Goal: Task Accomplishment & Management: Manage account settings

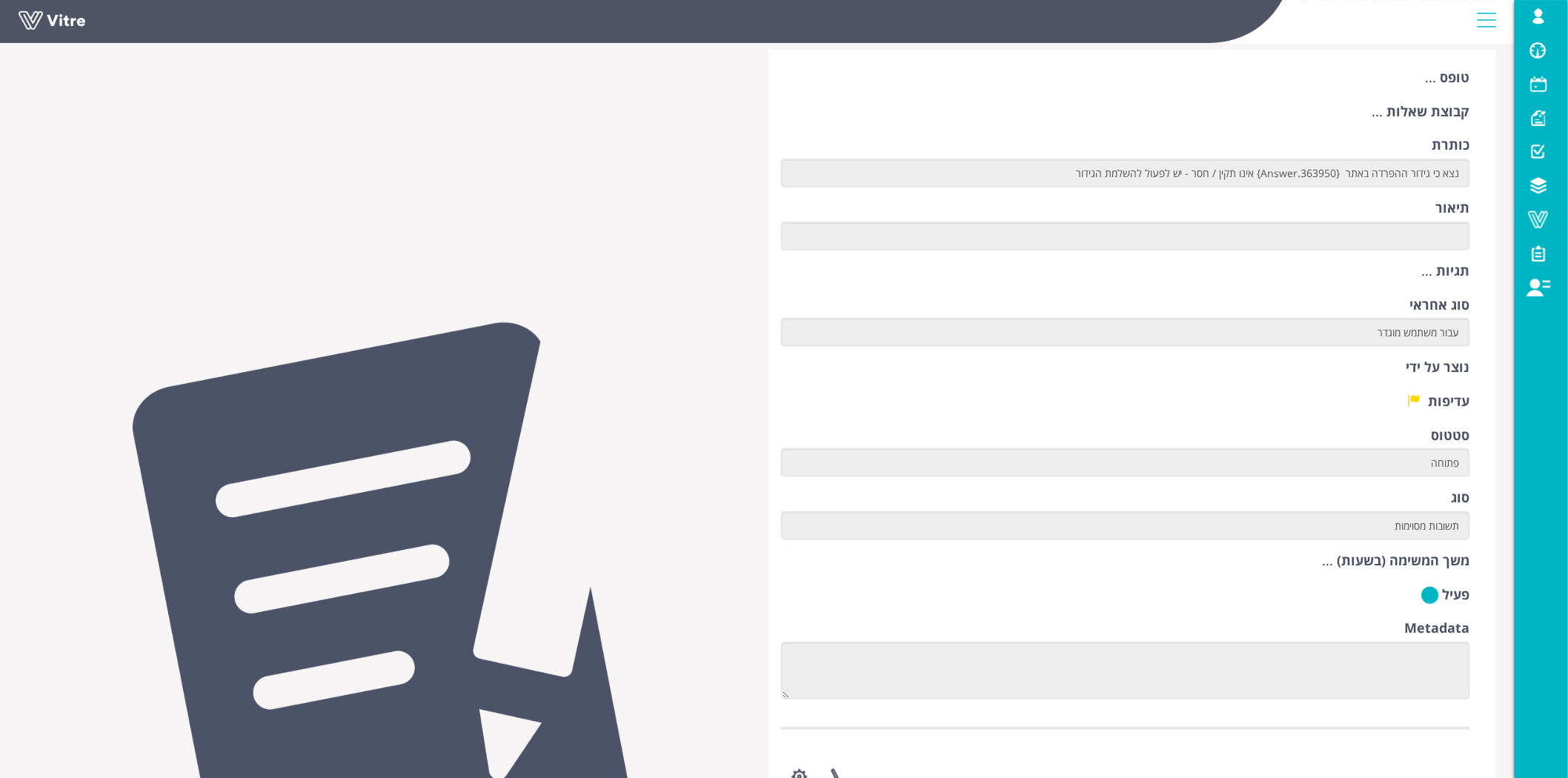
scroll to position [147, 0]
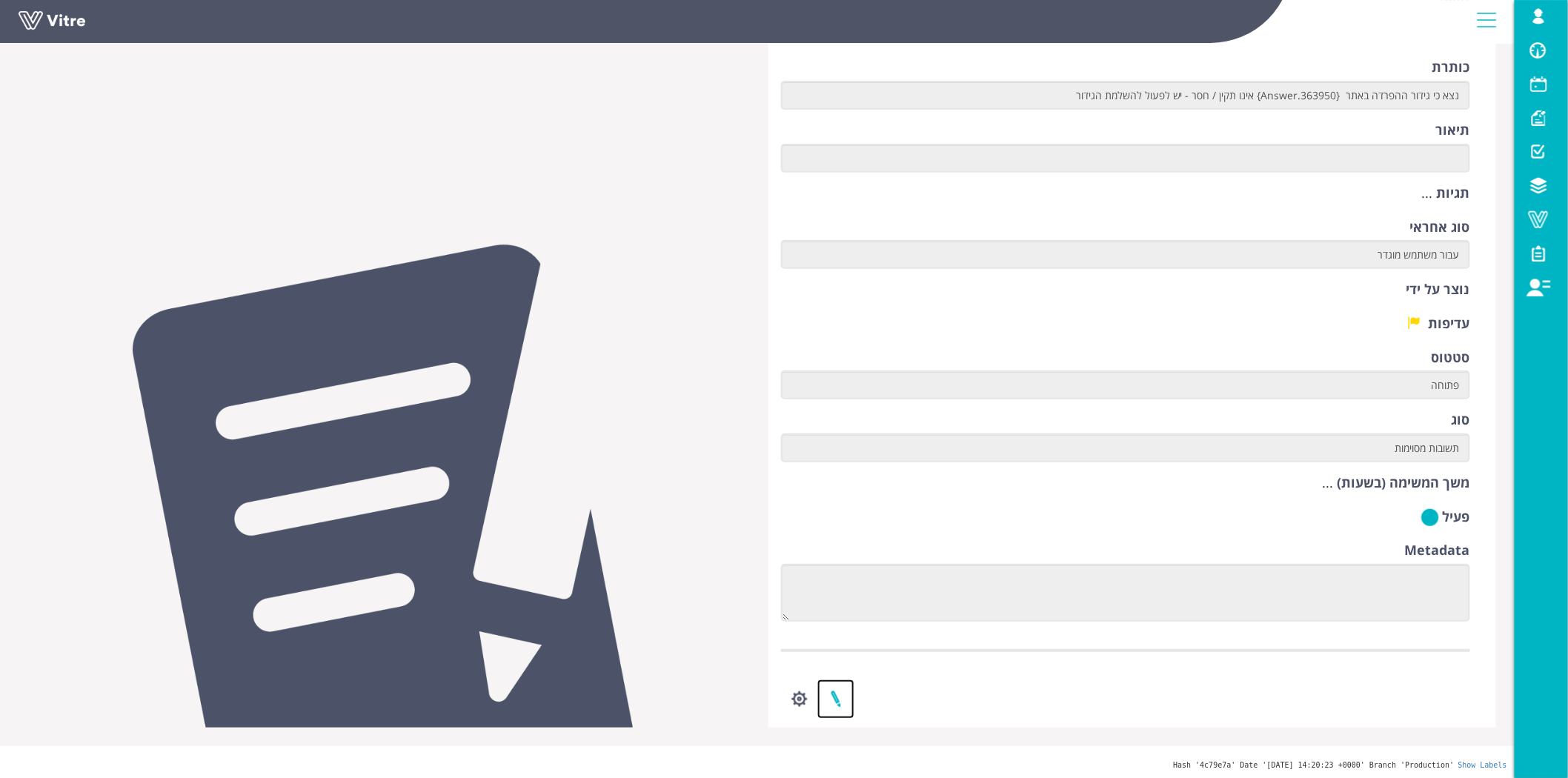
click at [840, 702] on link at bounding box center [836, 699] width 37 height 39
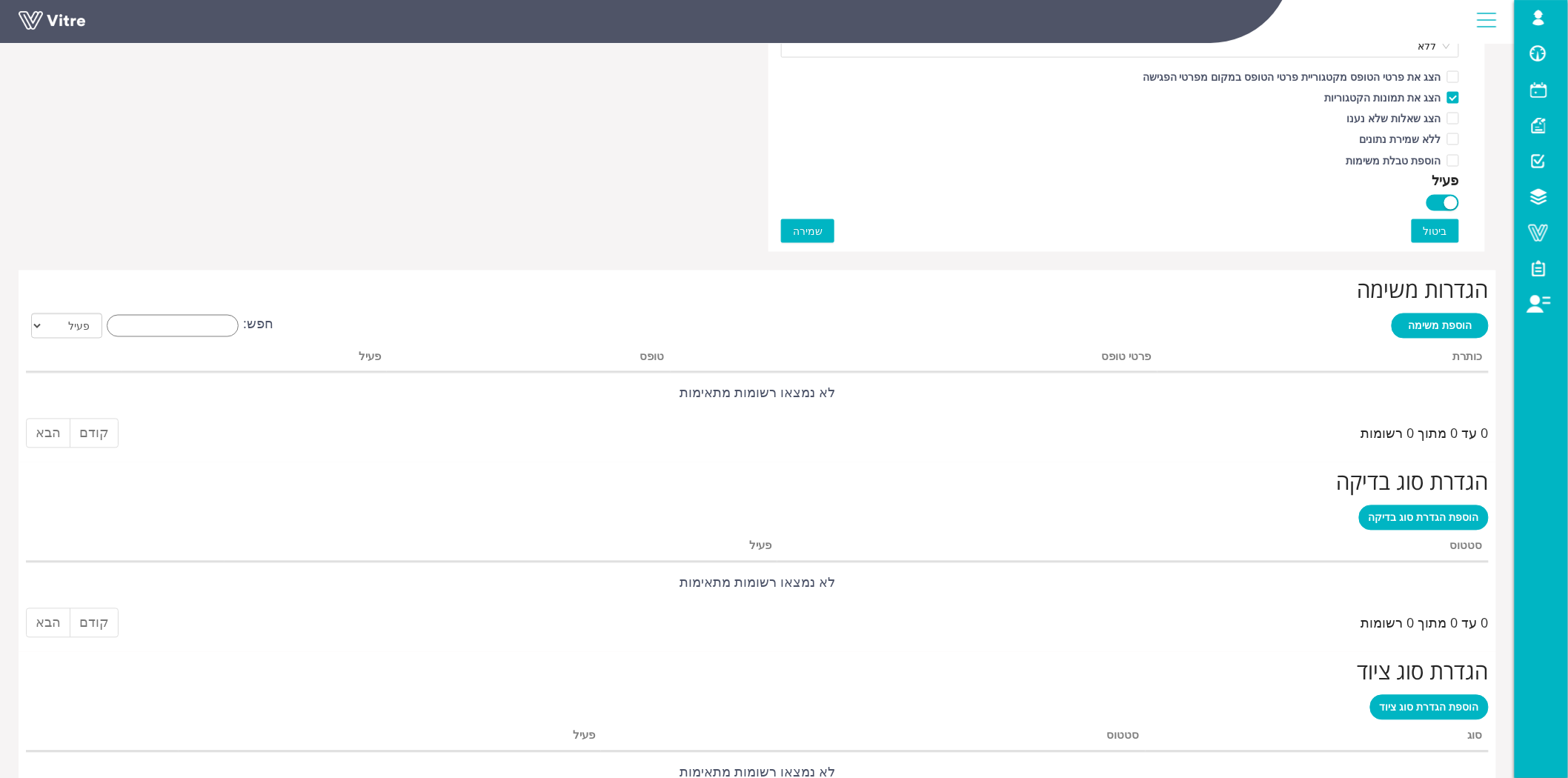
scroll to position [1053, 0]
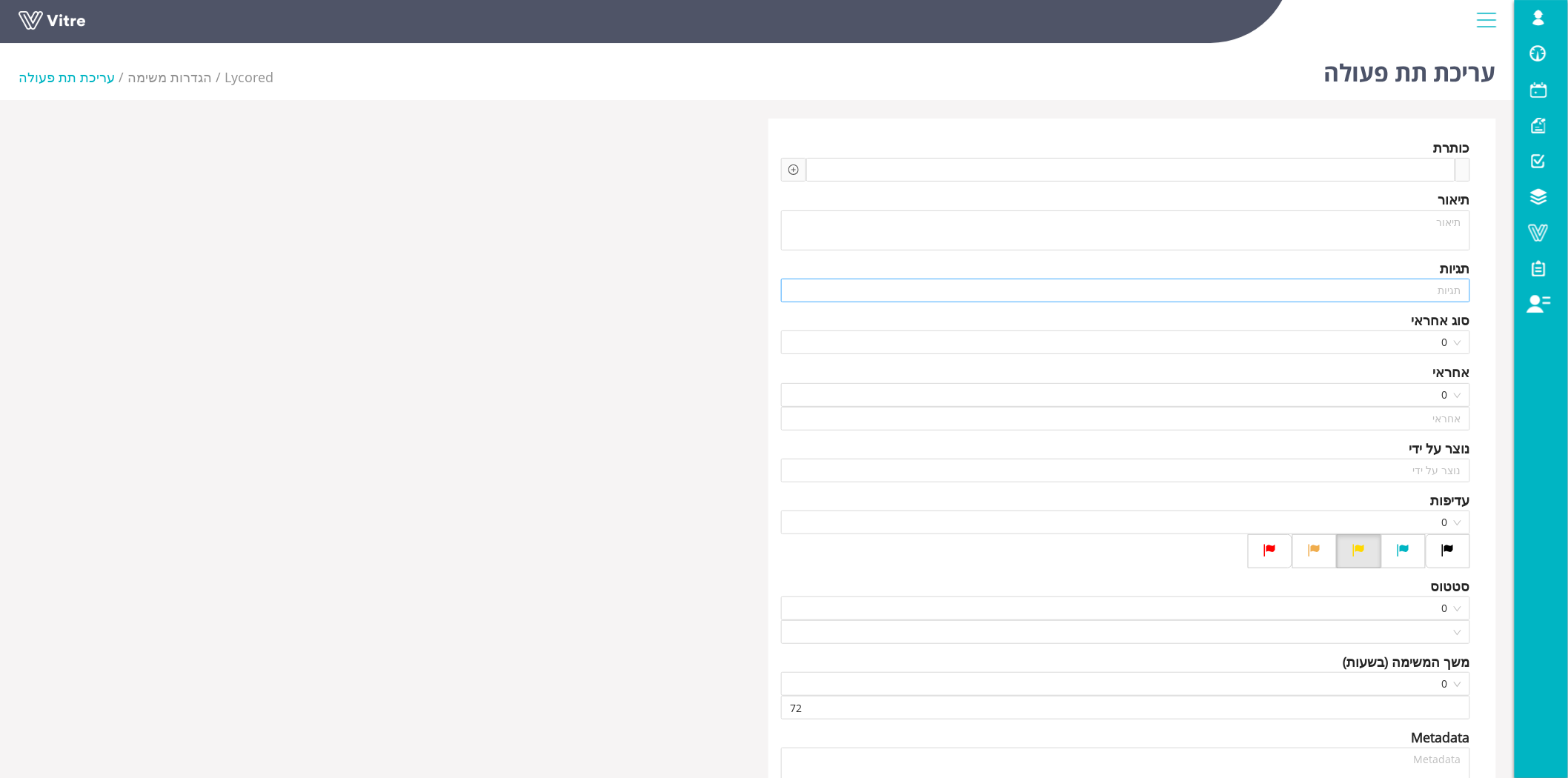
type input "[PERSON_NAME] SU"
type input "24"
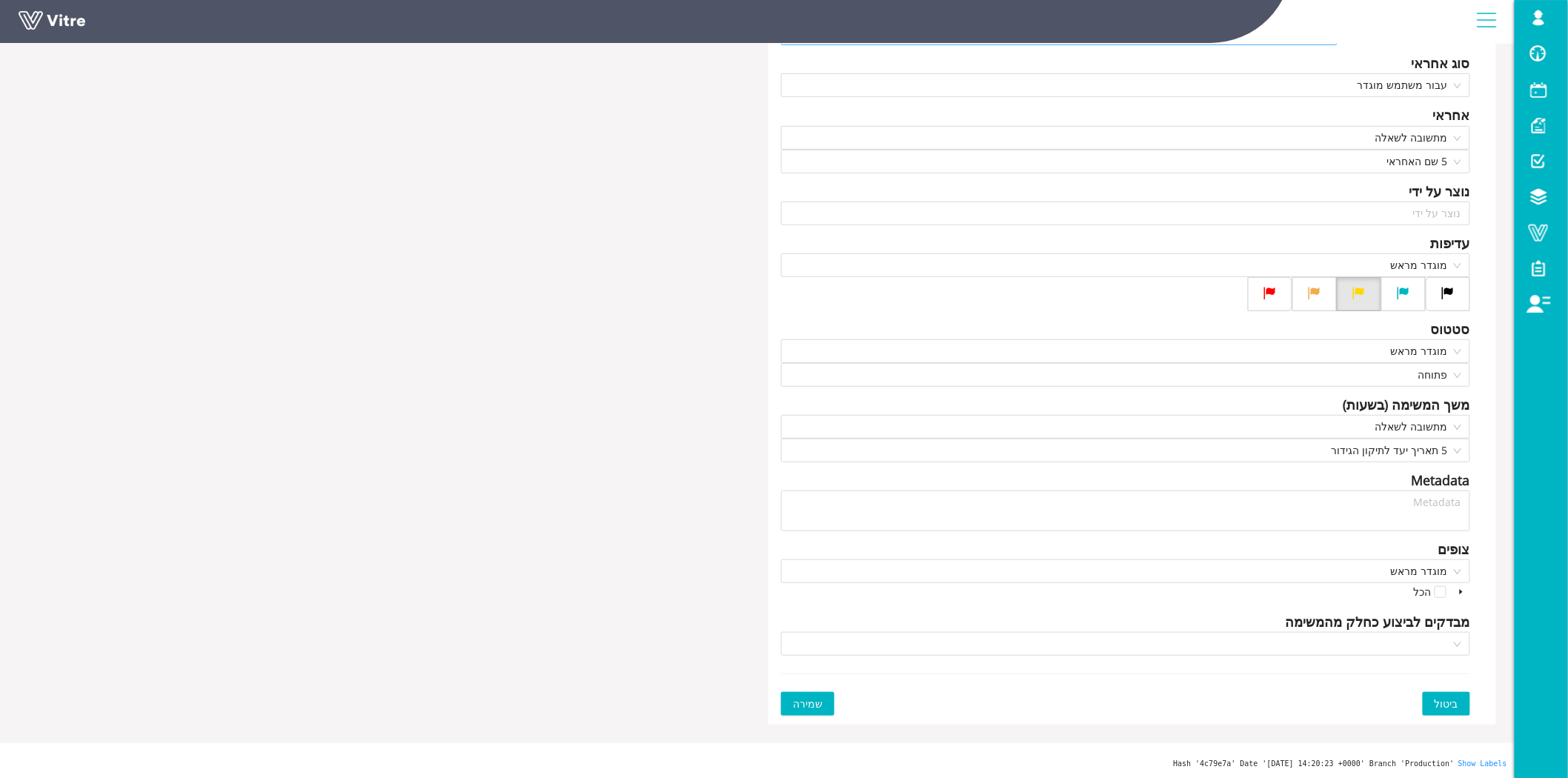
scroll to position [258, 0]
click at [1443, 704] on span "ביטול" at bounding box center [1446, 703] width 23 height 17
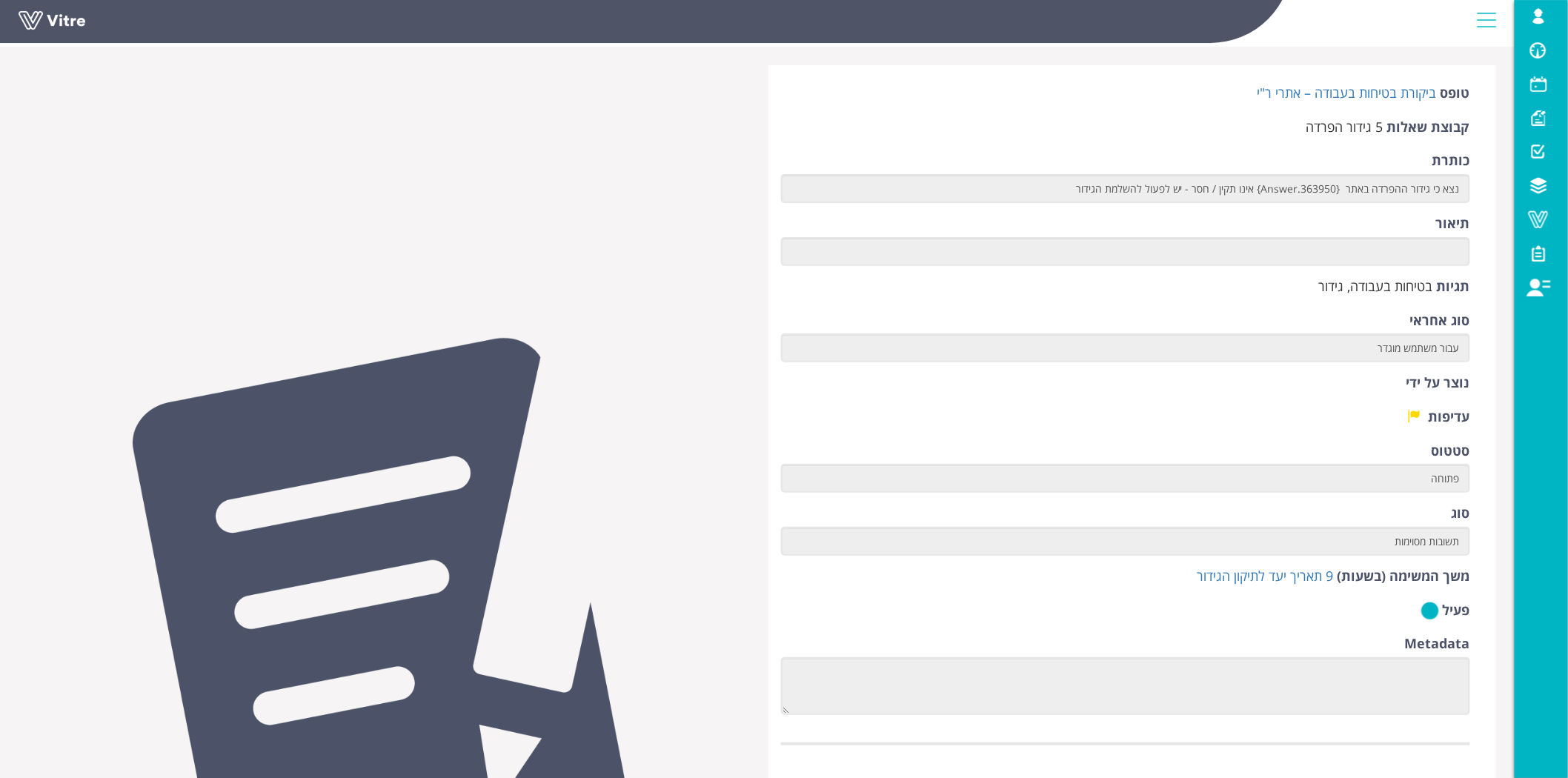
scroll to position [82, 0]
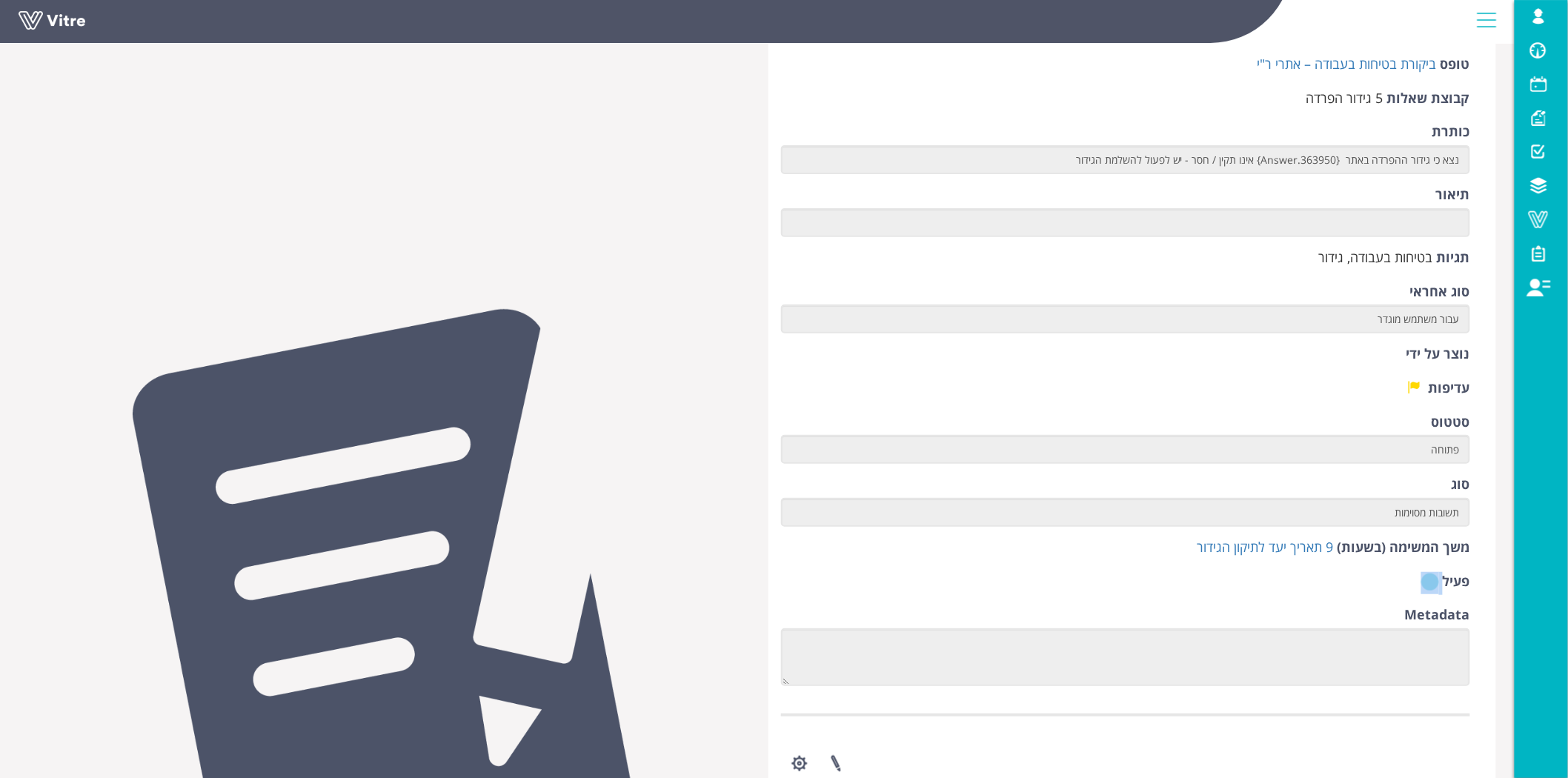
drag, startPoint x: 1412, startPoint y: 570, endPoint x: 1423, endPoint y: 576, distance: 12.5
click at [1416, 575] on form "טופס ביקורת בטיחות בעבודה – אתרי ר"י קבוצת שאלות 5 גידור הפרדה כותרת נצא כי גיד…" at bounding box center [1125, 370] width 689 height 631
click at [1424, 576] on img at bounding box center [1430, 582] width 18 height 19
click at [1426, 584] on img at bounding box center [1430, 582] width 18 height 19
click at [1342, 596] on form "טופס ביקורת בטיחות בעבודה – אתרי ר"י קבוצת שאלות 5 גידור הפרדה כותרת נצא כי גיד…" at bounding box center [1125, 370] width 689 height 631
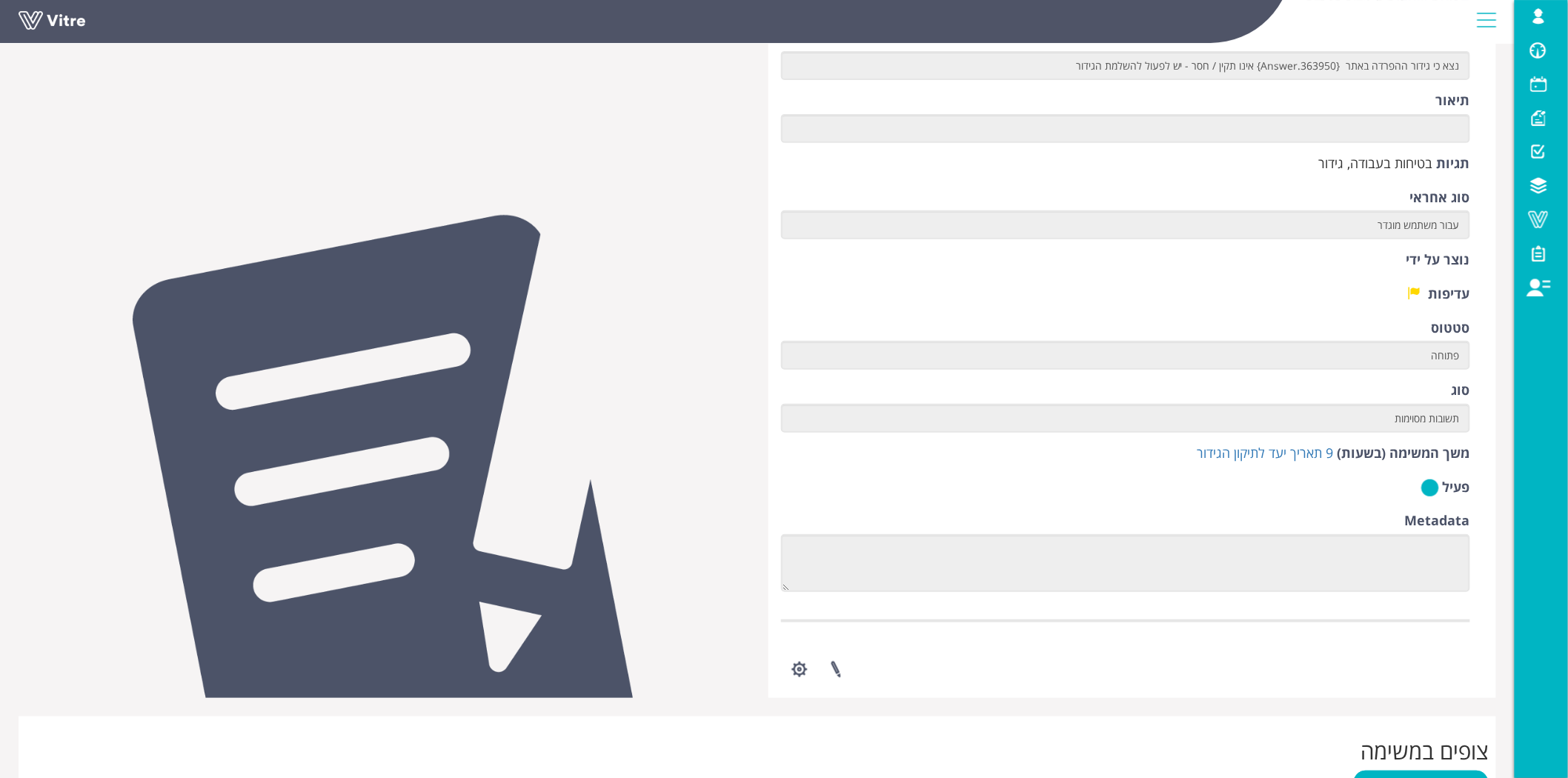
scroll to position [165, 0]
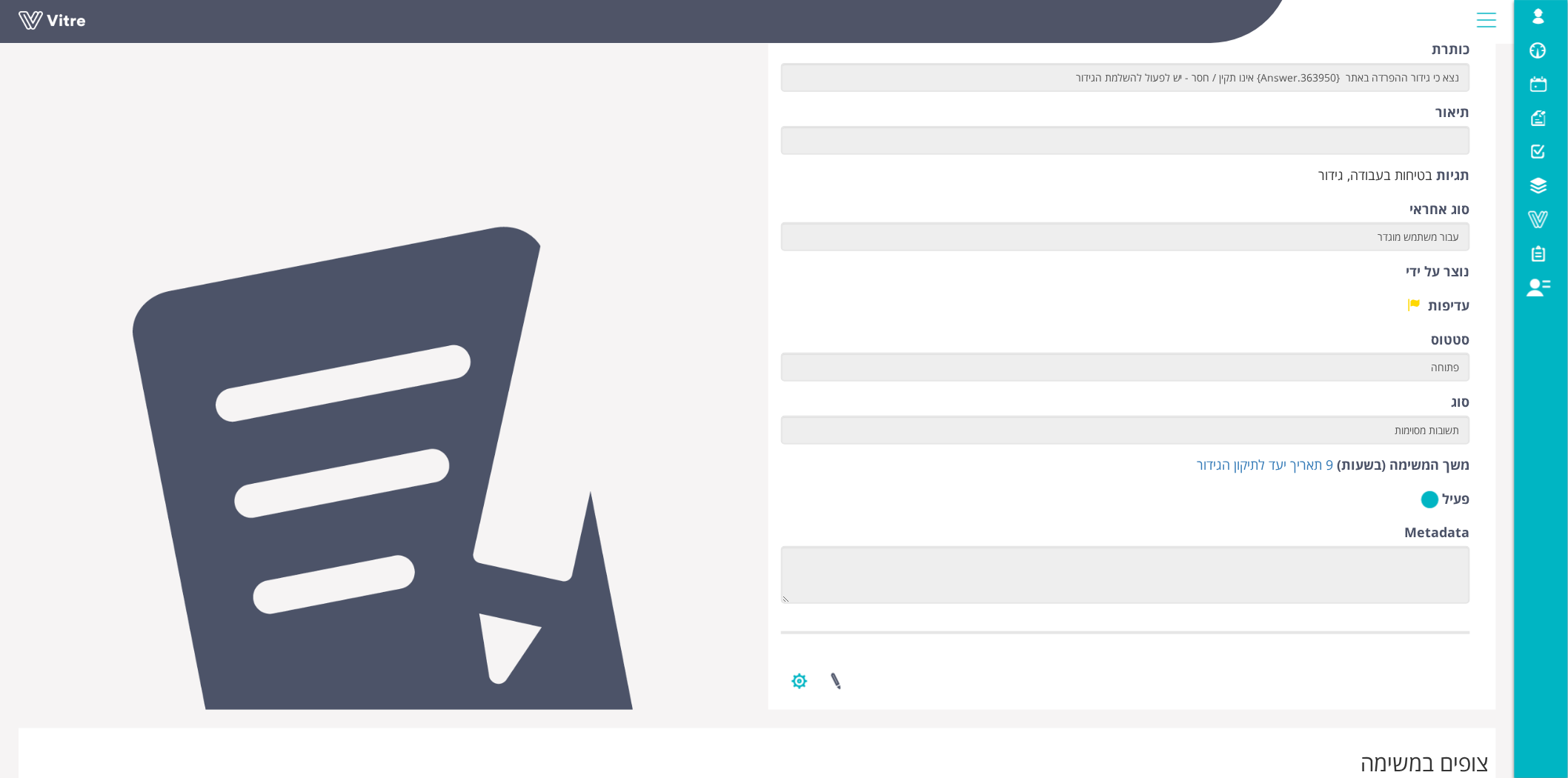
click at [794, 682] on button "button" at bounding box center [799, 681] width 37 height 39
click at [825, 682] on link at bounding box center [836, 681] width 37 height 39
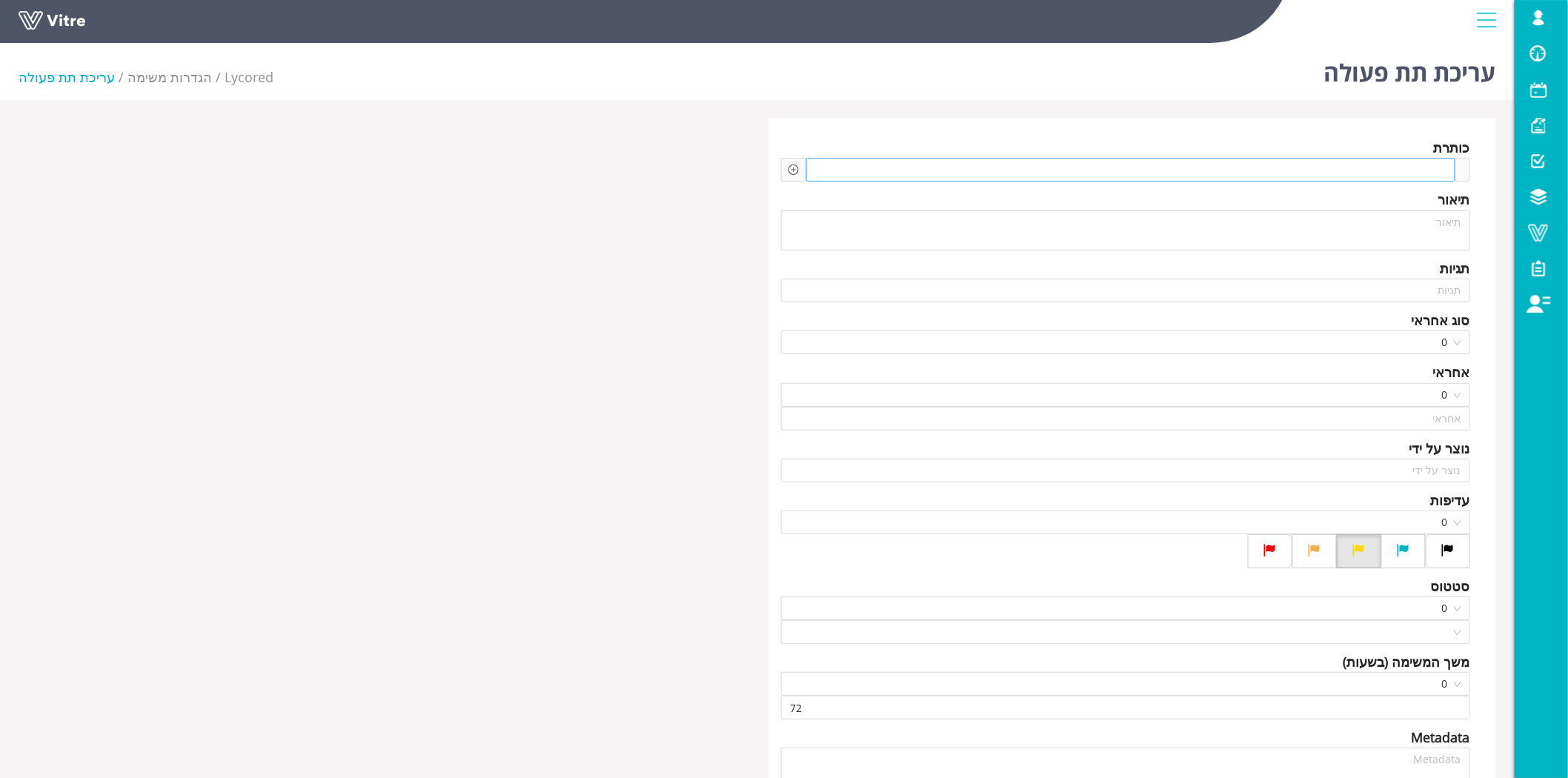
type input "Lishay Peled SU"
type input "24"
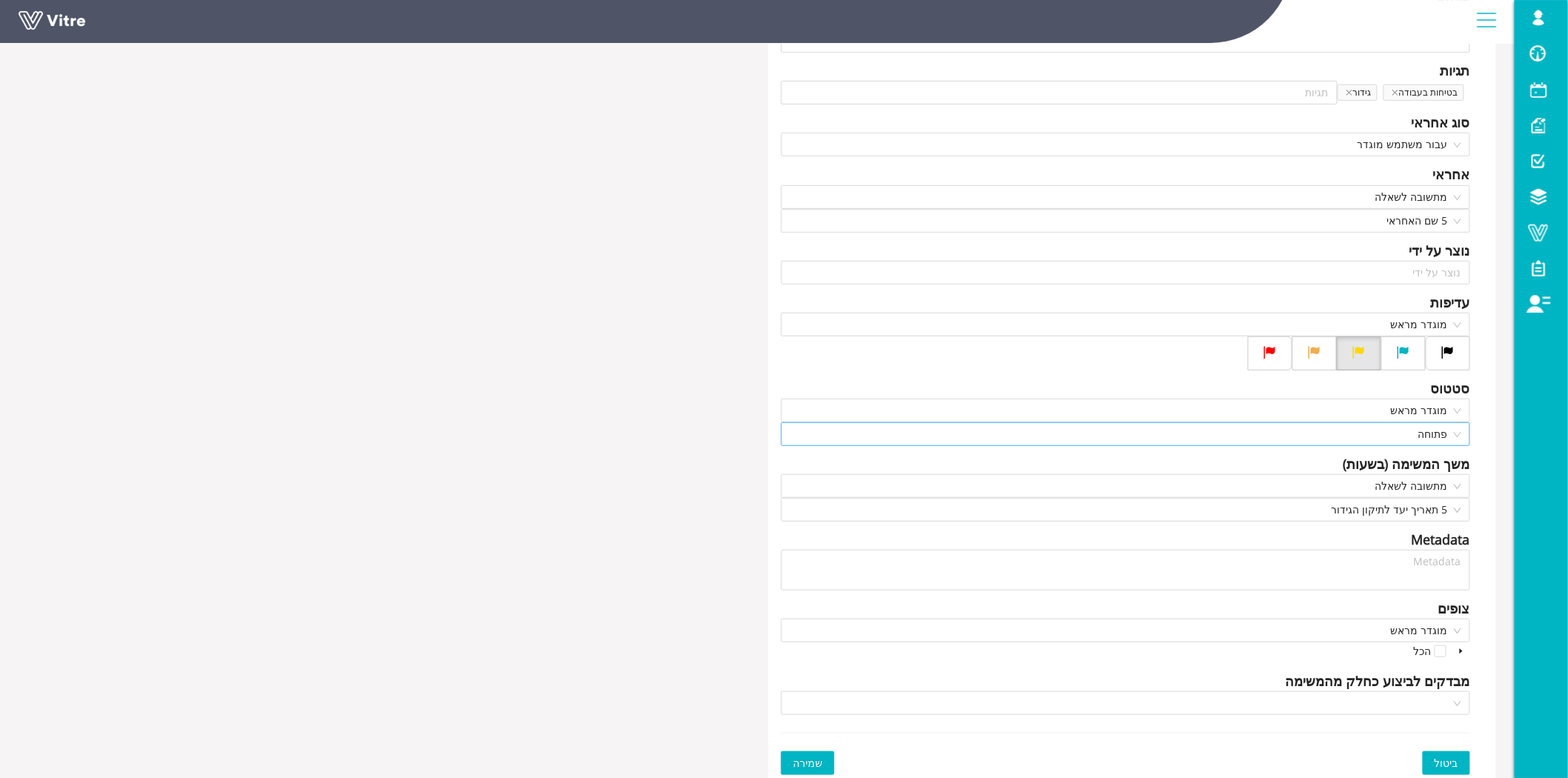
scroll to position [258, 0]
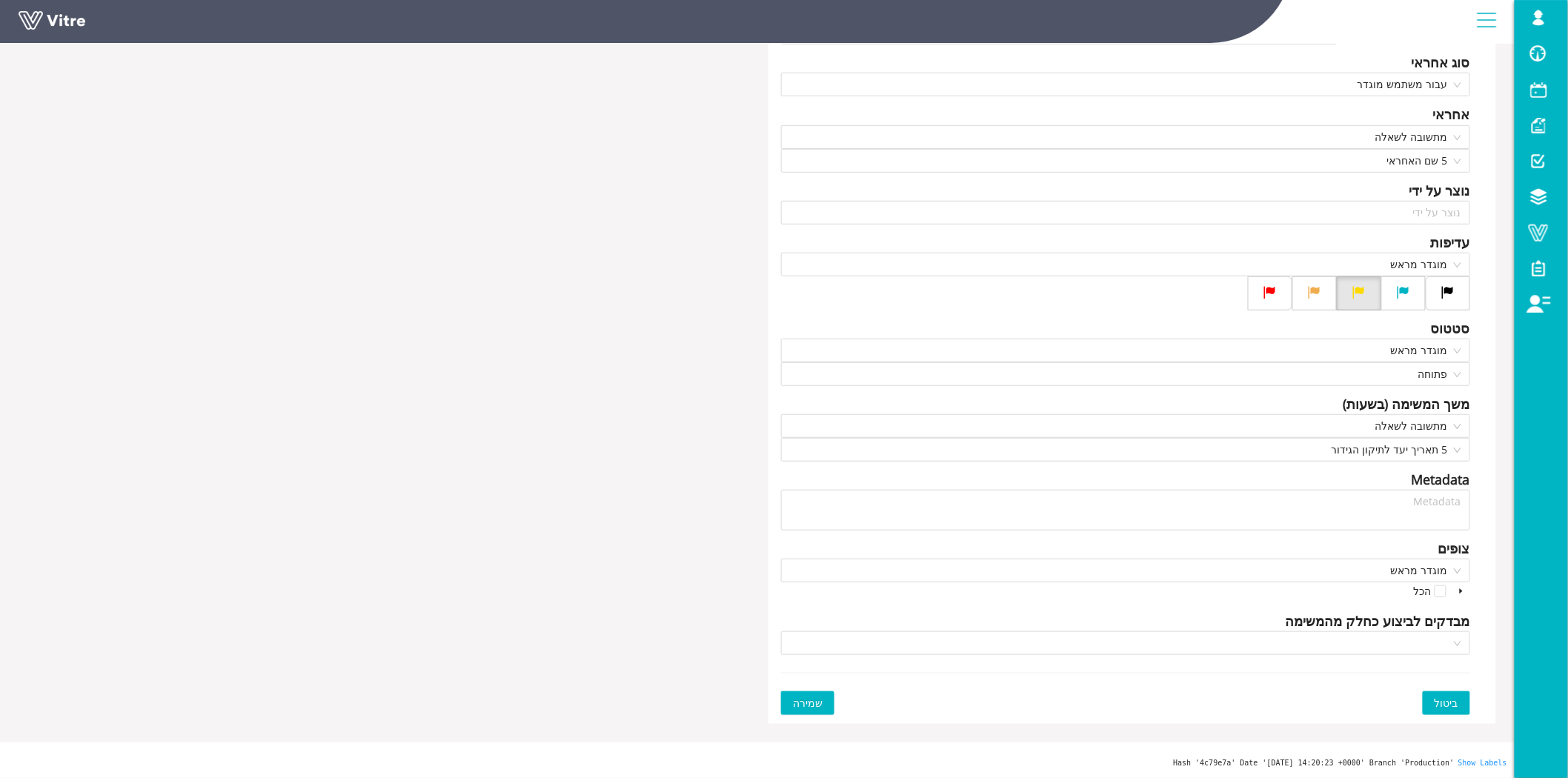
click at [1452, 701] on span "ביטול" at bounding box center [1446, 703] width 23 height 17
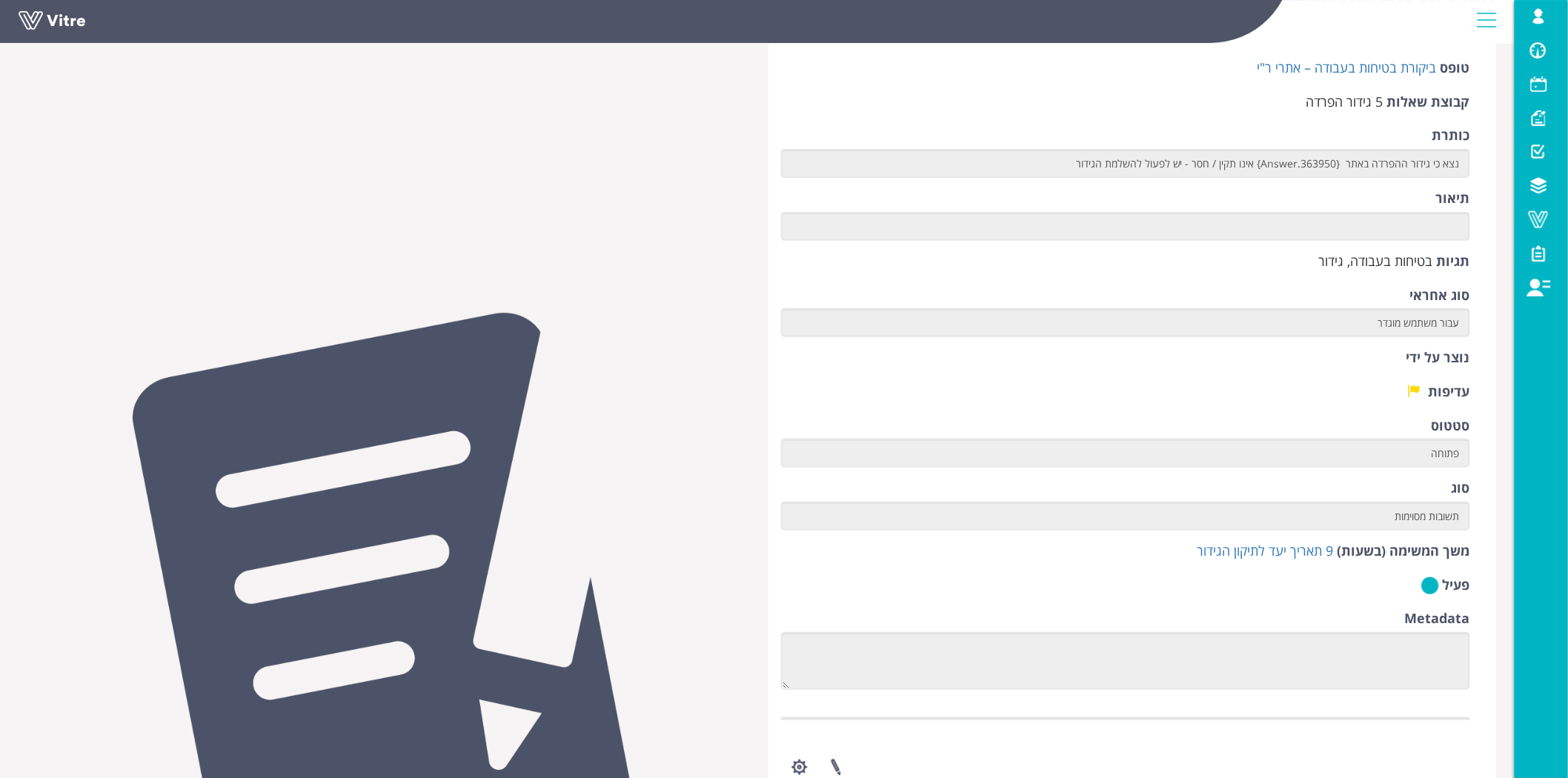
scroll to position [82, 0]
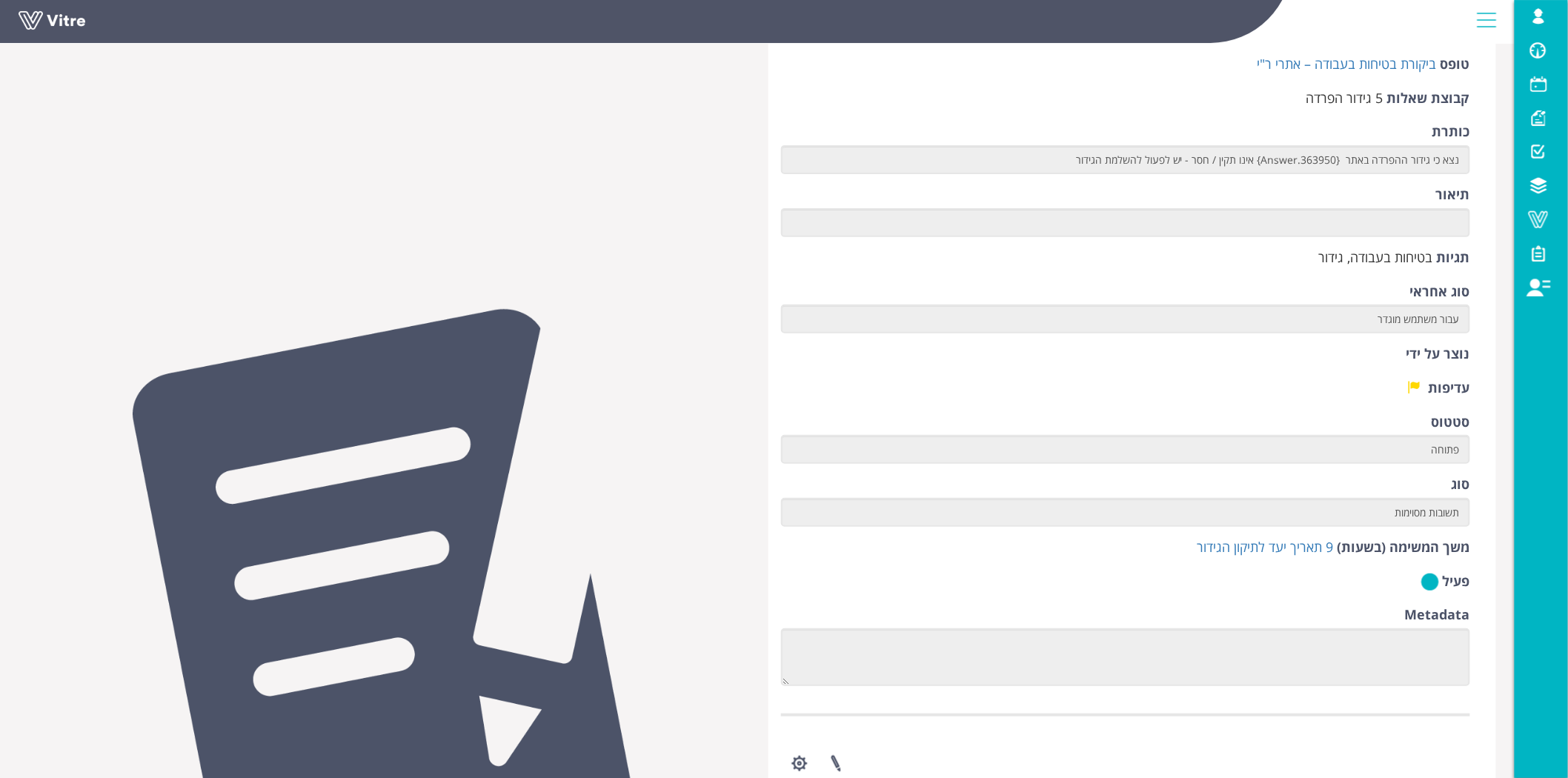
click at [1462, 578] on label "פעיל" at bounding box center [1456, 581] width 27 height 19
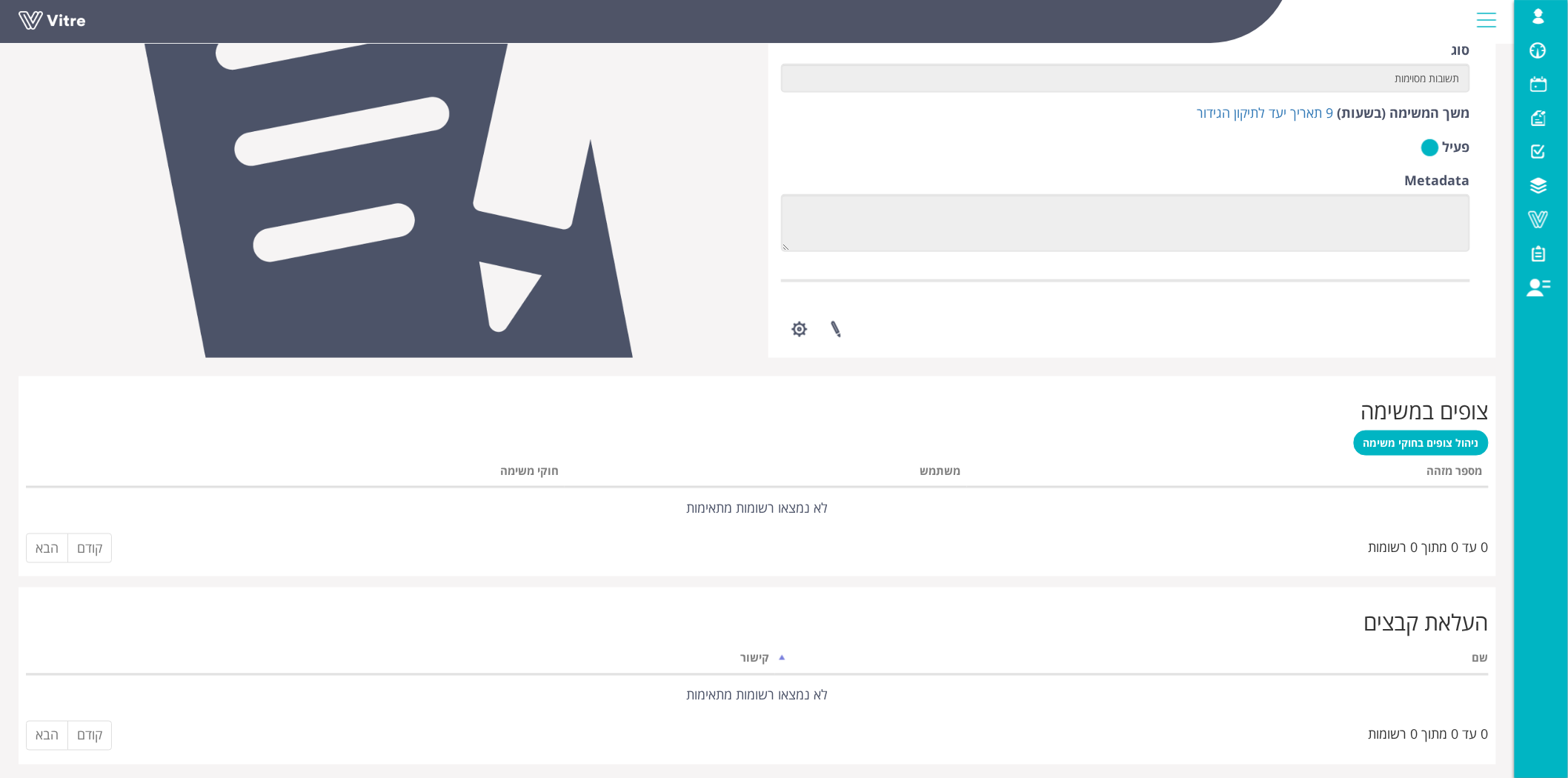
scroll to position [552, 0]
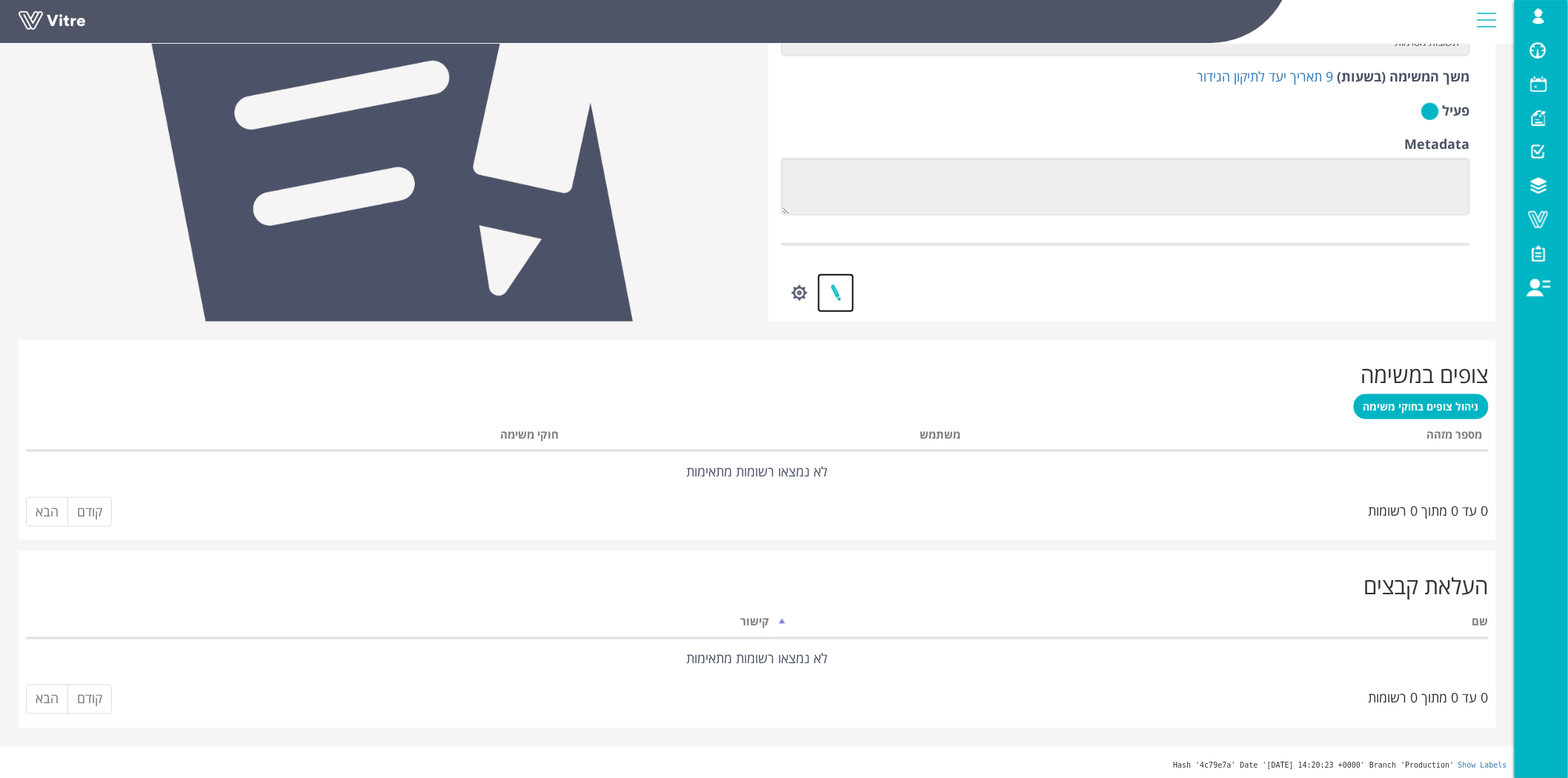
click at [843, 290] on link at bounding box center [836, 293] width 37 height 39
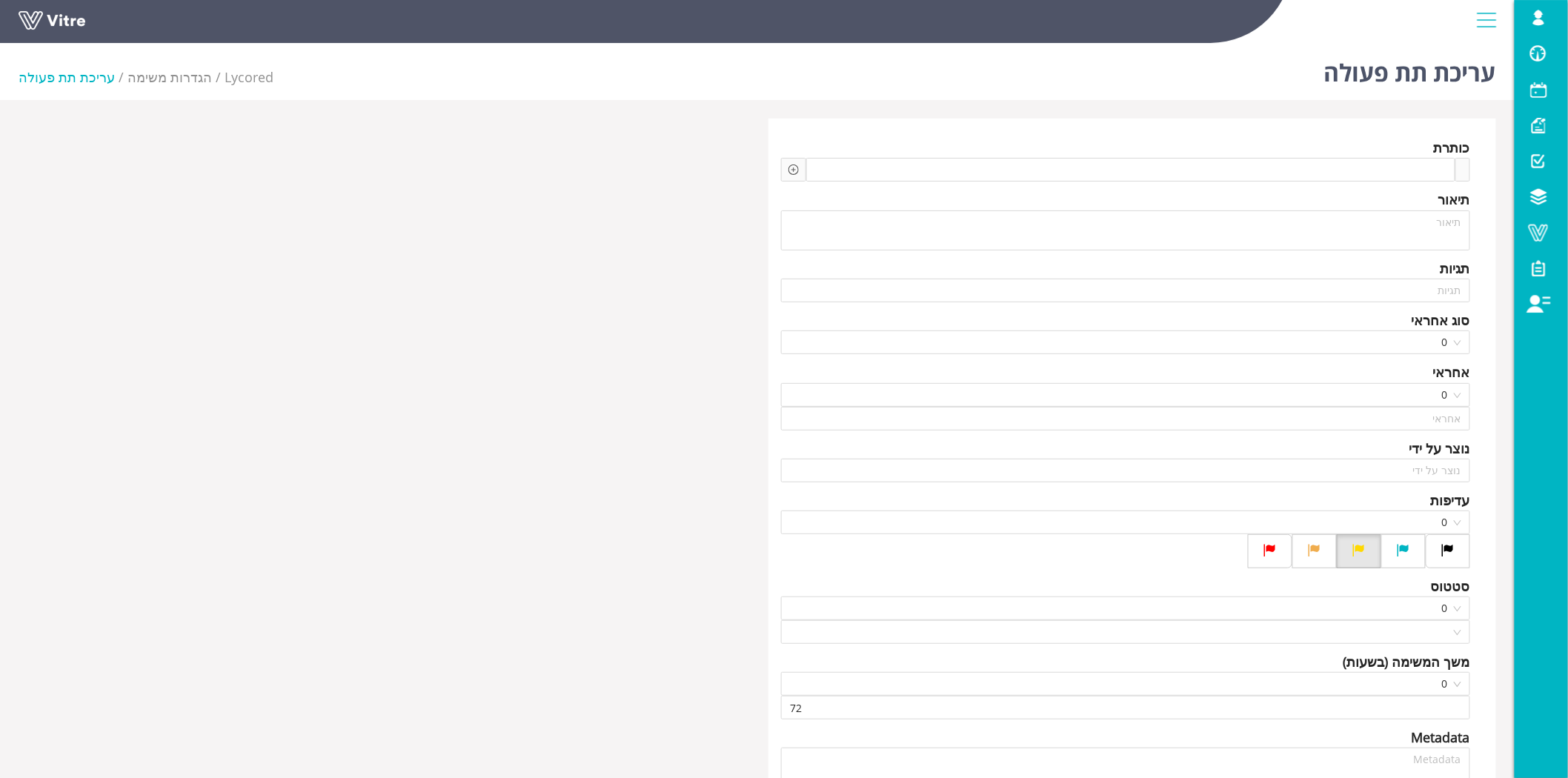
type input "Lishay Peled SU"
type input "24"
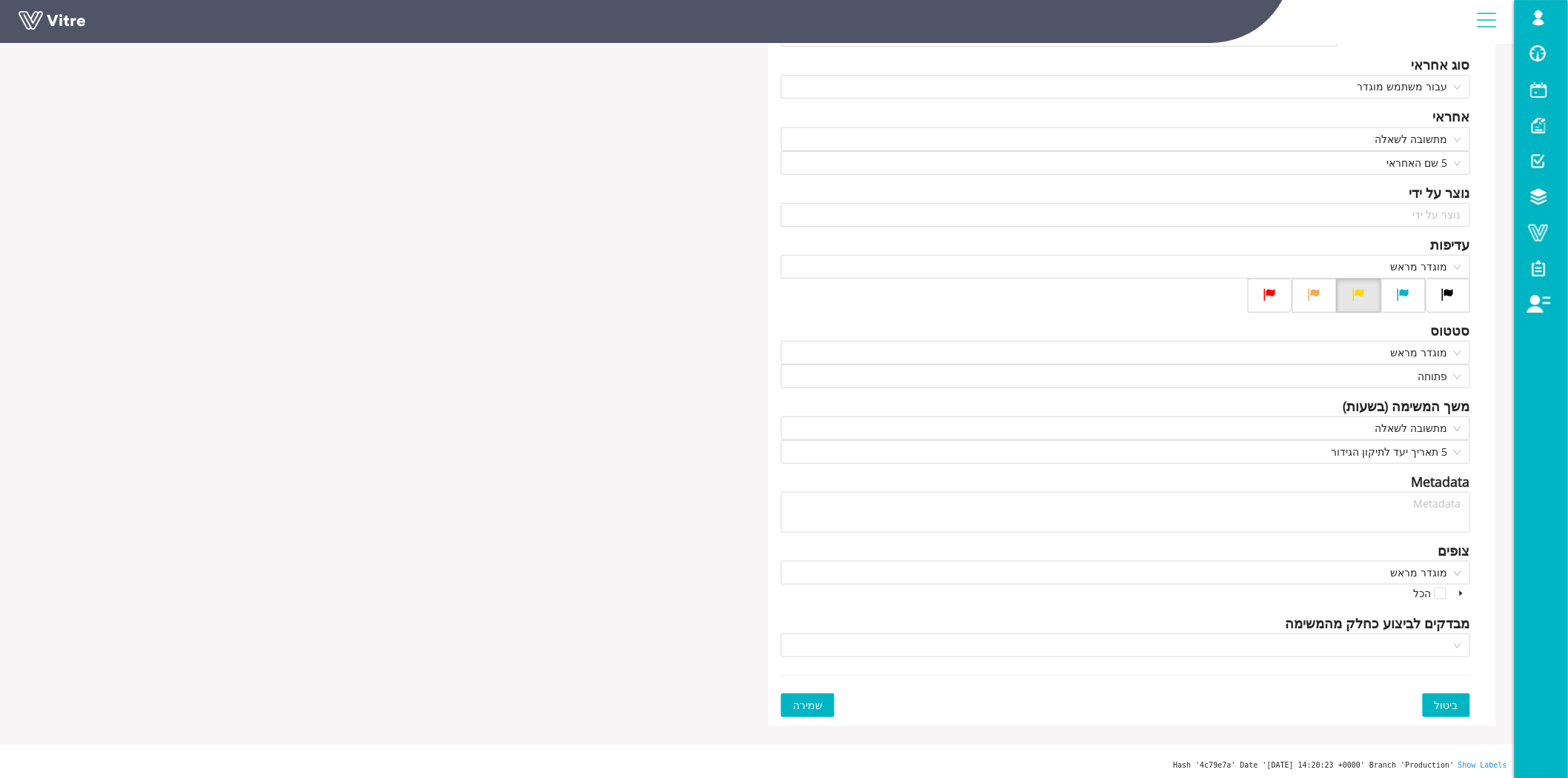
scroll to position [258, 0]
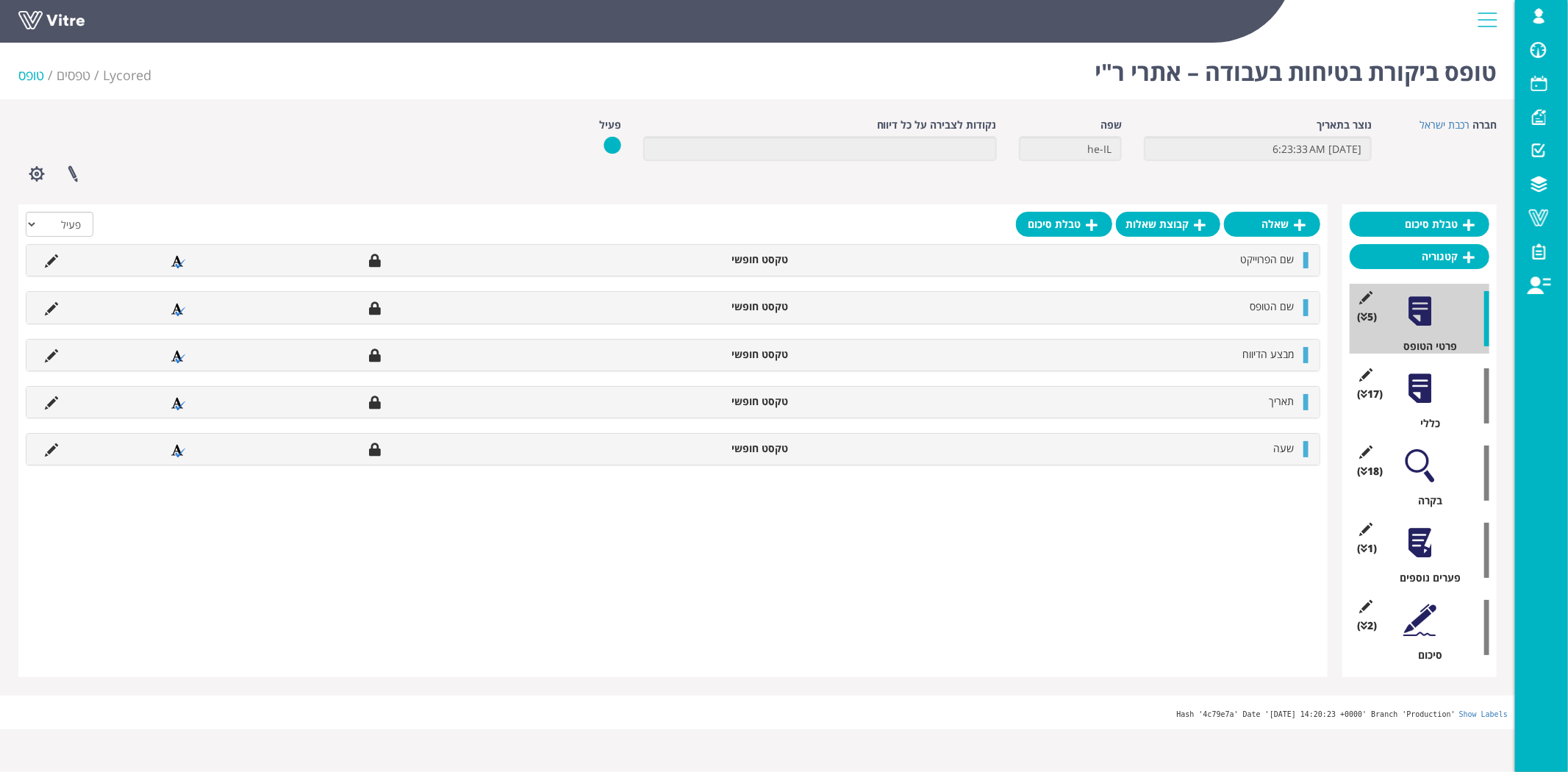
click at [1425, 388] on div at bounding box center [1420, 388] width 33 height 33
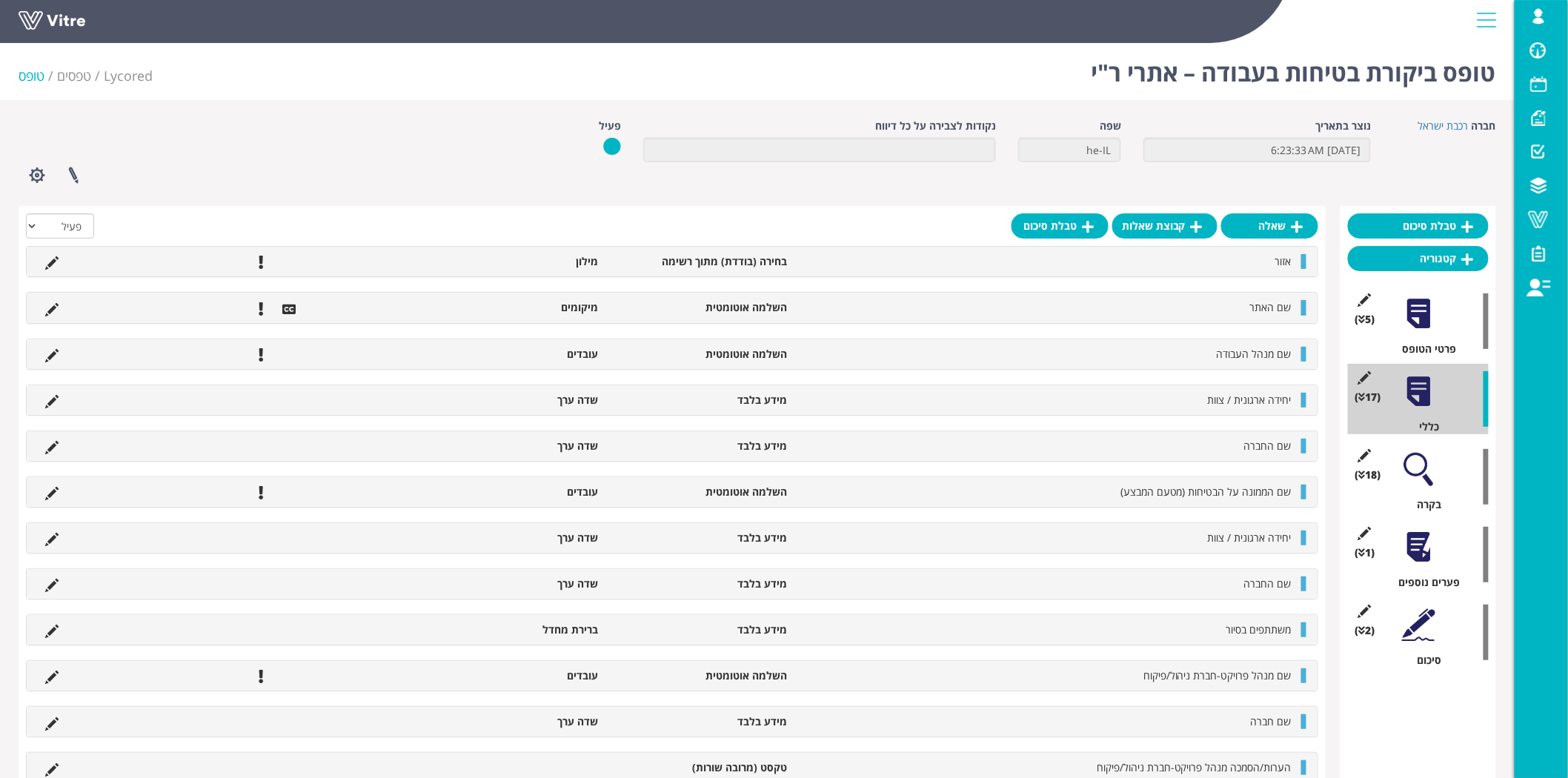
click at [1428, 465] on div at bounding box center [1418, 469] width 33 height 33
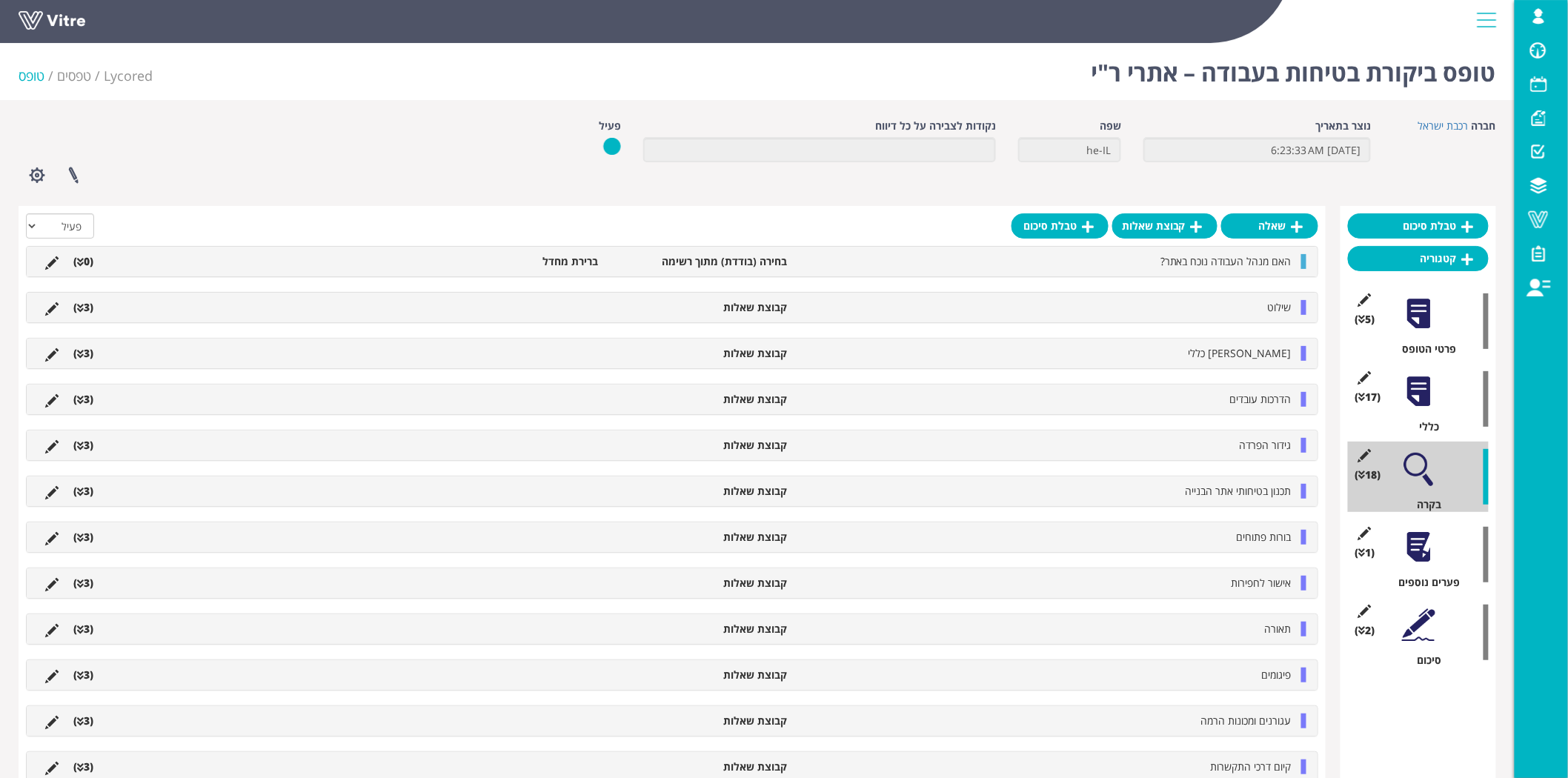
scroll to position [82, 0]
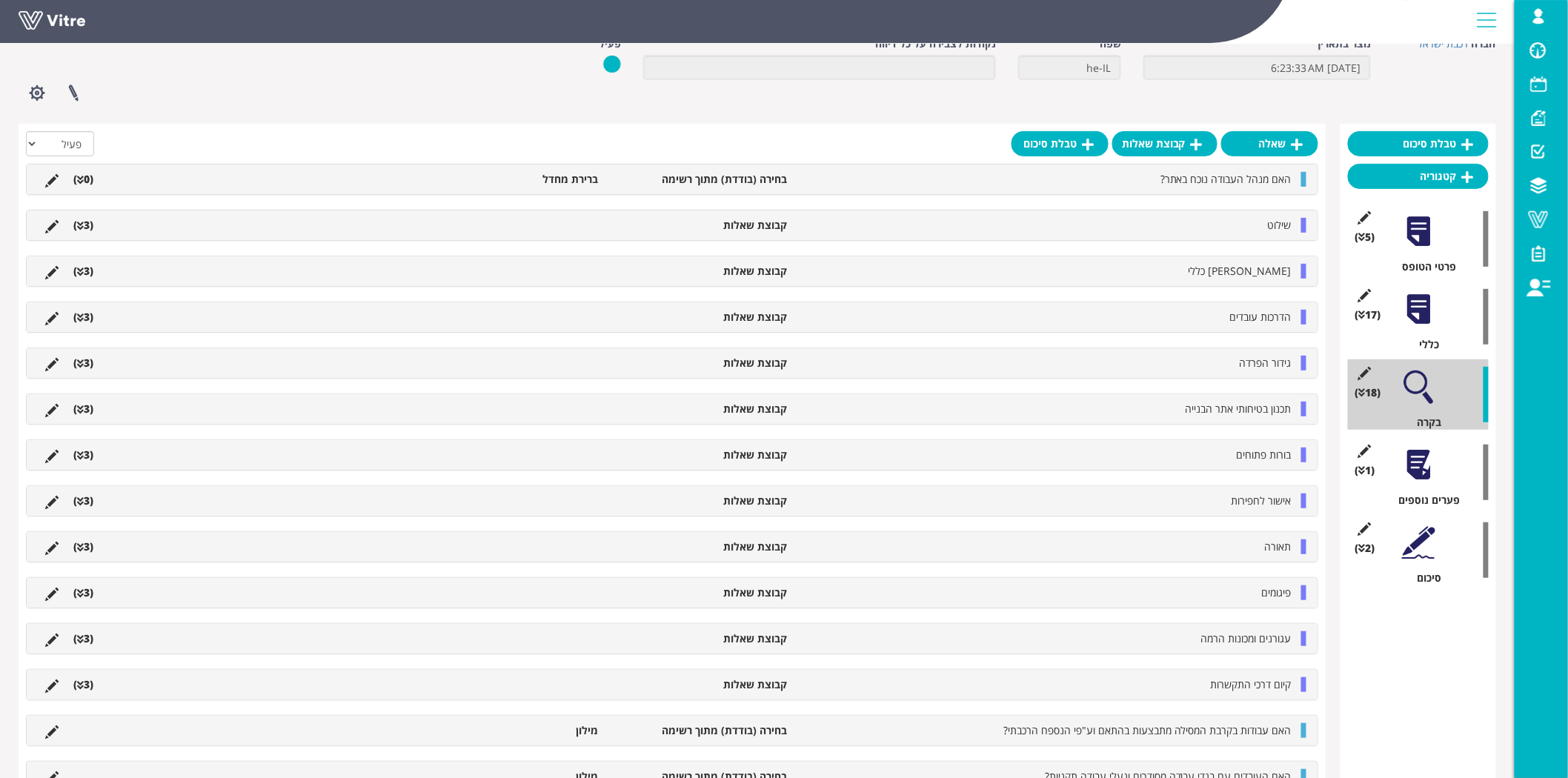
click at [1112, 232] on li "שילוט" at bounding box center [1047, 225] width 505 height 15
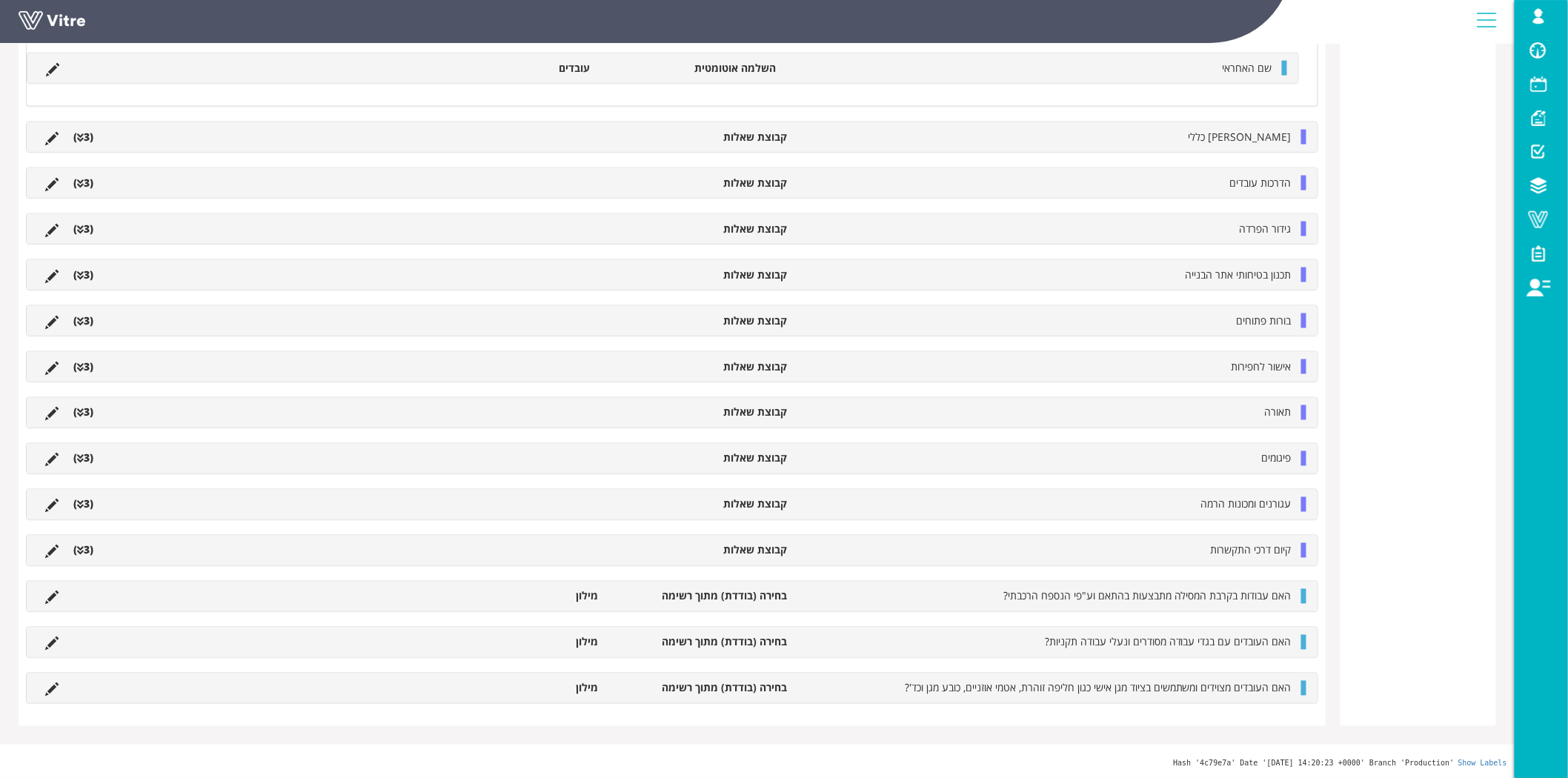
scroll to position [361, 0]
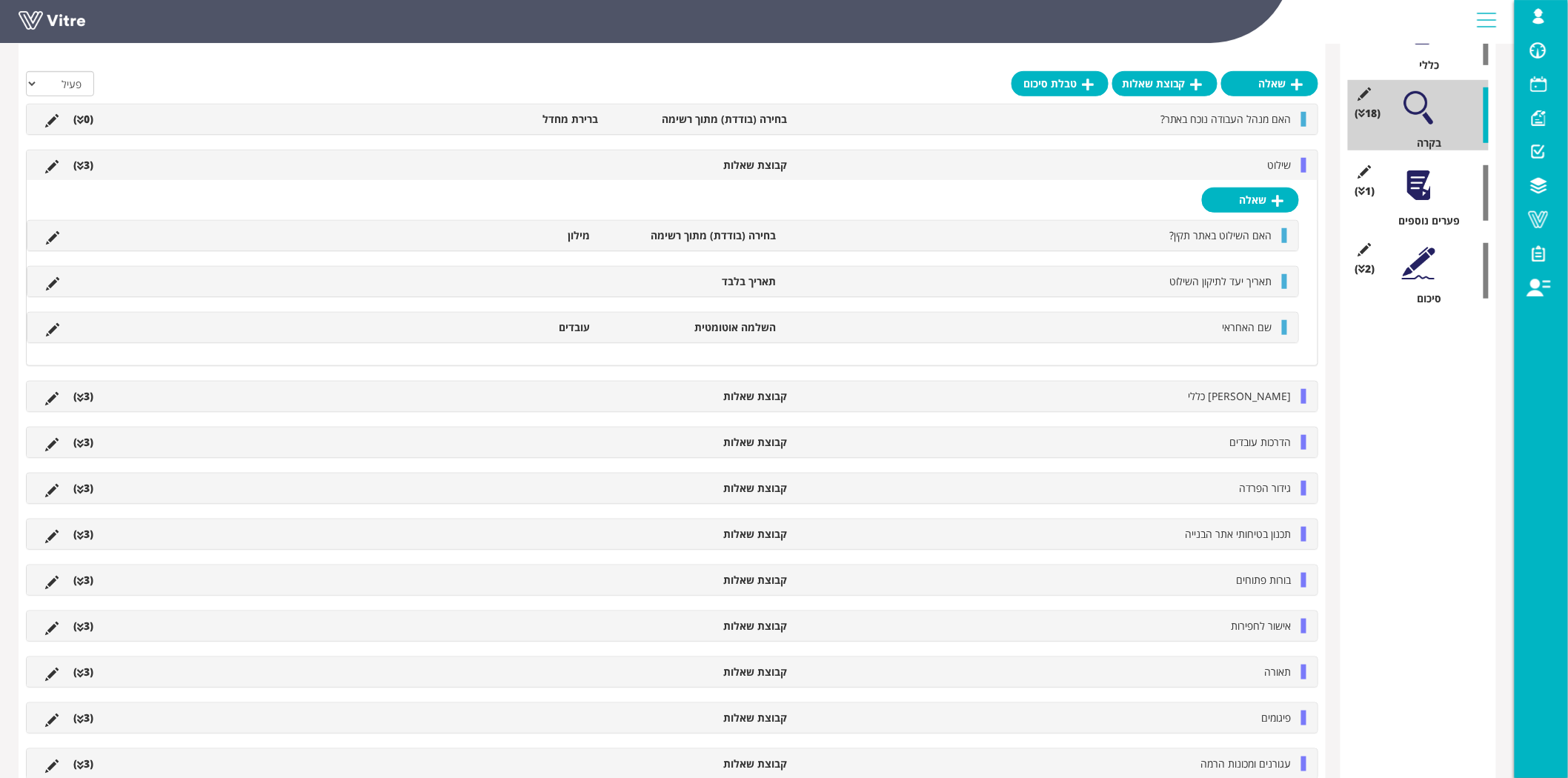
click at [1208, 408] on div "פנקס כללי קבוצת שאלות (3 )" at bounding box center [672, 396] width 1291 height 29
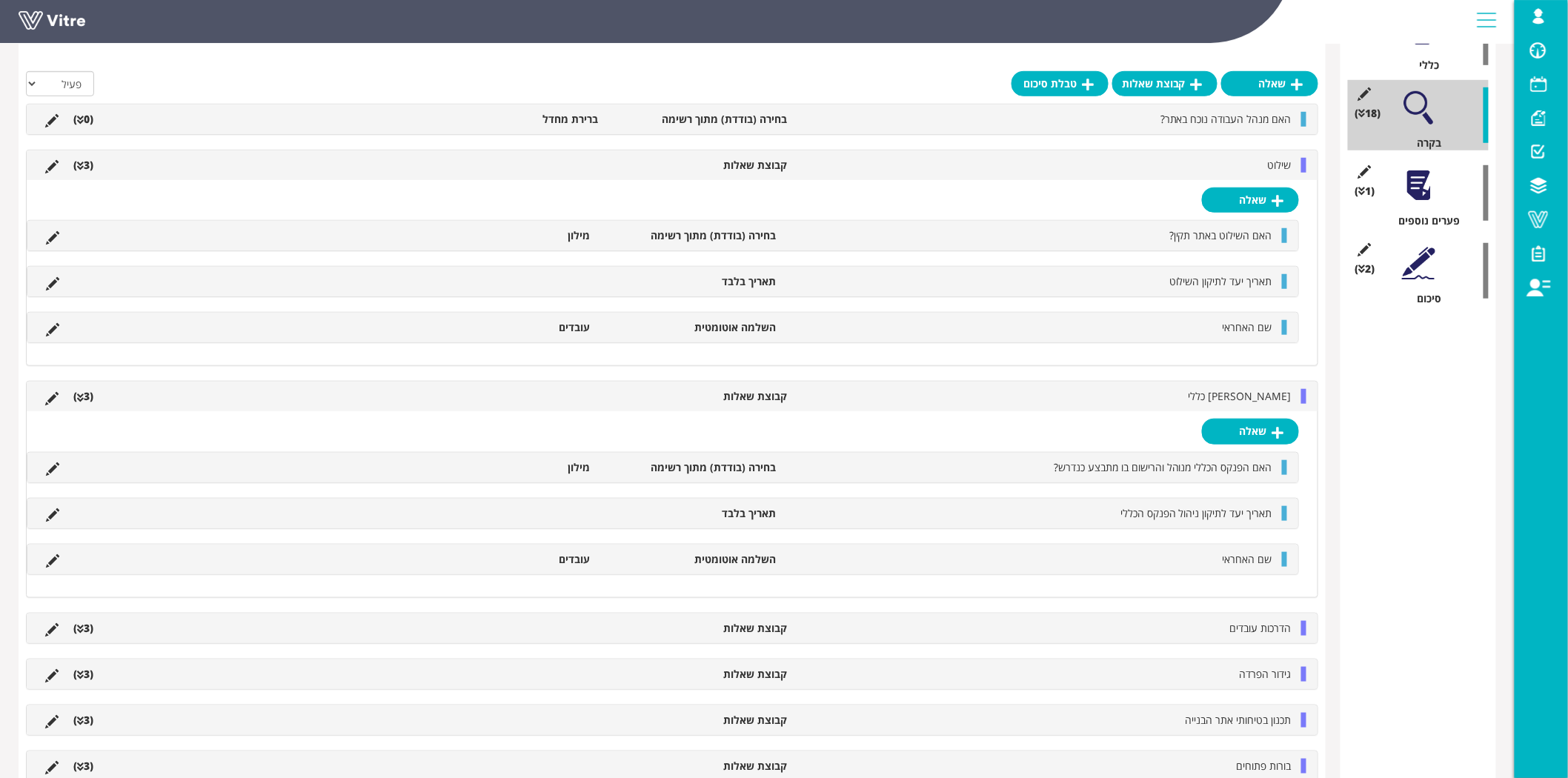
click at [1165, 627] on li "הדרכות עובדים" at bounding box center [1047, 628] width 505 height 15
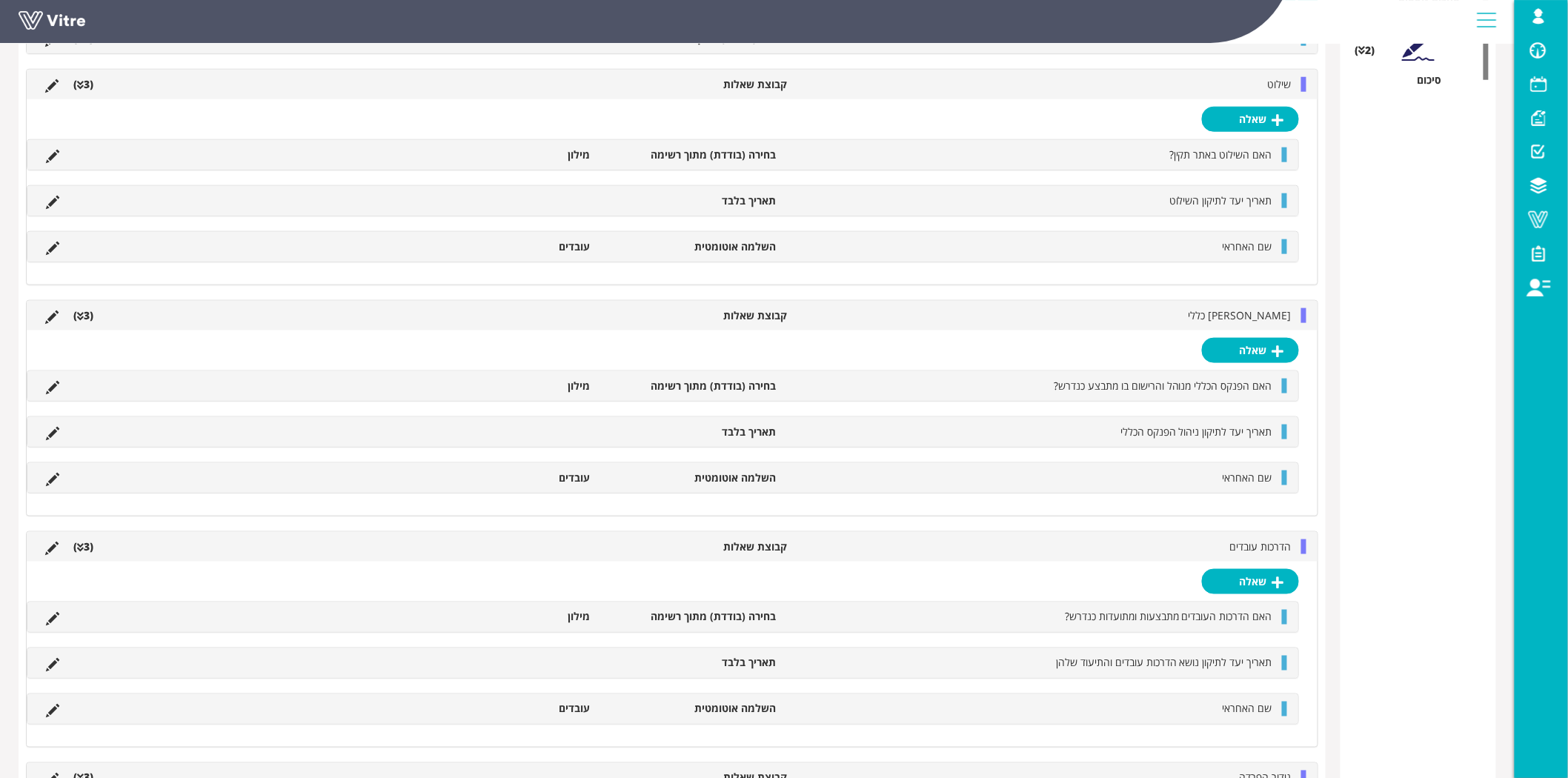
scroll to position [609, 0]
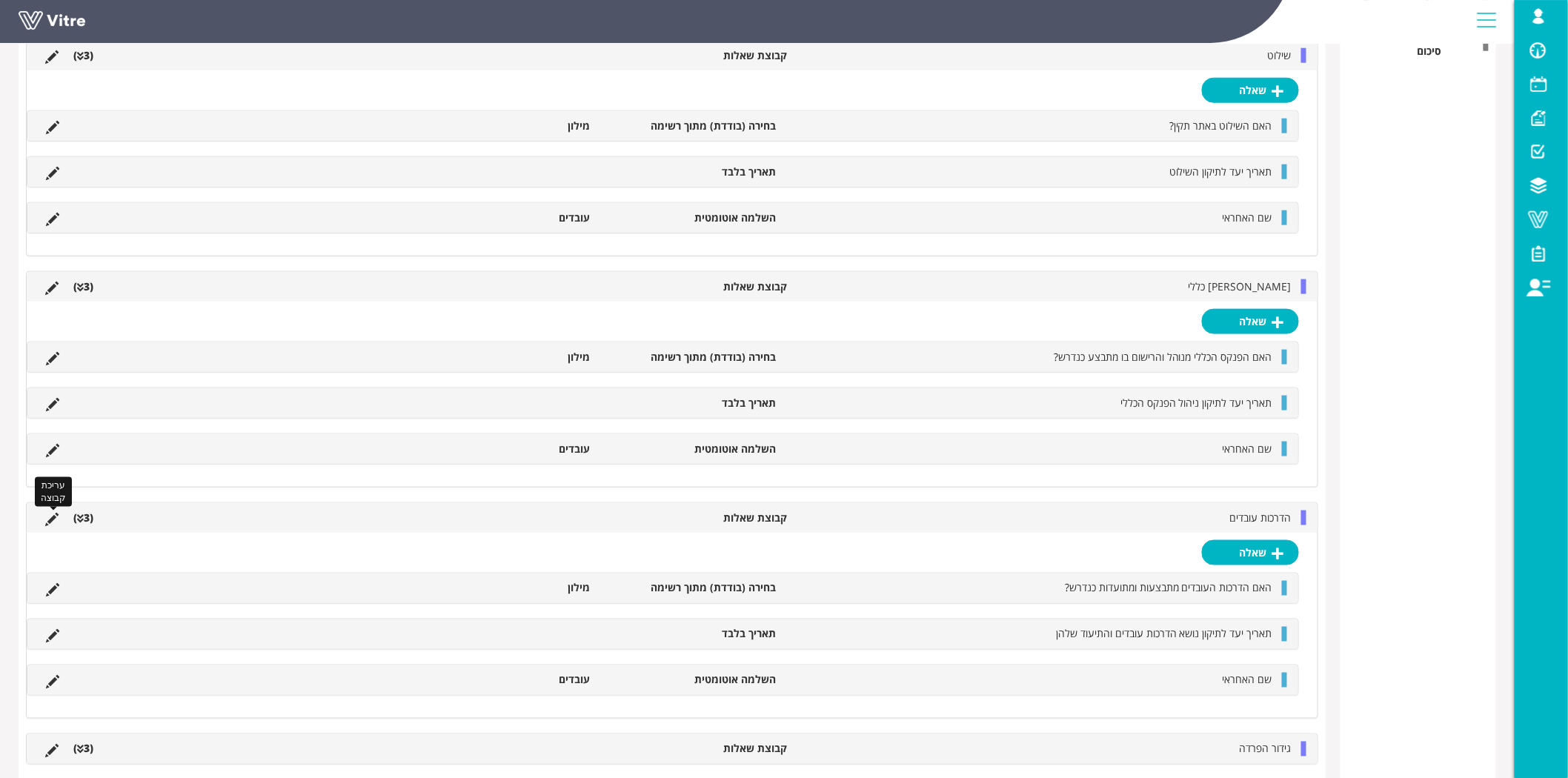
click at [49, 521] on icon at bounding box center [52, 520] width 14 height 14
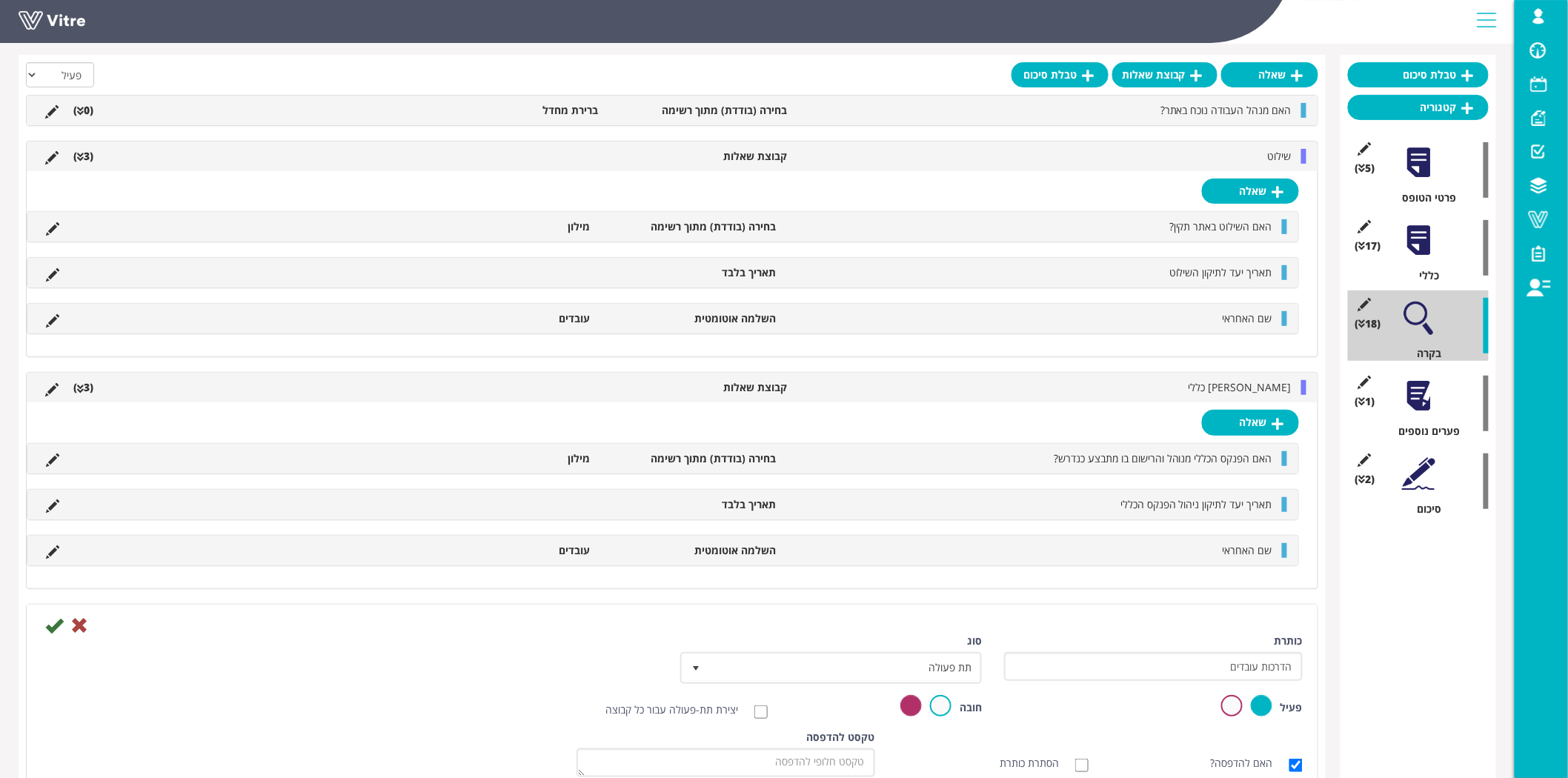
scroll to position [62, 0]
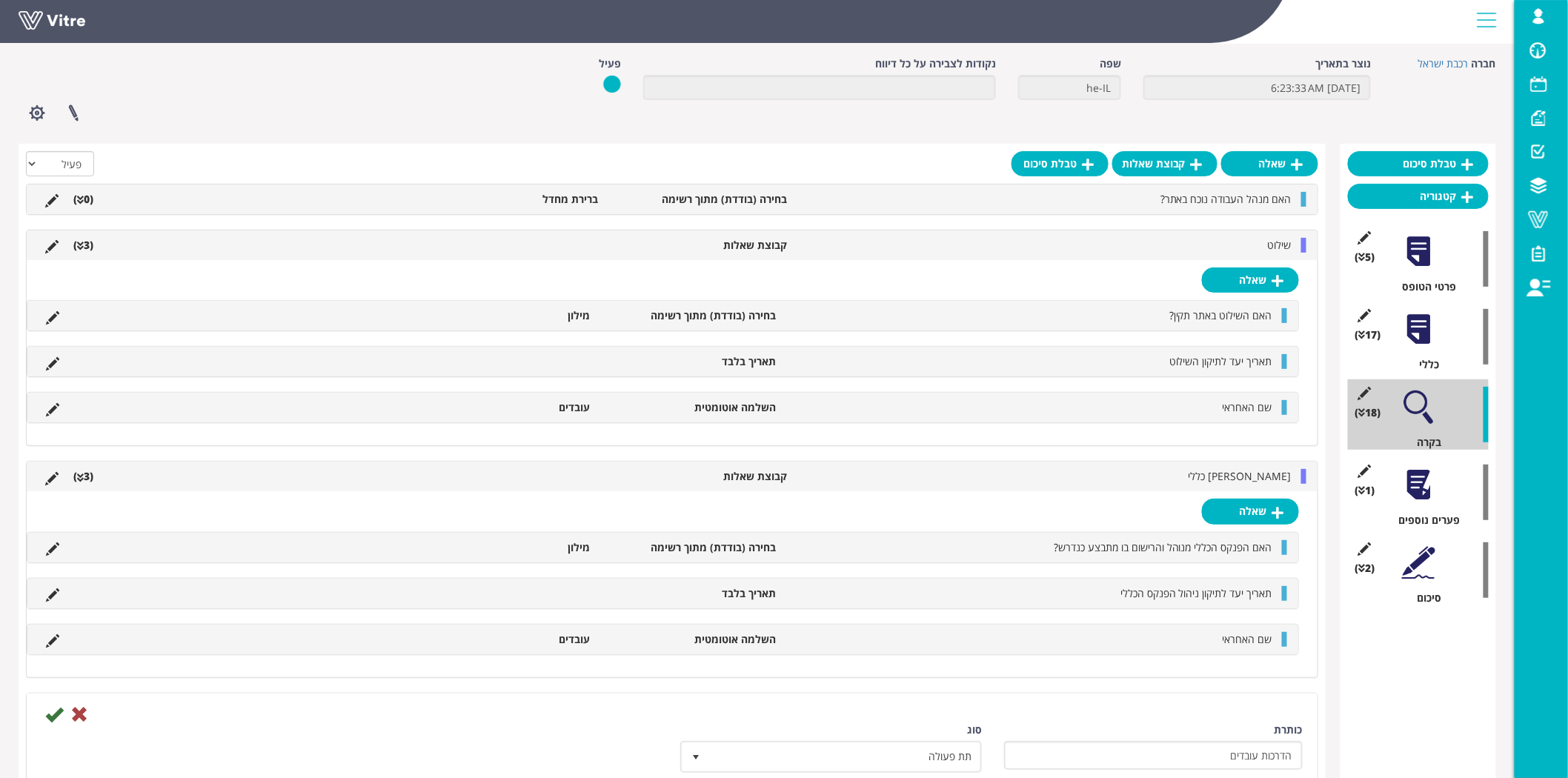
click at [1426, 492] on div at bounding box center [1418, 485] width 33 height 33
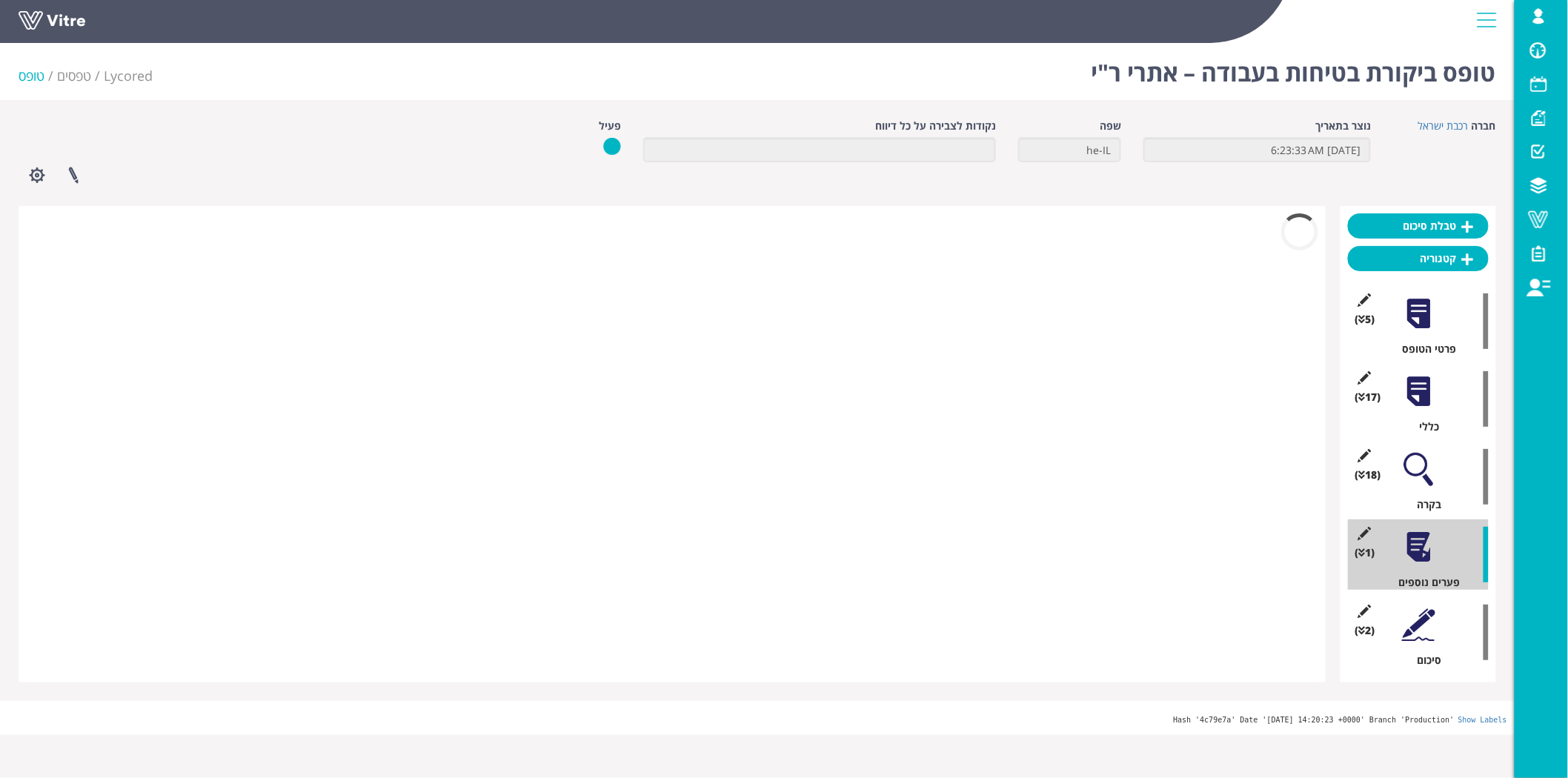
scroll to position [0, 0]
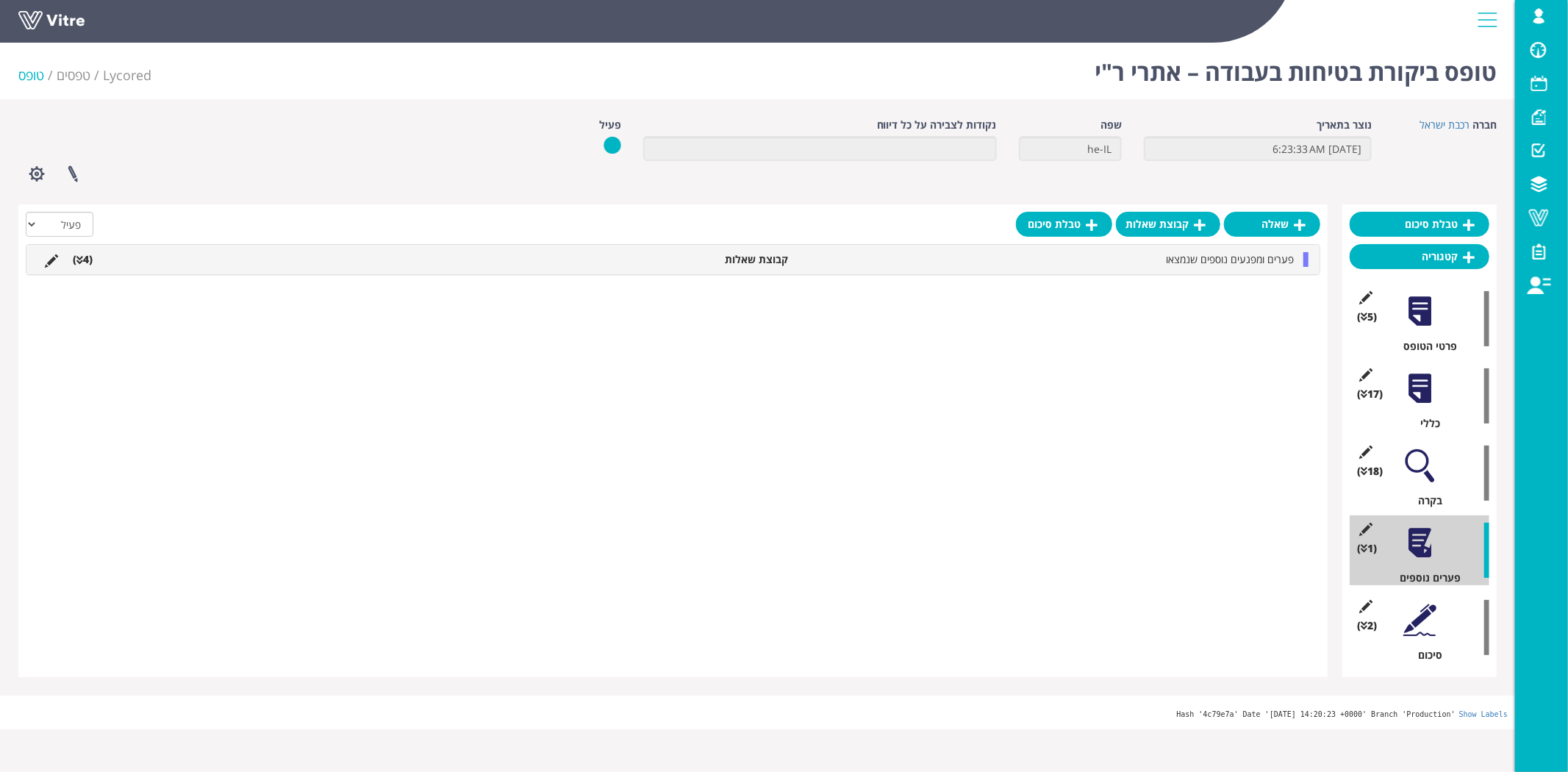
click at [912, 266] on li "פערים ומפגעים נוספים שנמצאו" at bounding box center [1048, 259] width 506 height 15
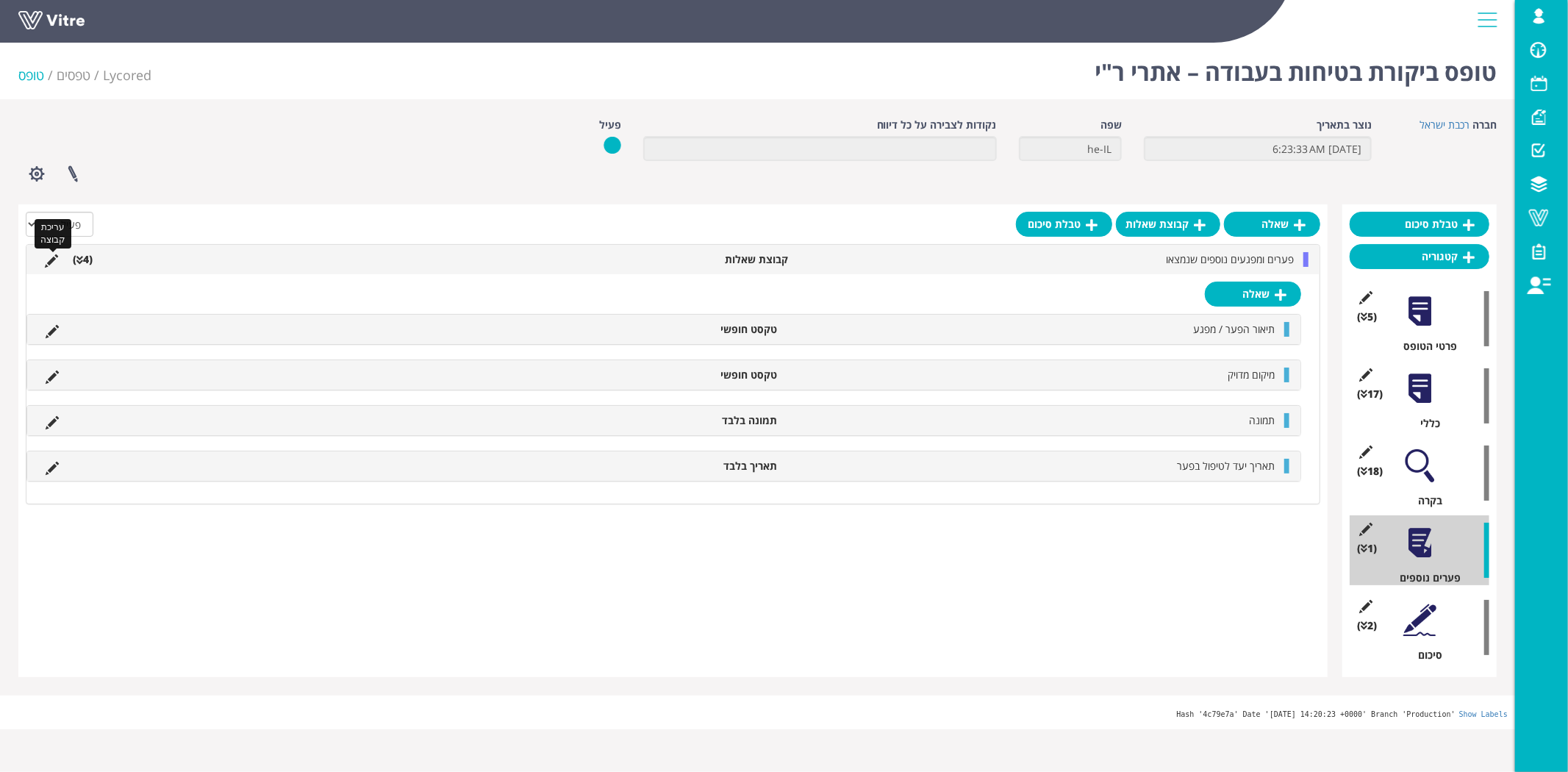
click at [55, 258] on icon at bounding box center [52, 261] width 13 height 13
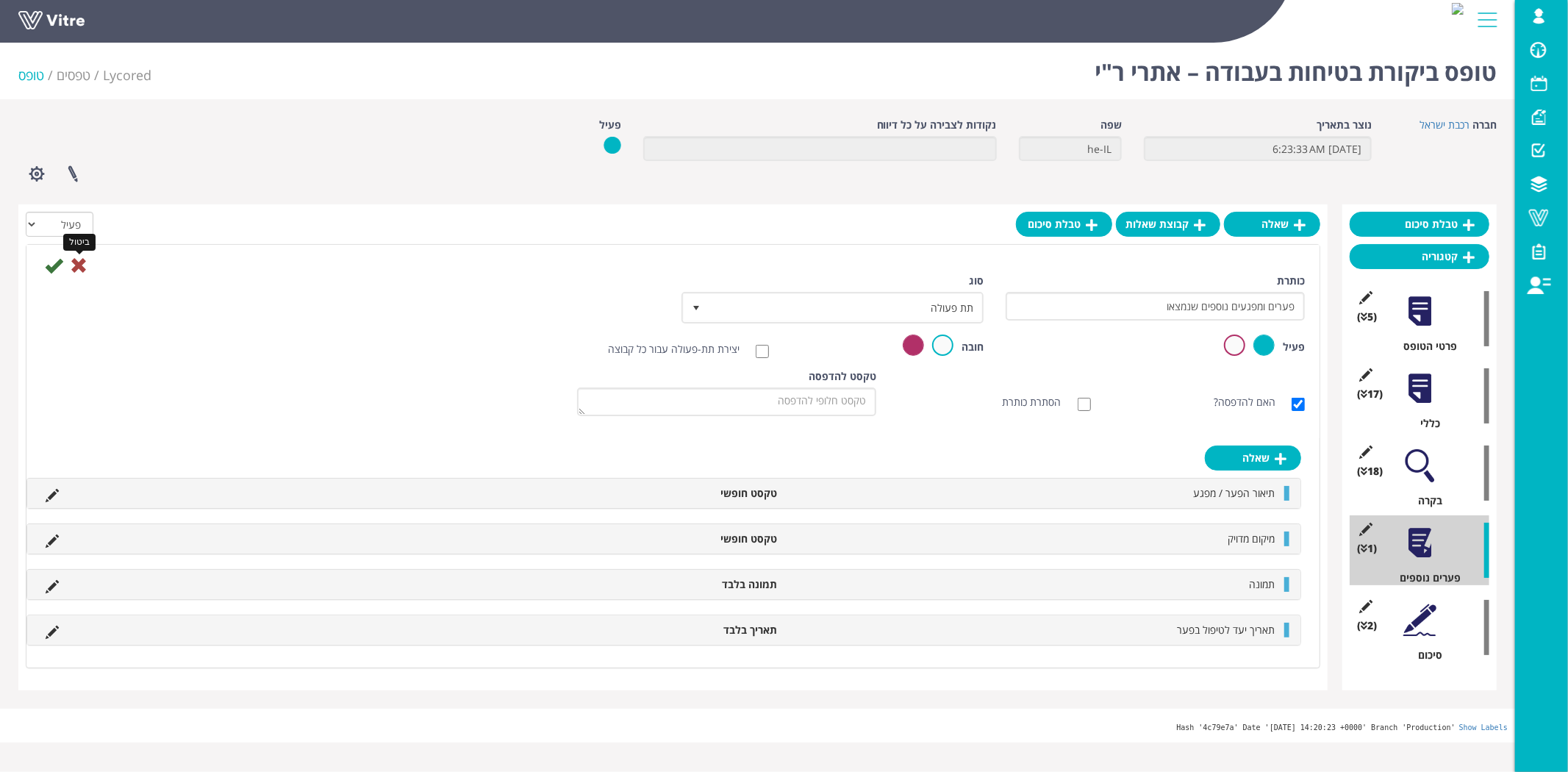
click at [79, 267] on icon at bounding box center [79, 265] width 18 height 18
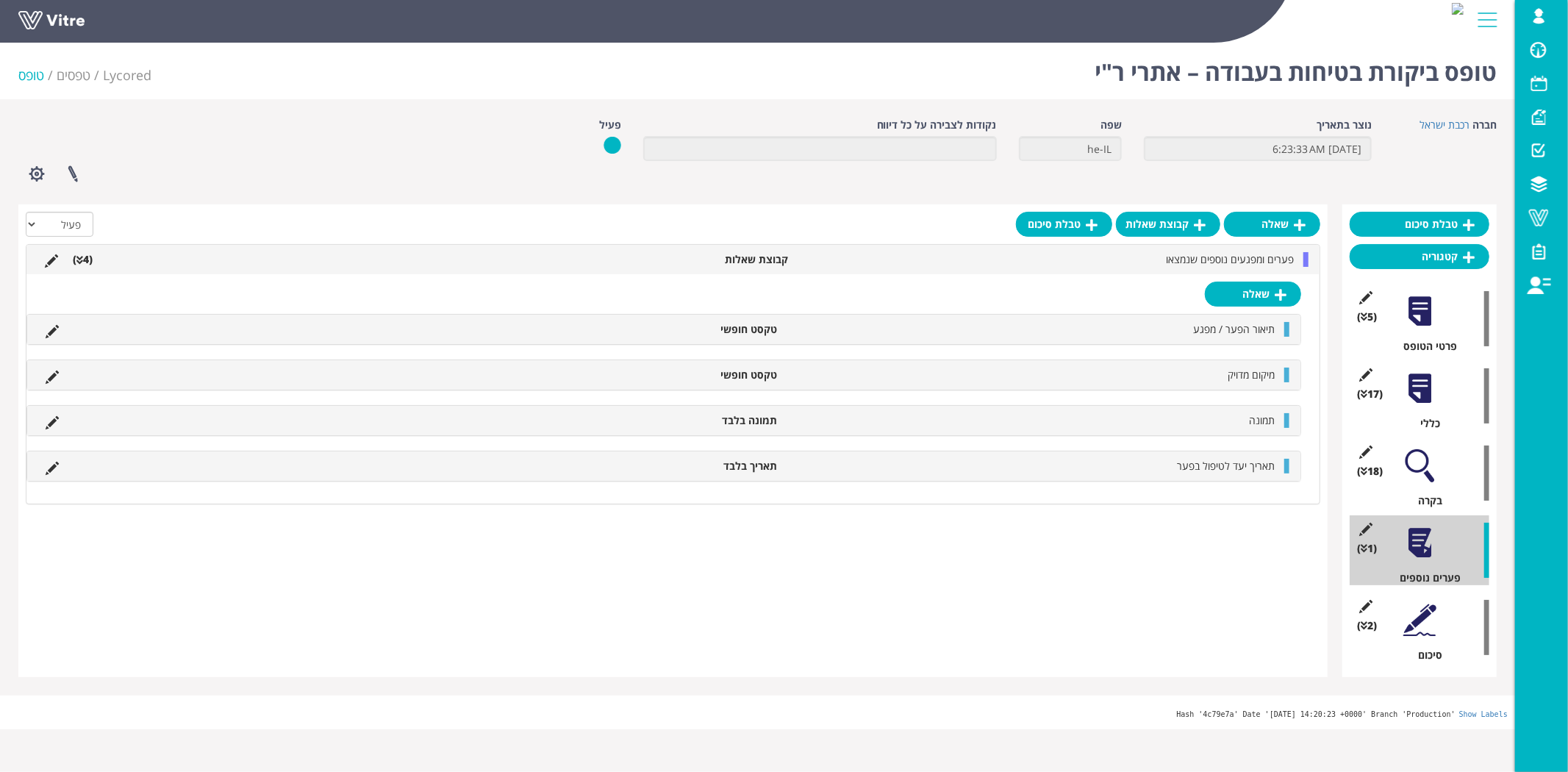
click at [1415, 626] on div at bounding box center [1420, 620] width 33 height 33
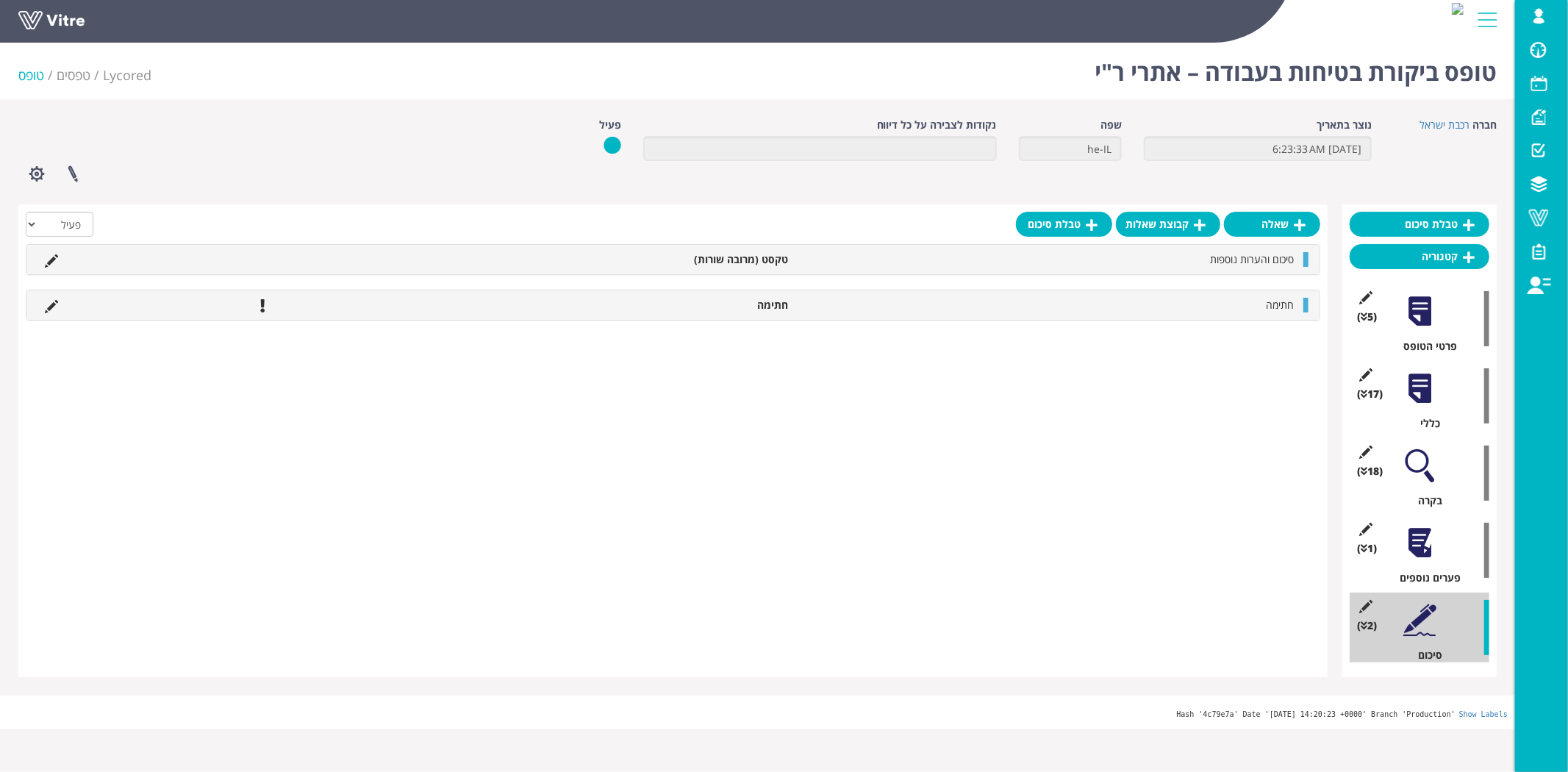
click at [1414, 556] on div at bounding box center [1420, 543] width 33 height 33
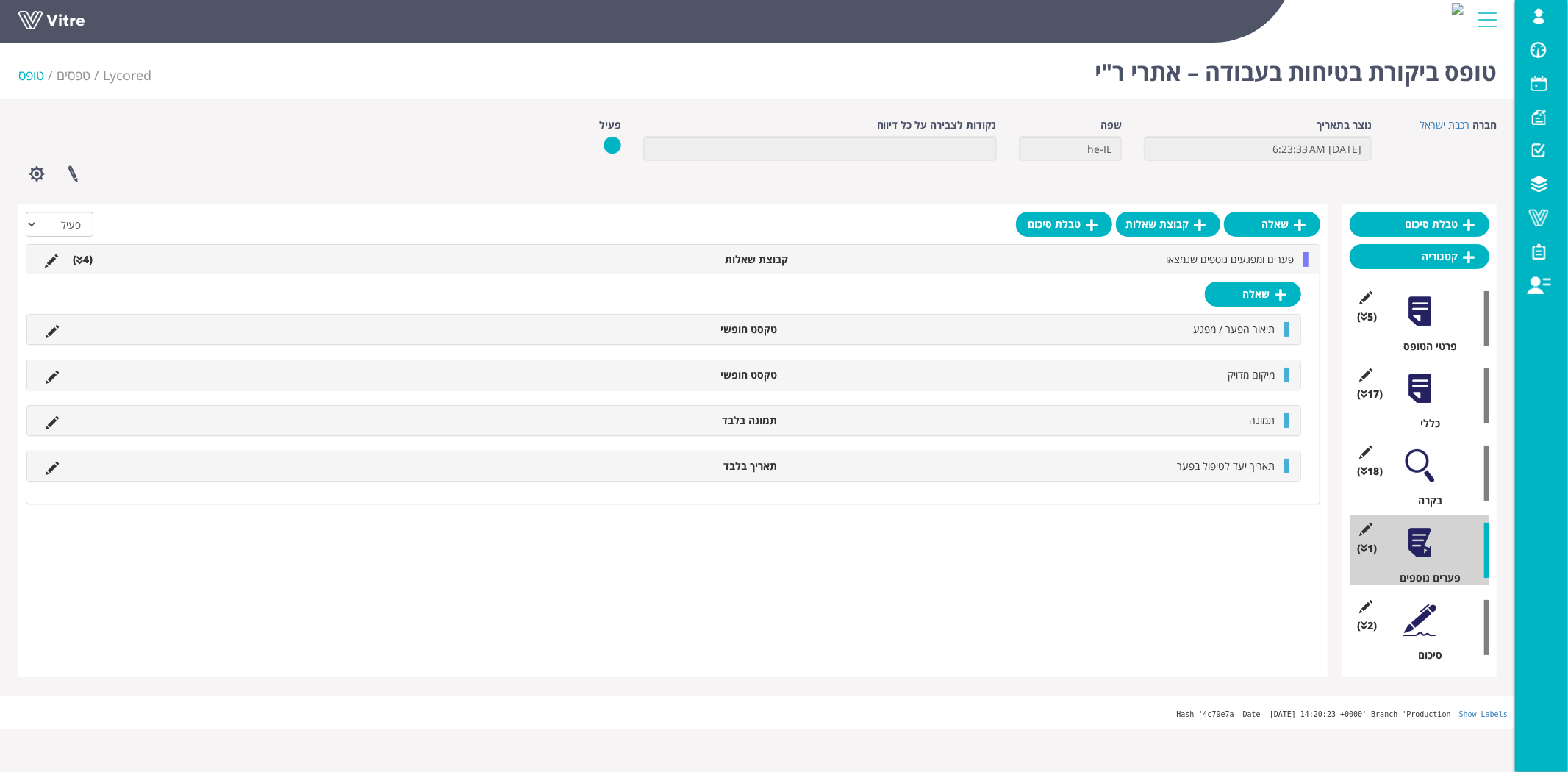
click at [1422, 474] on div at bounding box center [1420, 465] width 33 height 33
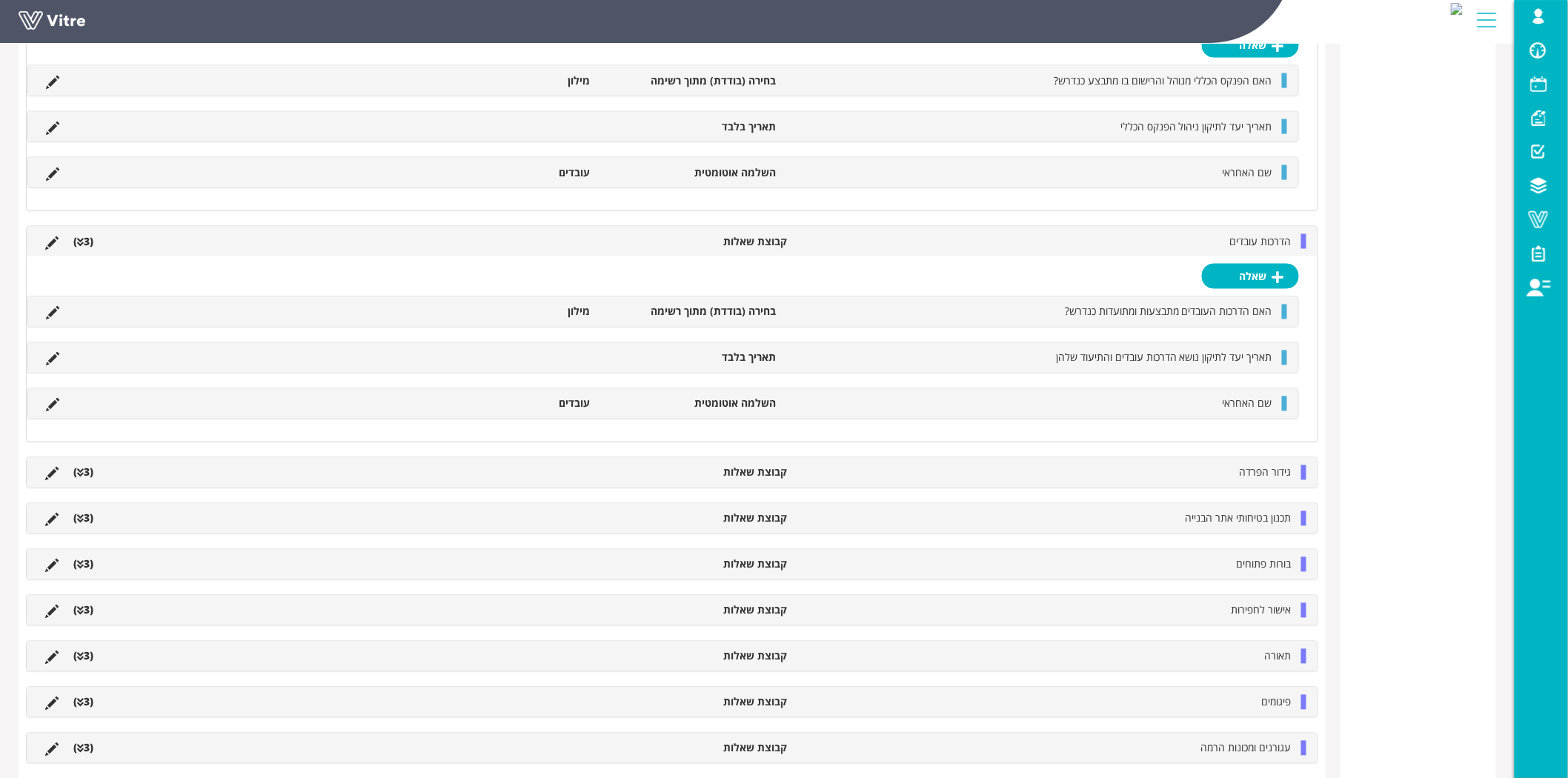
scroll to position [905, 0]
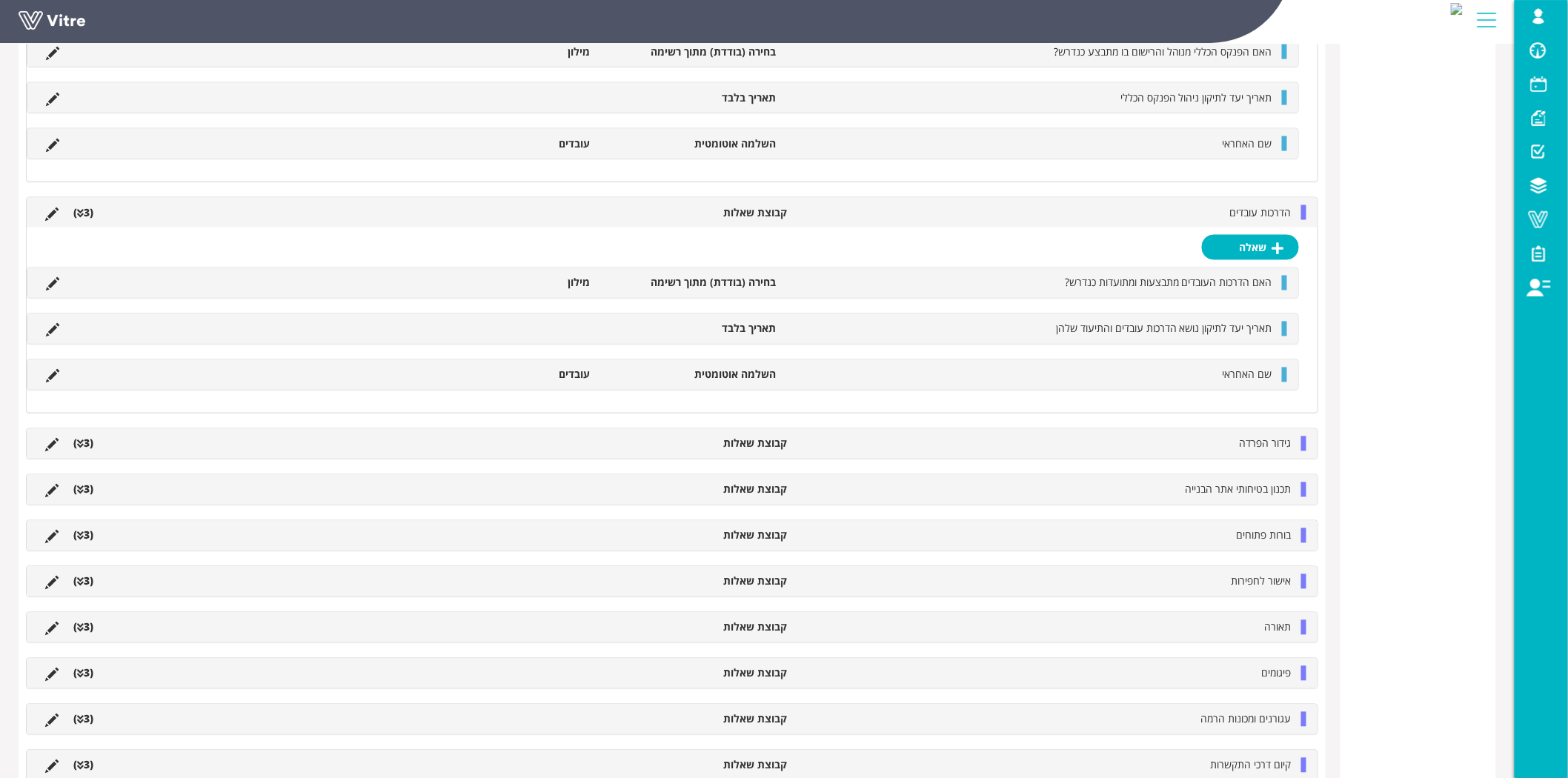
click at [57, 447] on icon at bounding box center [52, 445] width 14 height 14
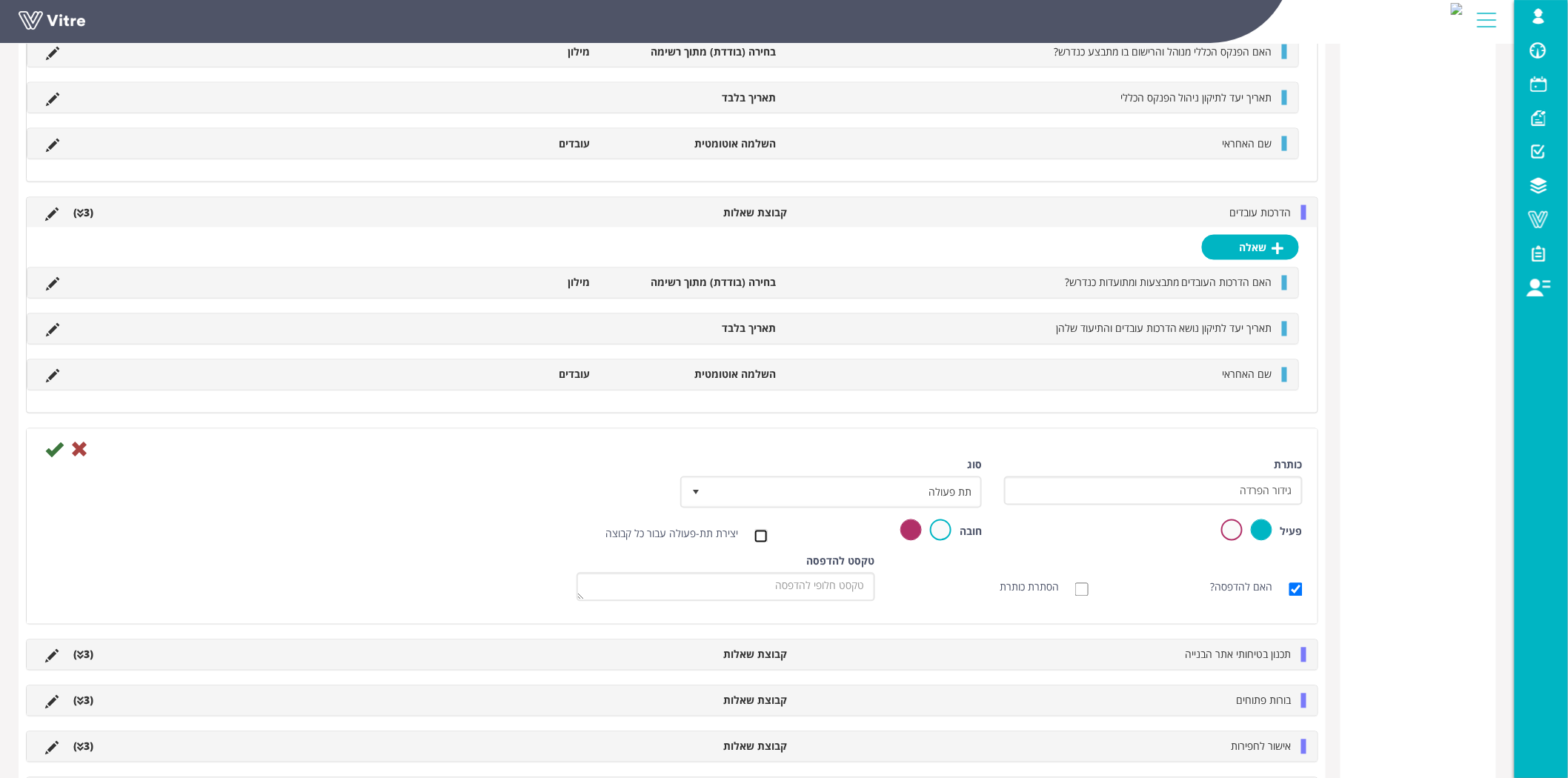
click at [759, 534] on input "יצירת תת-פעולה עבור כל קבוצה" at bounding box center [761, 536] width 14 height 14
checkbox input "true"
click at [595, 499] on link "עריכת הגדרות תת-פעולה" at bounding box center [594, 492] width 133 height 25
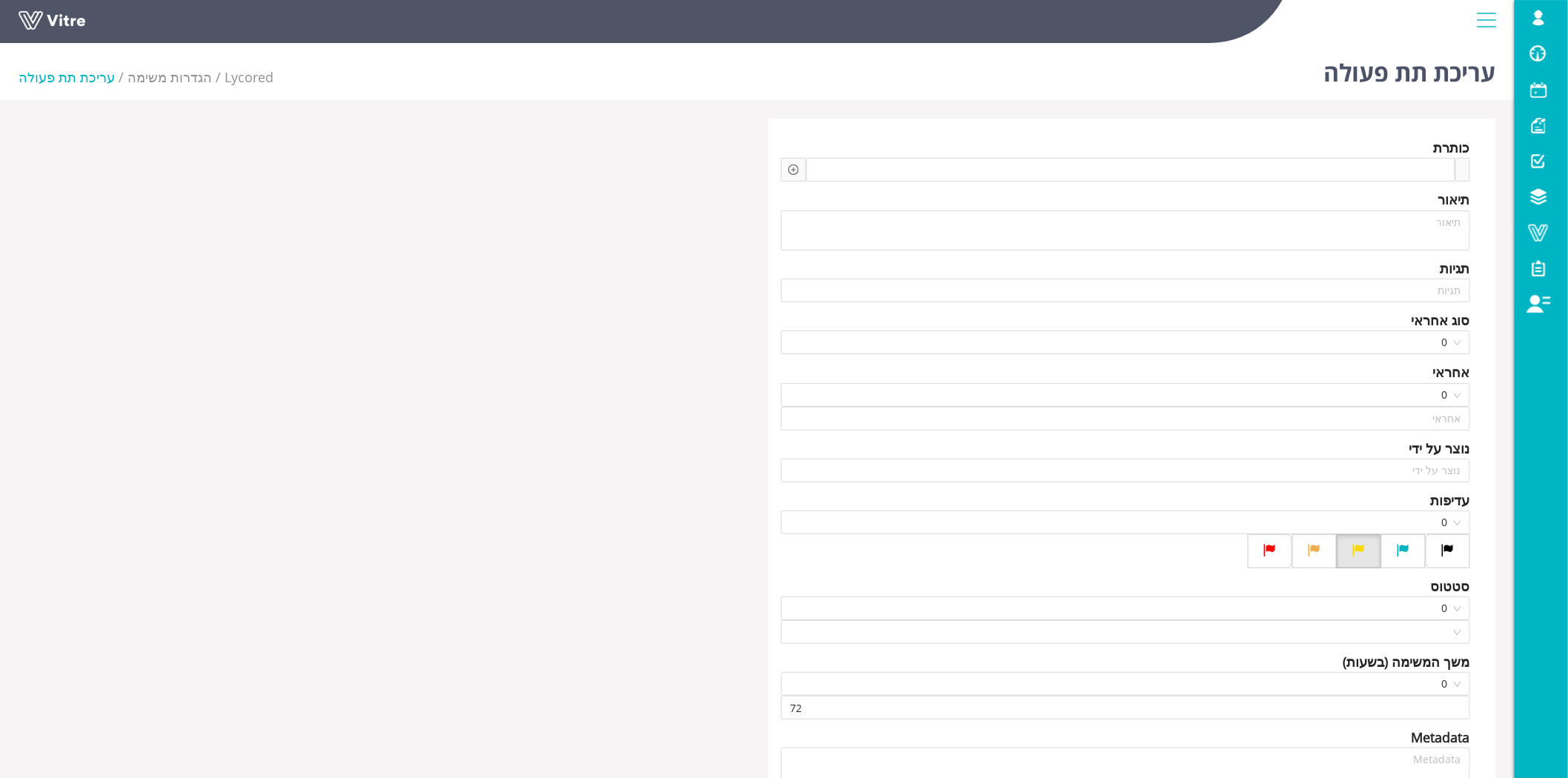
type input "Lishay Peled SU"
type input "24"
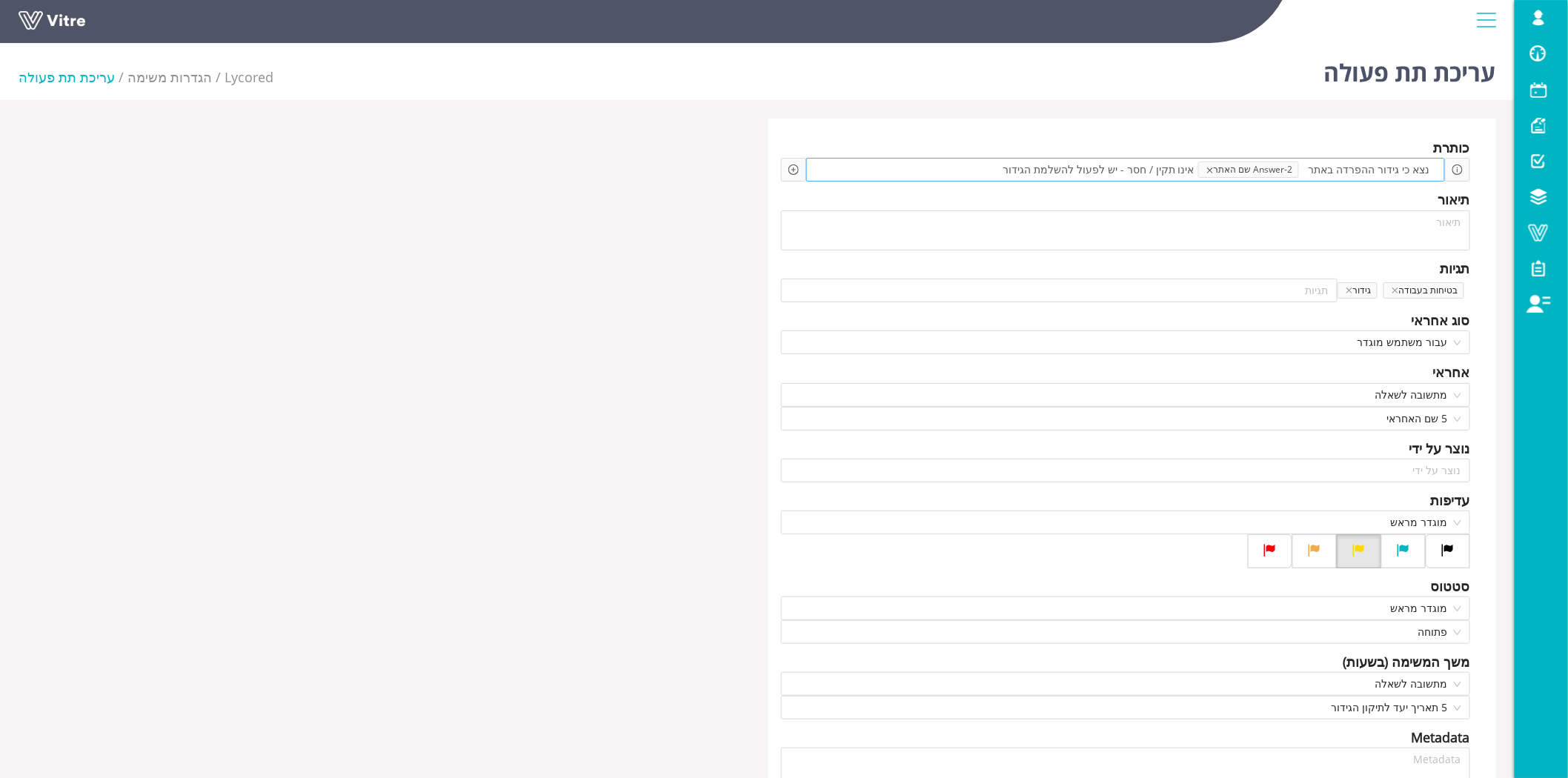
click at [1214, 171] on icon "close" at bounding box center [1210, 171] width 8 height 8
click at [1375, 169] on span "נצא כי גידור ההפרדה באתר" at bounding box center [1379, 170] width 129 height 17
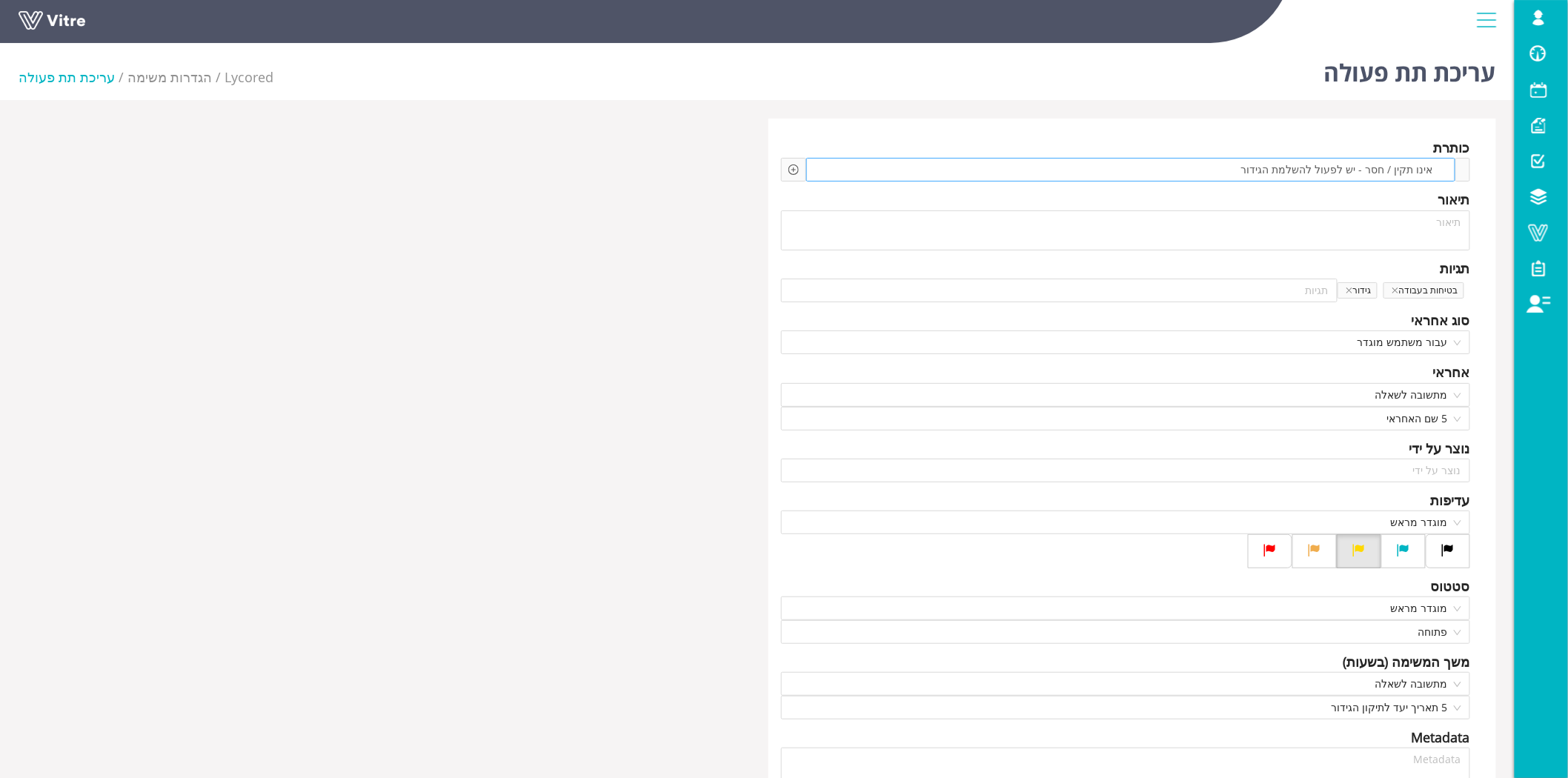
click at [1376, 169] on span "אינו תקין / חסר - יש לפעול להשלמת הגידור" at bounding box center [1337, 170] width 199 height 17
click at [1350, 287] on span "גידור" at bounding box center [1357, 291] width 40 height 17
click at [1353, 289] on icon "close" at bounding box center [1350, 290] width 8 height 8
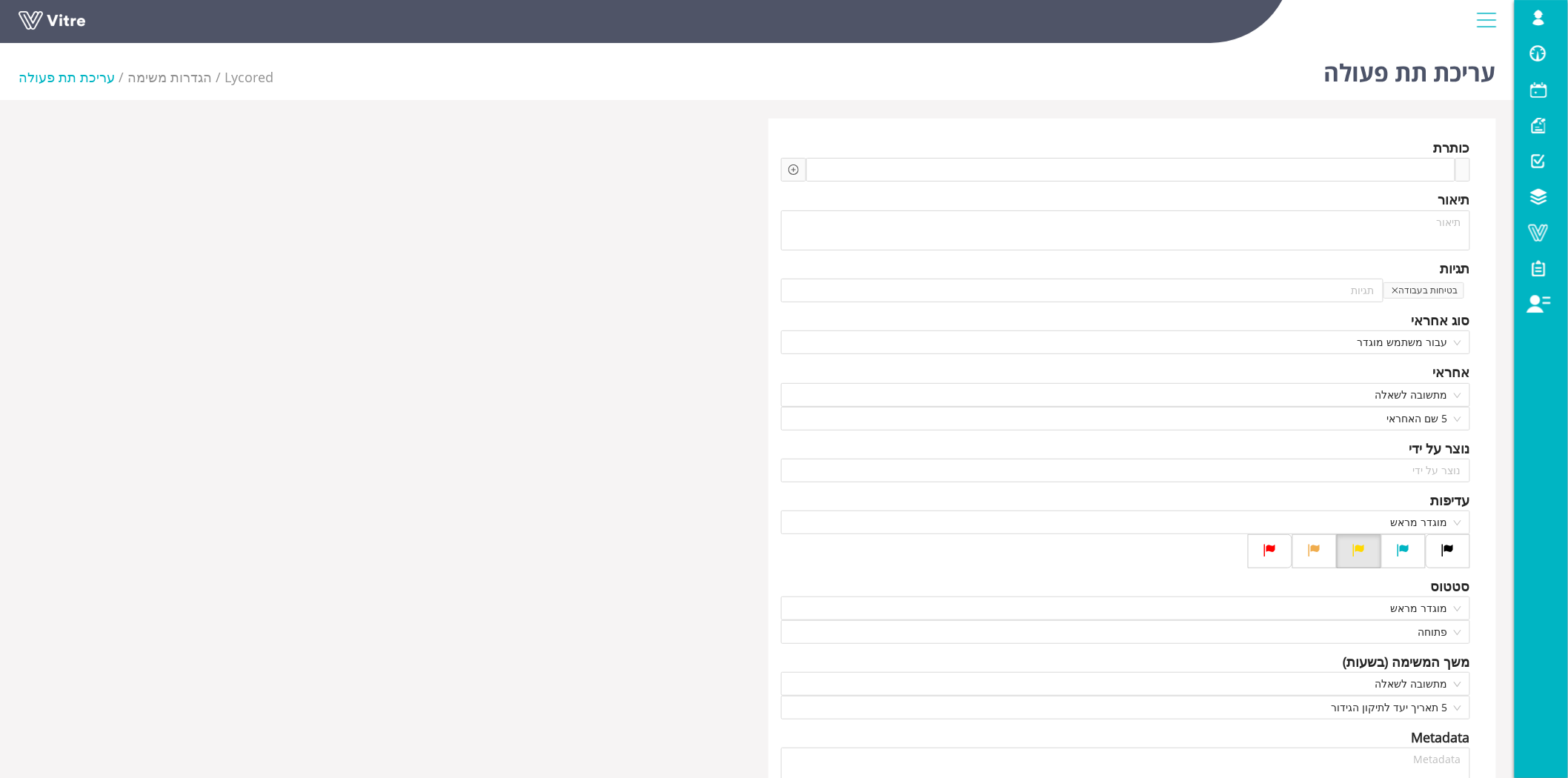
click at [1398, 289] on icon "close" at bounding box center [1395, 290] width 6 height 6
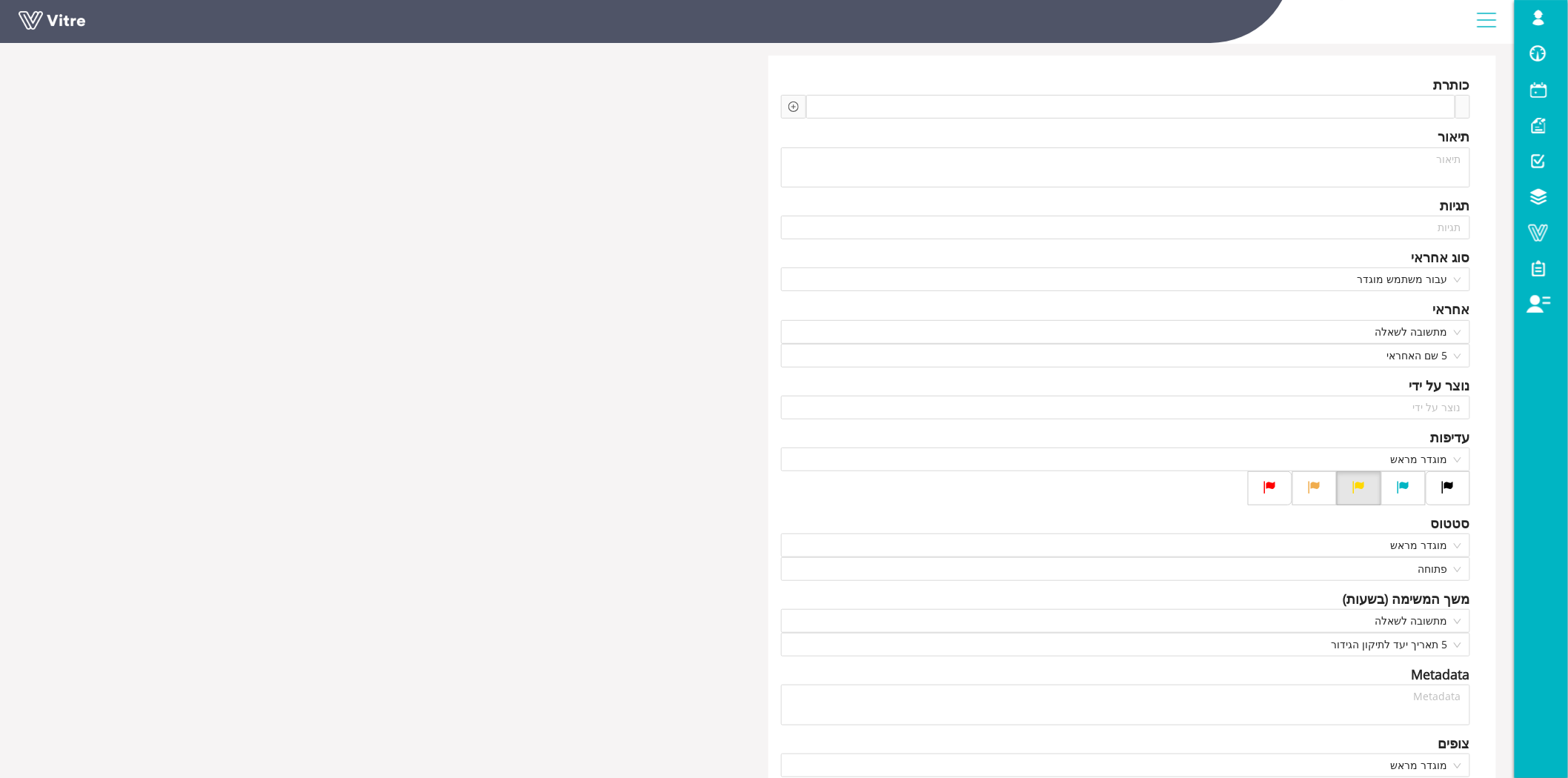
scroll to position [82, 0]
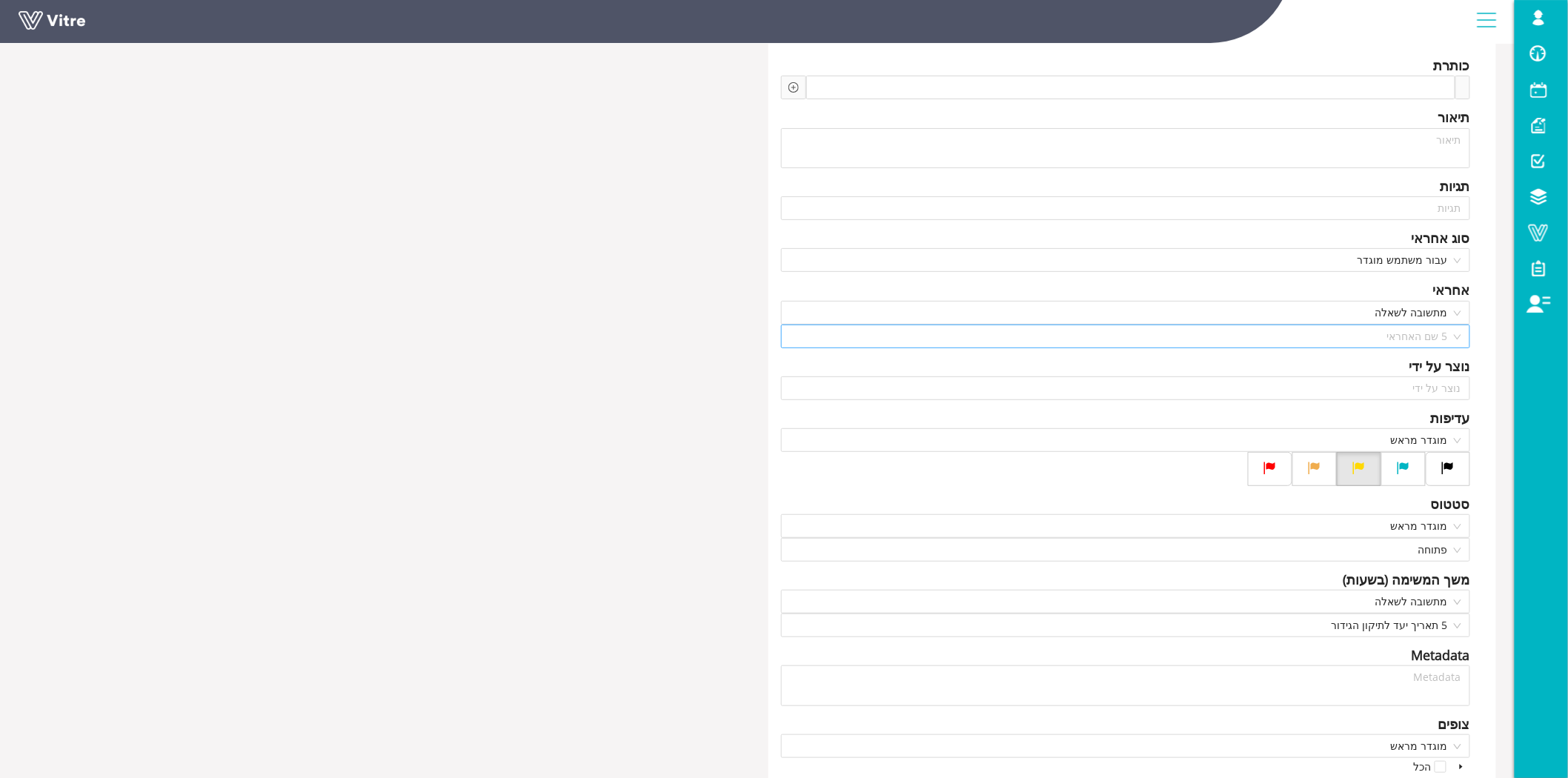
click at [1387, 337] on span "5 שם האחראי" at bounding box center [1125, 335] width 671 height 22
click at [1394, 313] on span "מתשובה לשאלה" at bounding box center [1125, 312] width 671 height 22
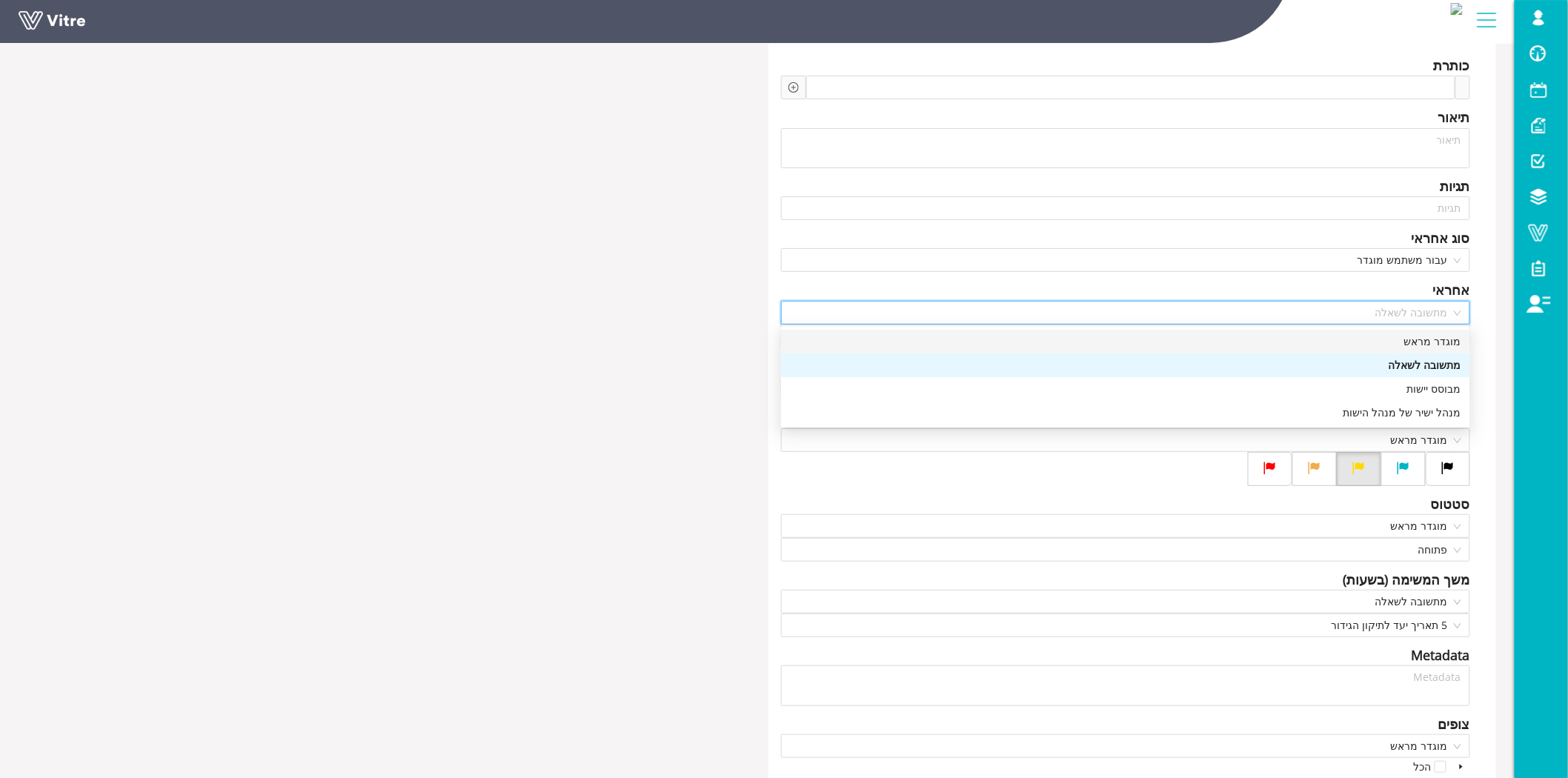
click at [1398, 339] on div "מוגדר מראש" at bounding box center [1125, 341] width 671 height 17
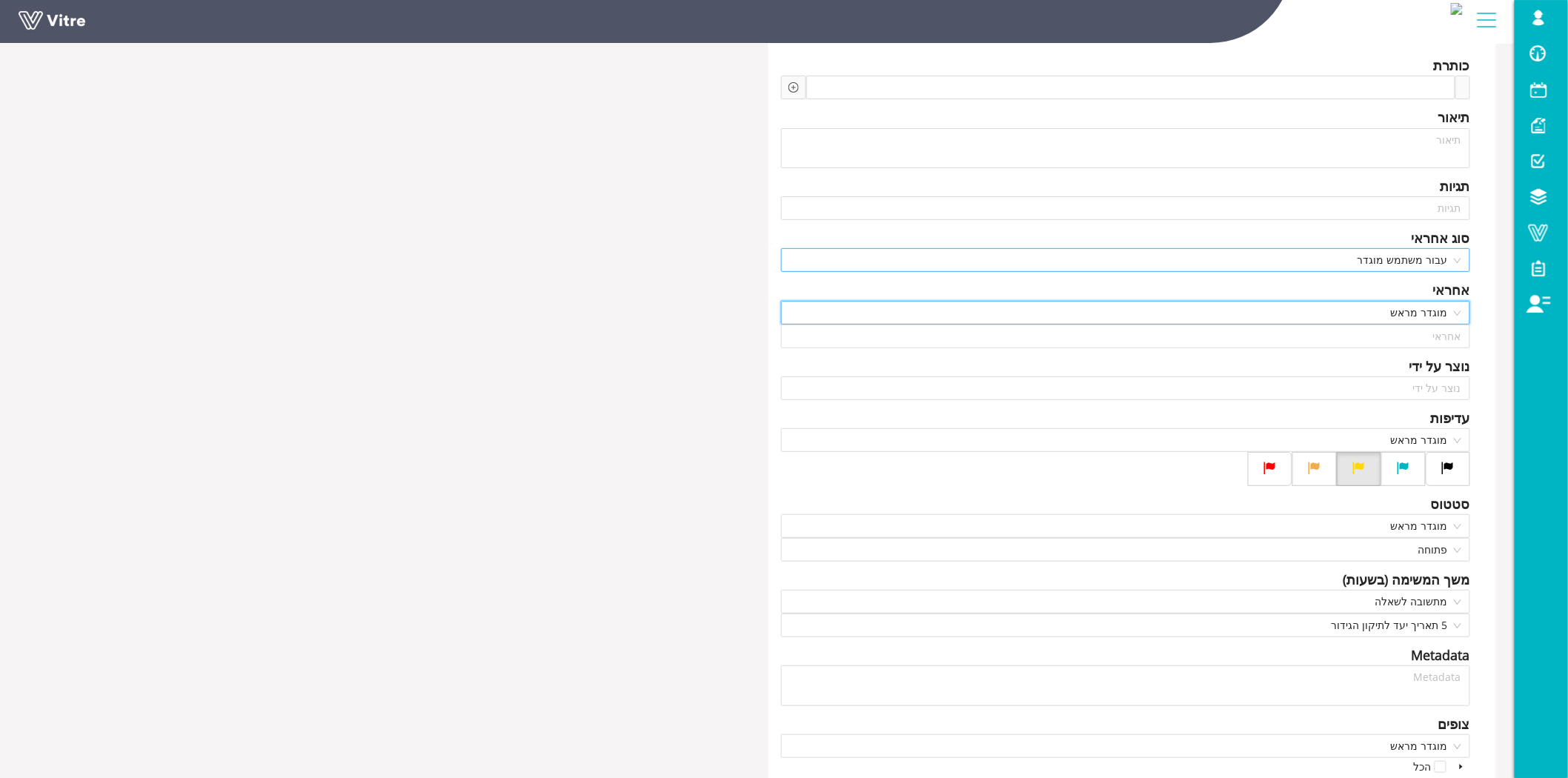
click at [1212, 271] on div "עבור משתמש מוגדר" at bounding box center [1125, 259] width 689 height 23
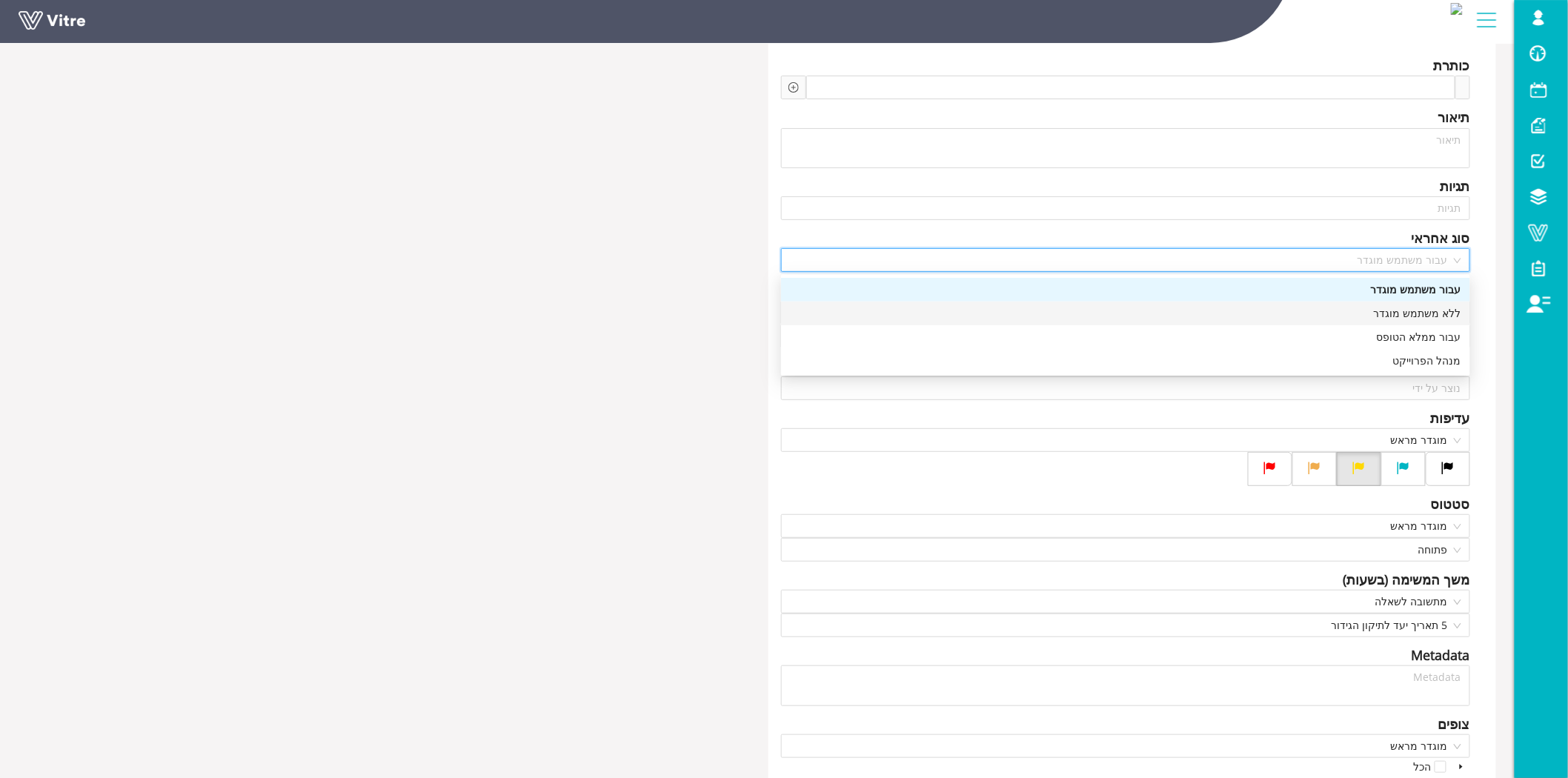
click at [679, 320] on div "כותרת תיאור תגיות תגיות סוג אחראי עבור משתמש מוגדר אחראי מוגדר מראש אחראי נוצר …" at bounding box center [757, 468] width 1500 height 863
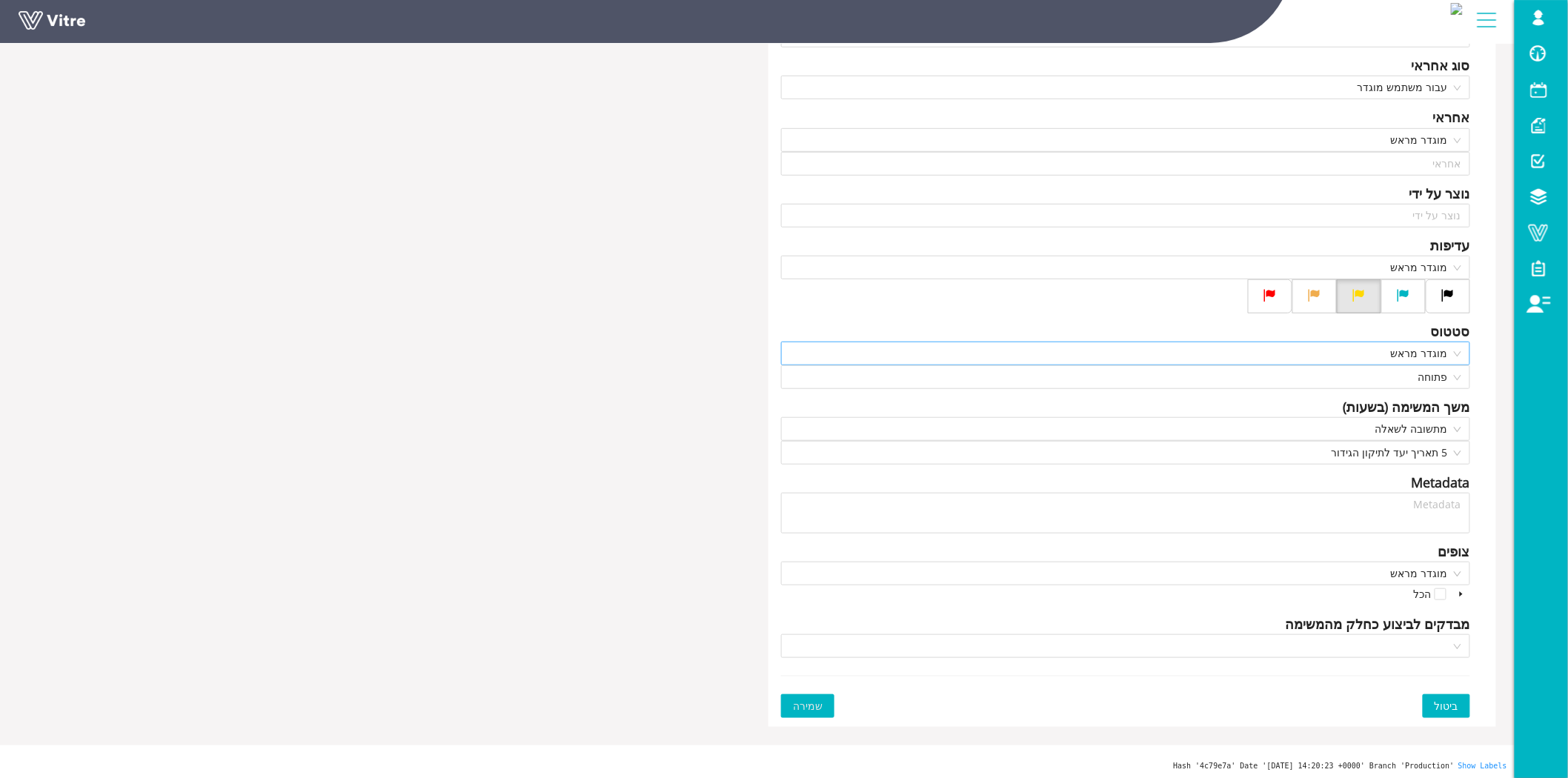
scroll to position [258, 0]
click at [1405, 419] on span "מתשובה לשאלה" at bounding box center [1125, 425] width 671 height 22
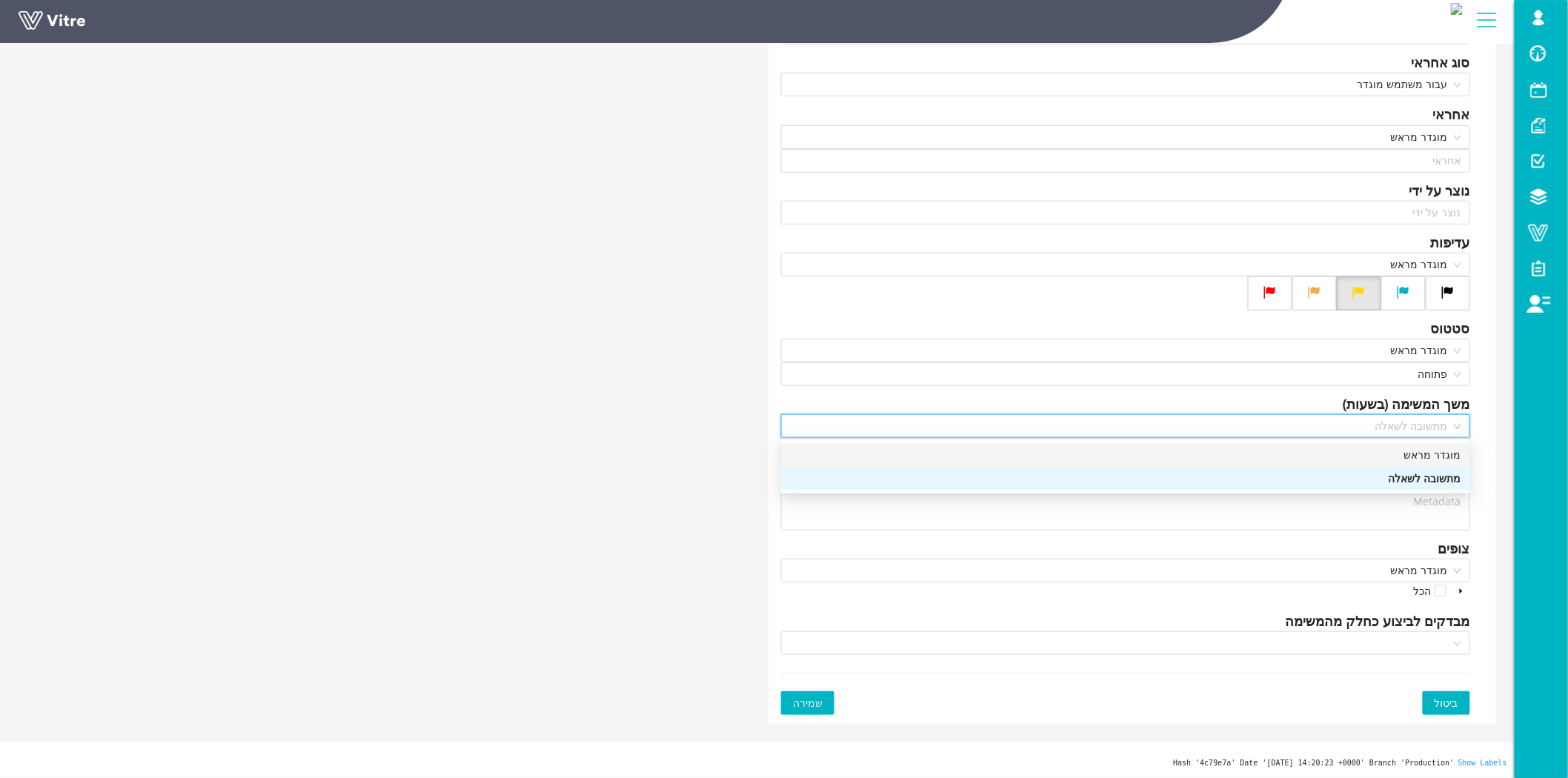
click at [1406, 444] on div "מוגדר מראש" at bounding box center [1125, 454] width 689 height 23
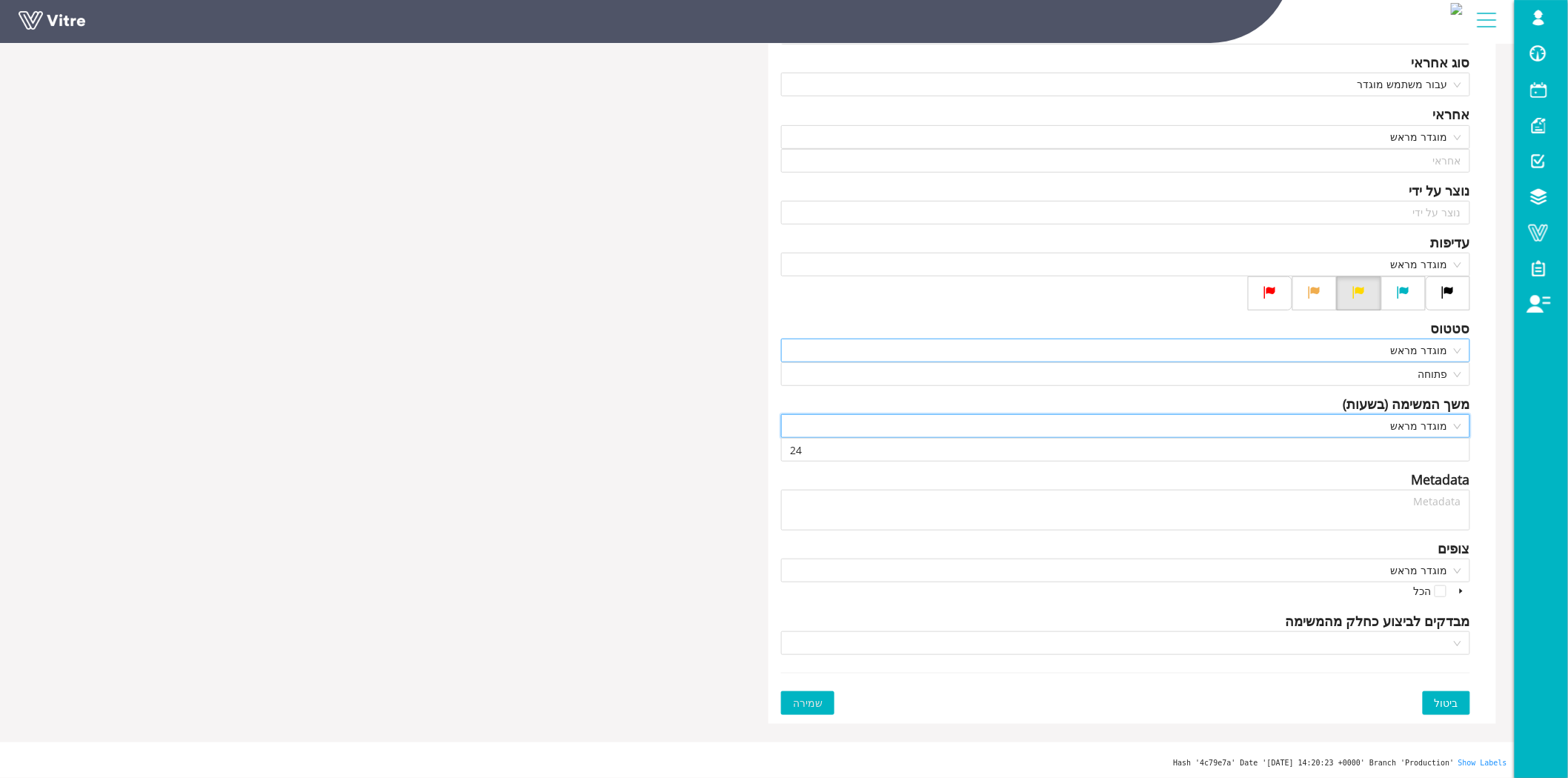
click at [1297, 350] on span "מוגדר מראש" at bounding box center [1125, 350] width 671 height 22
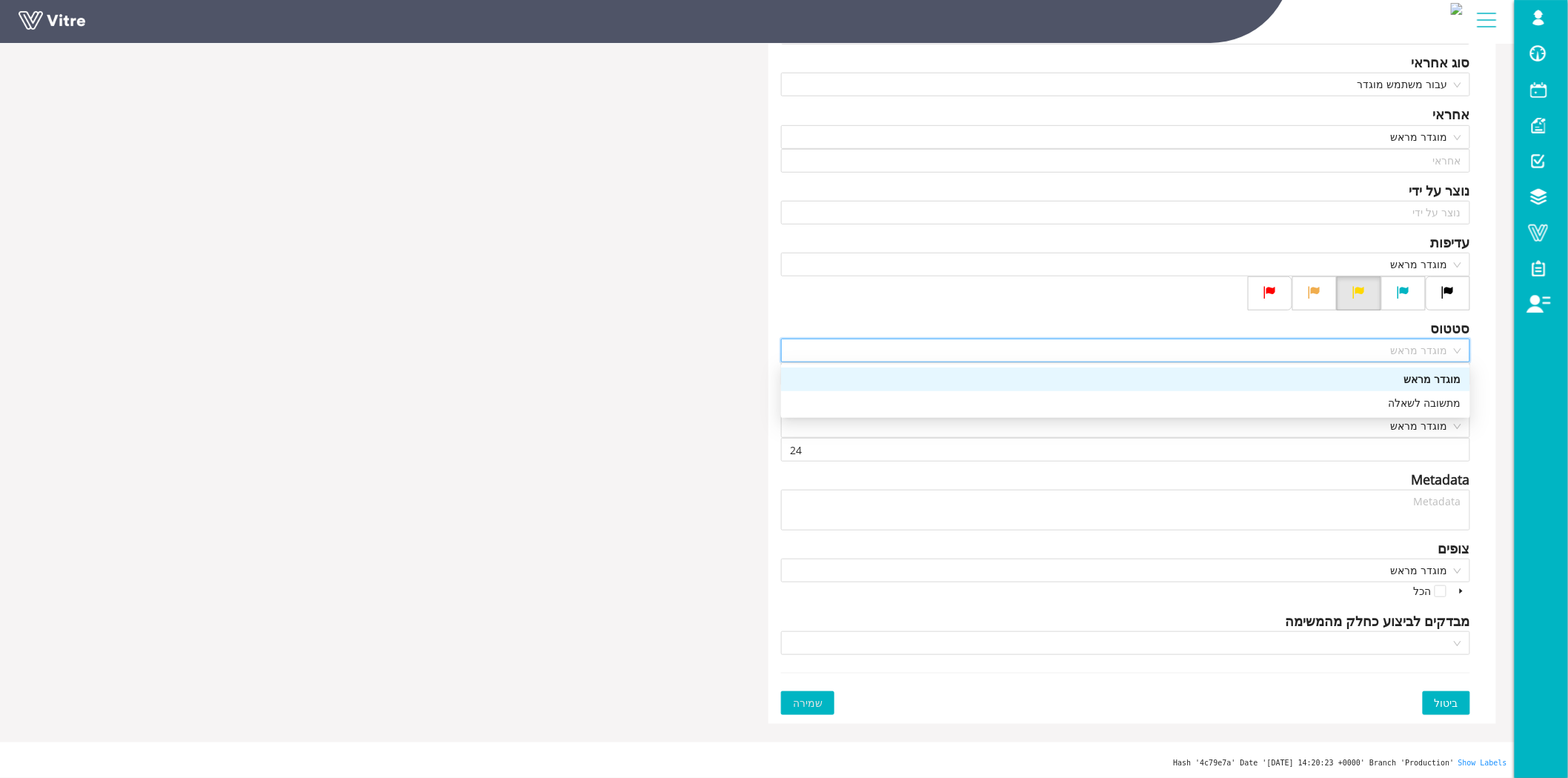
click at [1291, 375] on div "מוגדר מראש" at bounding box center [1125, 379] width 671 height 17
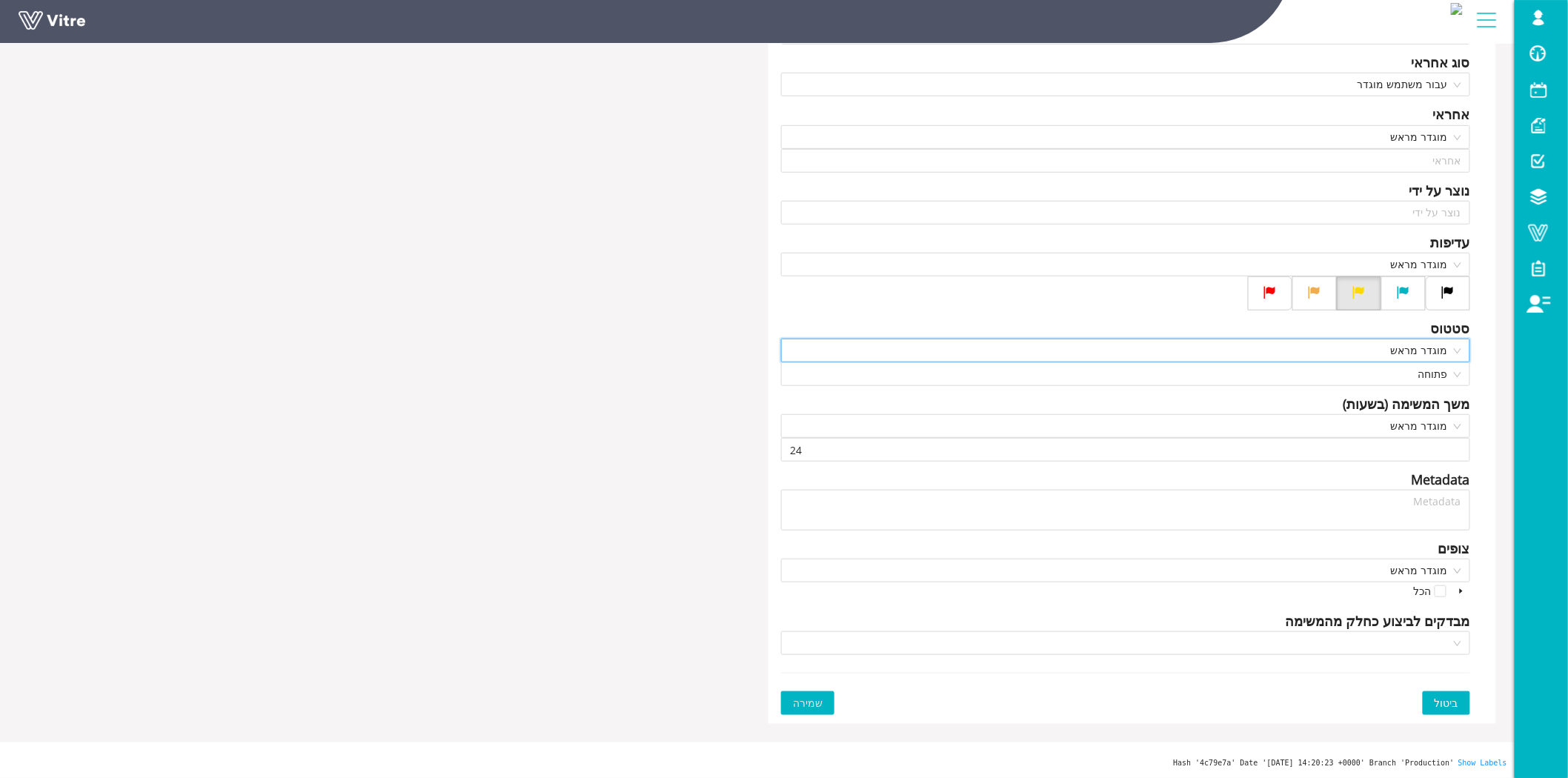
click at [621, 350] on div "כותרת תיאור תגיות תגיות סוג אחראי עבור משתמש מוגדר אחראי מוגדר מראש אחראי נוצר …" at bounding box center [757, 292] width 1500 height 863
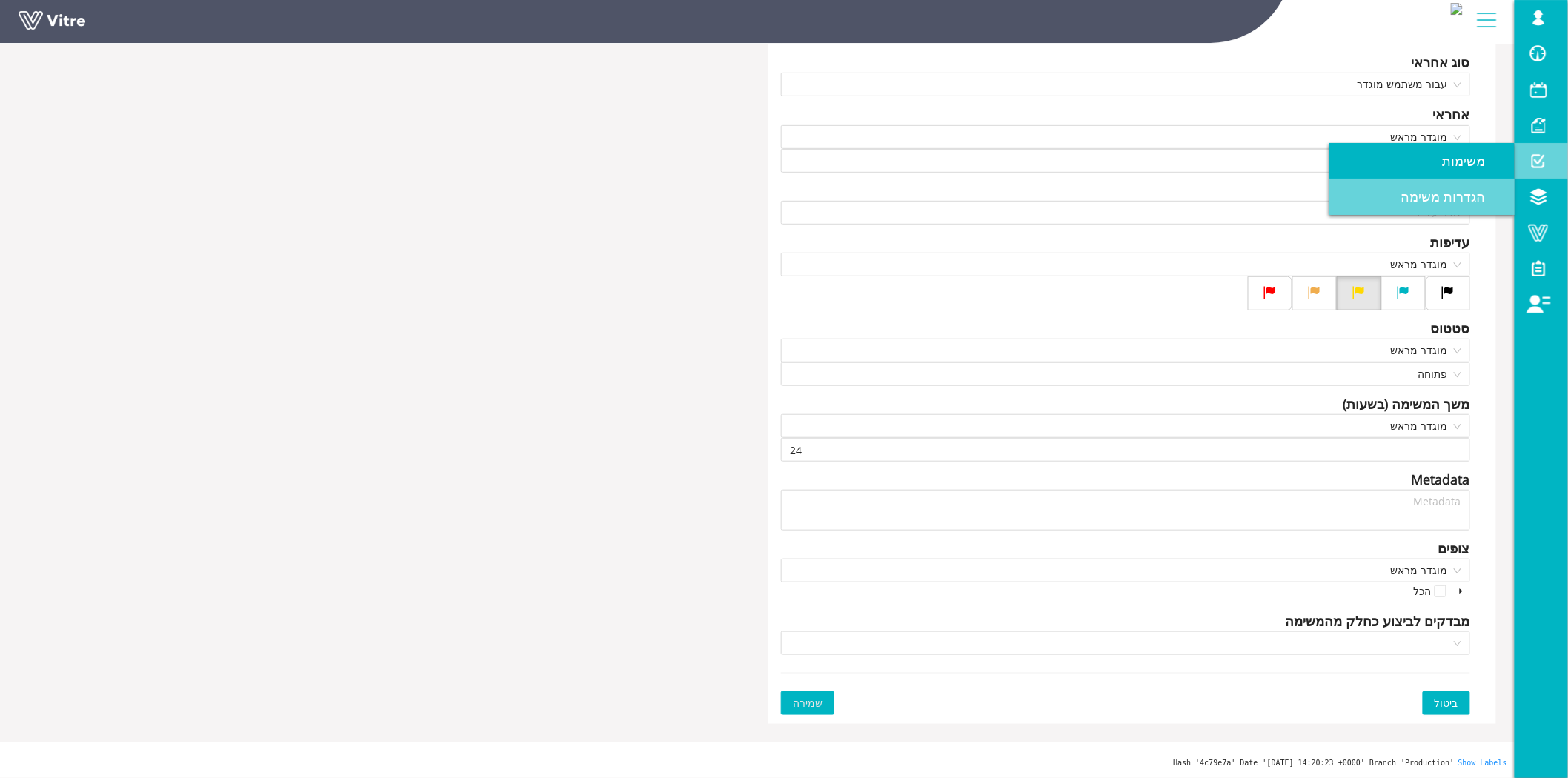
click at [1464, 200] on span "הגדרות משימה" at bounding box center [1452, 196] width 102 height 18
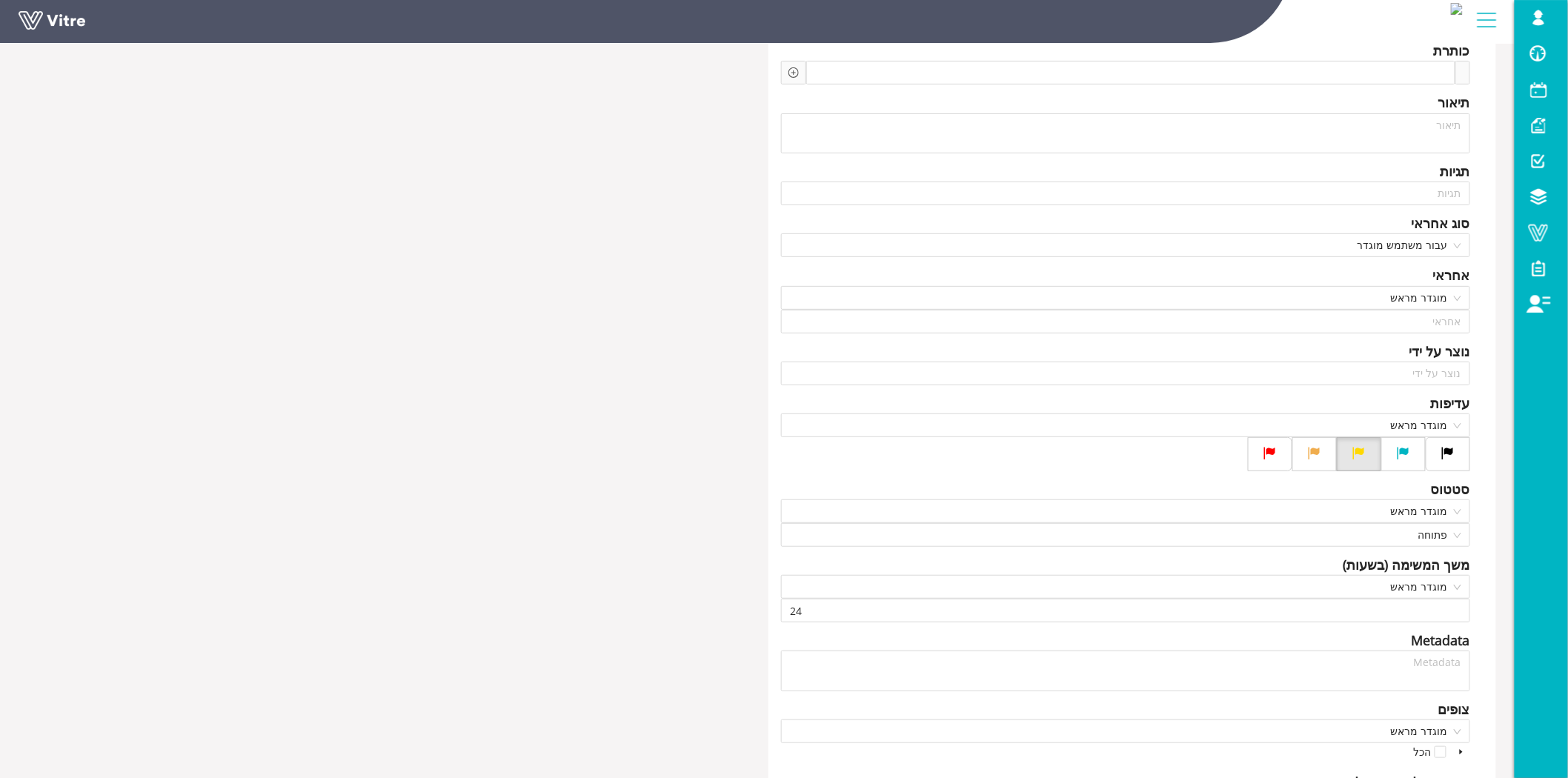
scroll to position [94, 0]
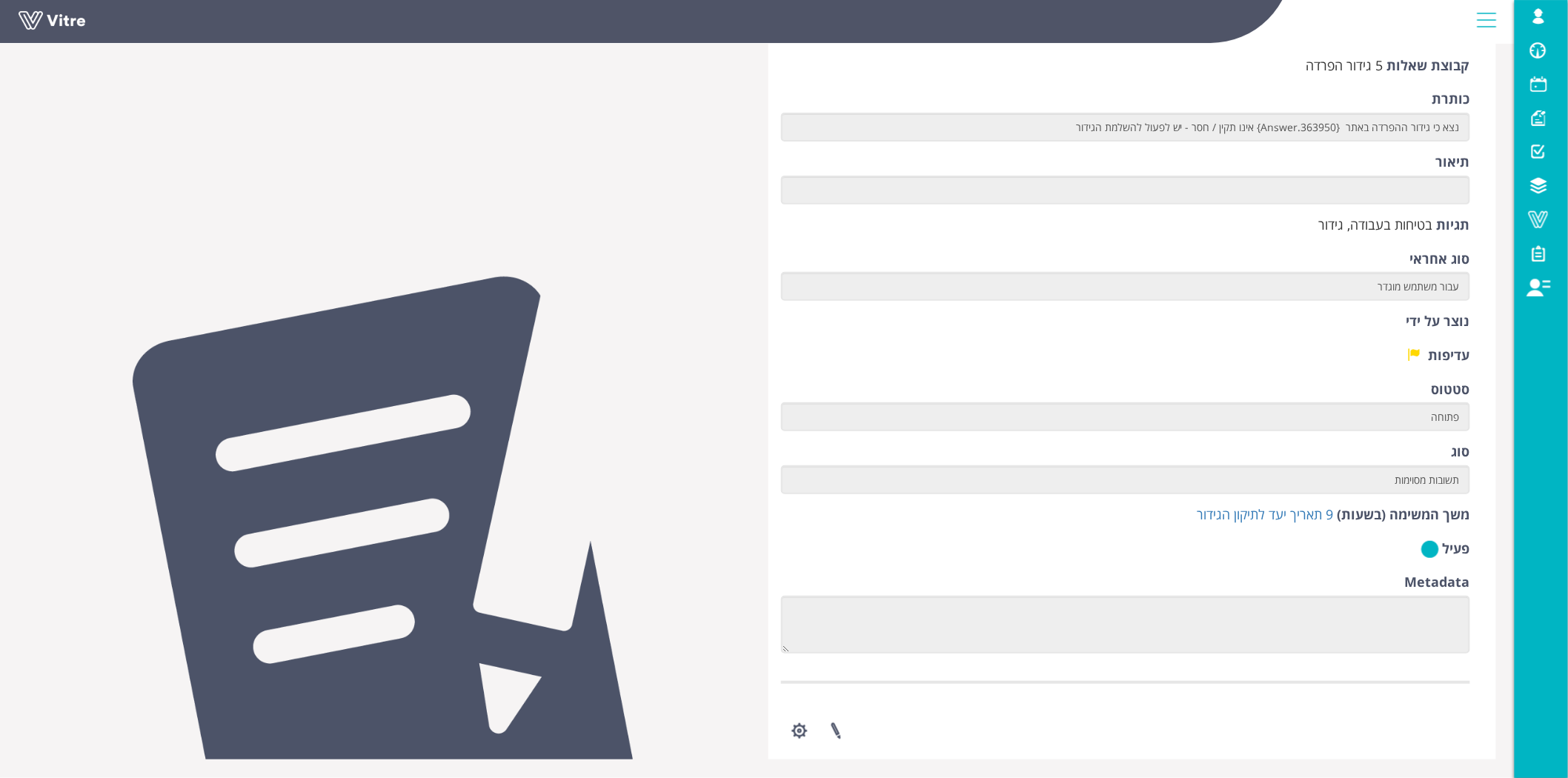
scroll to position [147, 0]
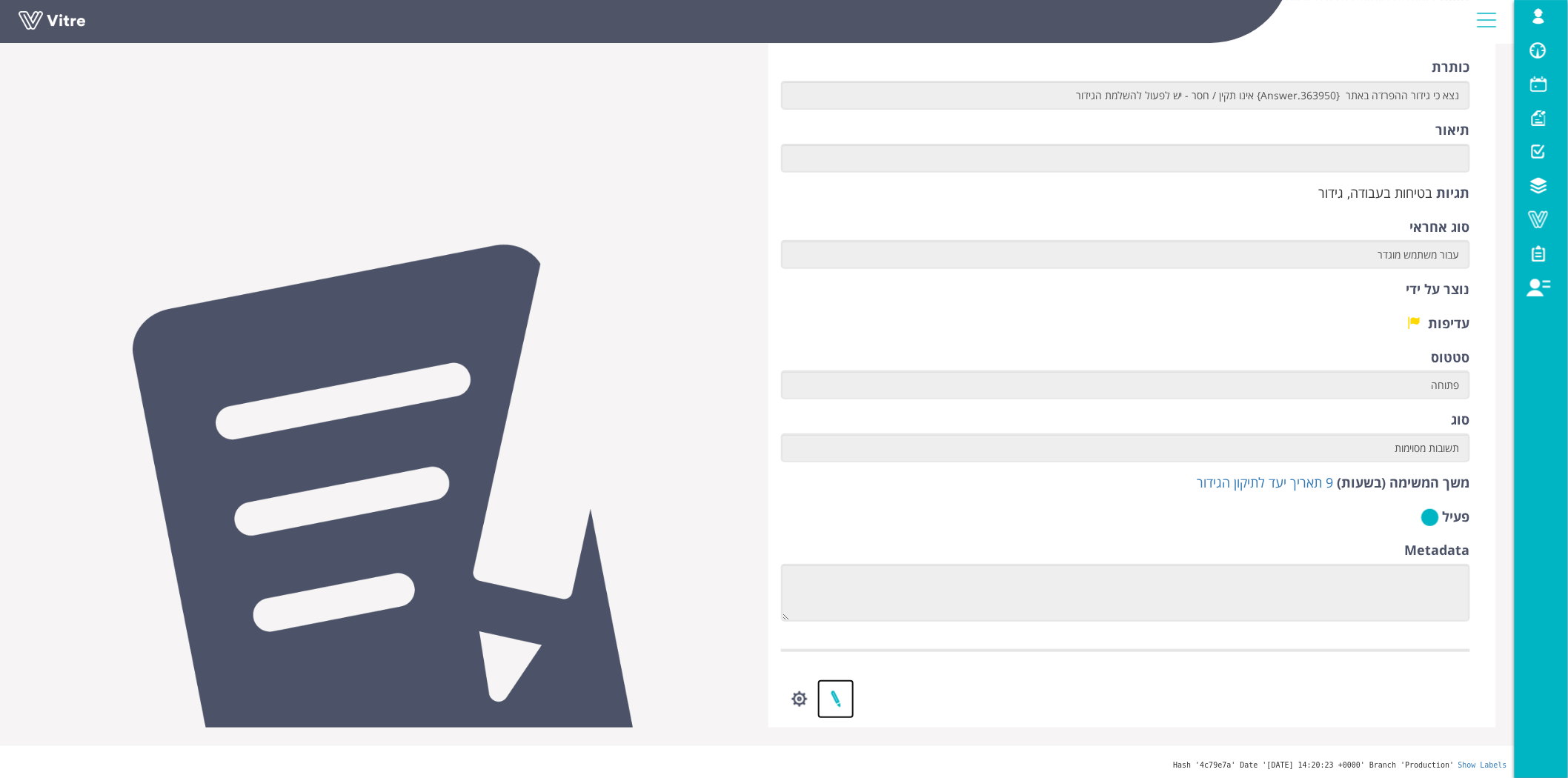
click at [841, 701] on link at bounding box center [836, 699] width 37 height 39
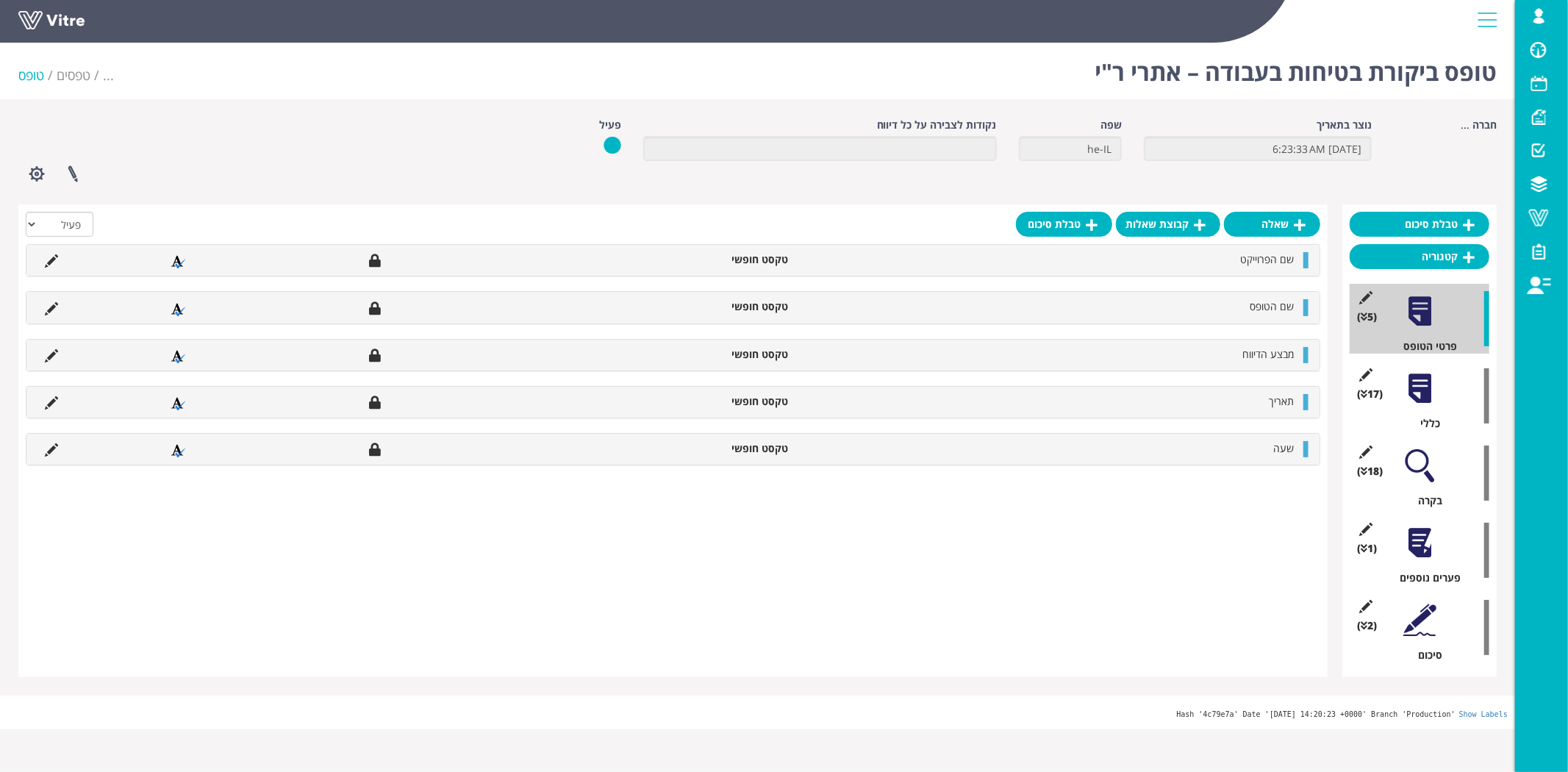
click at [1422, 462] on div at bounding box center [1420, 465] width 33 height 33
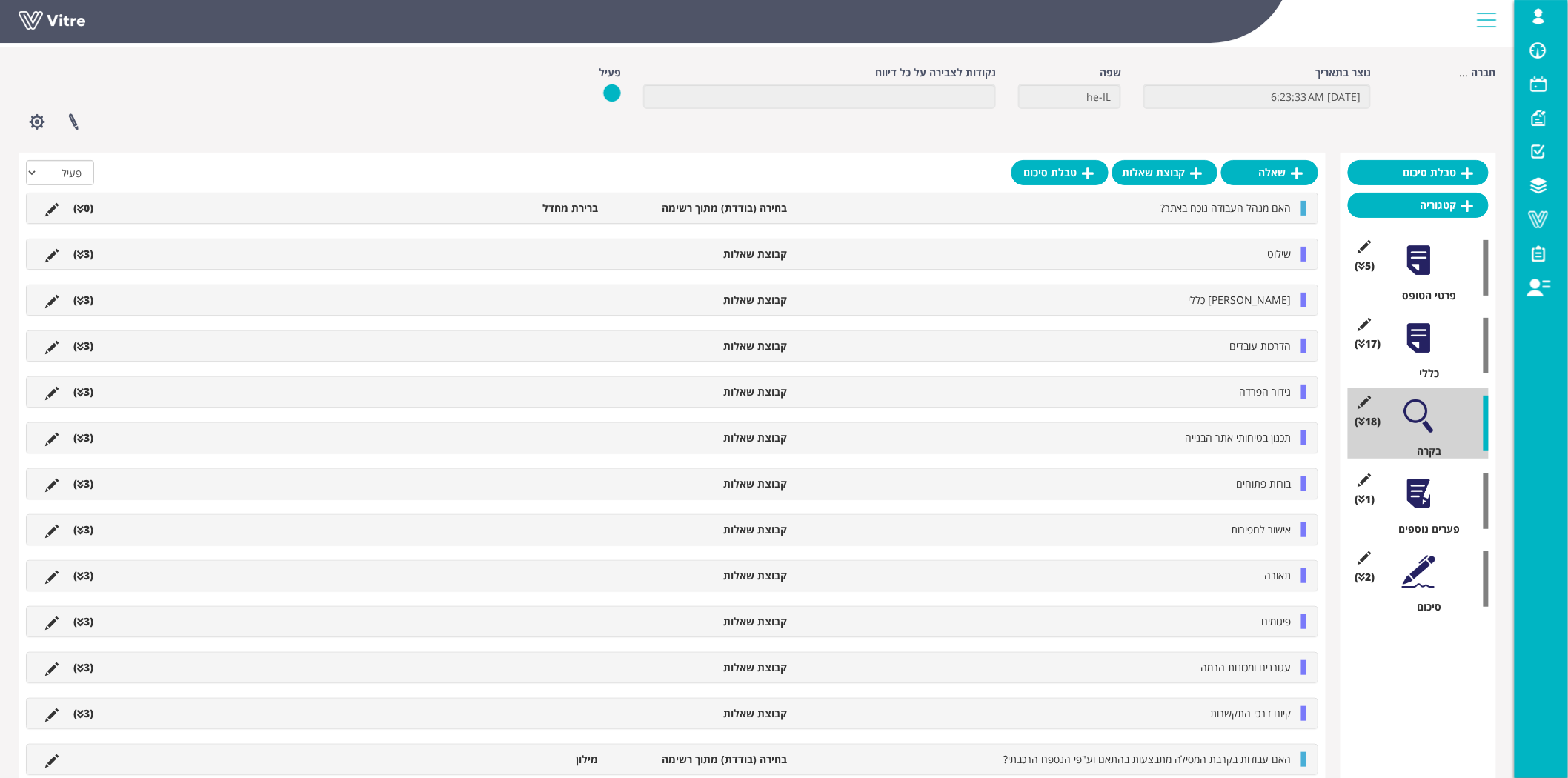
scroll to position [82, 0]
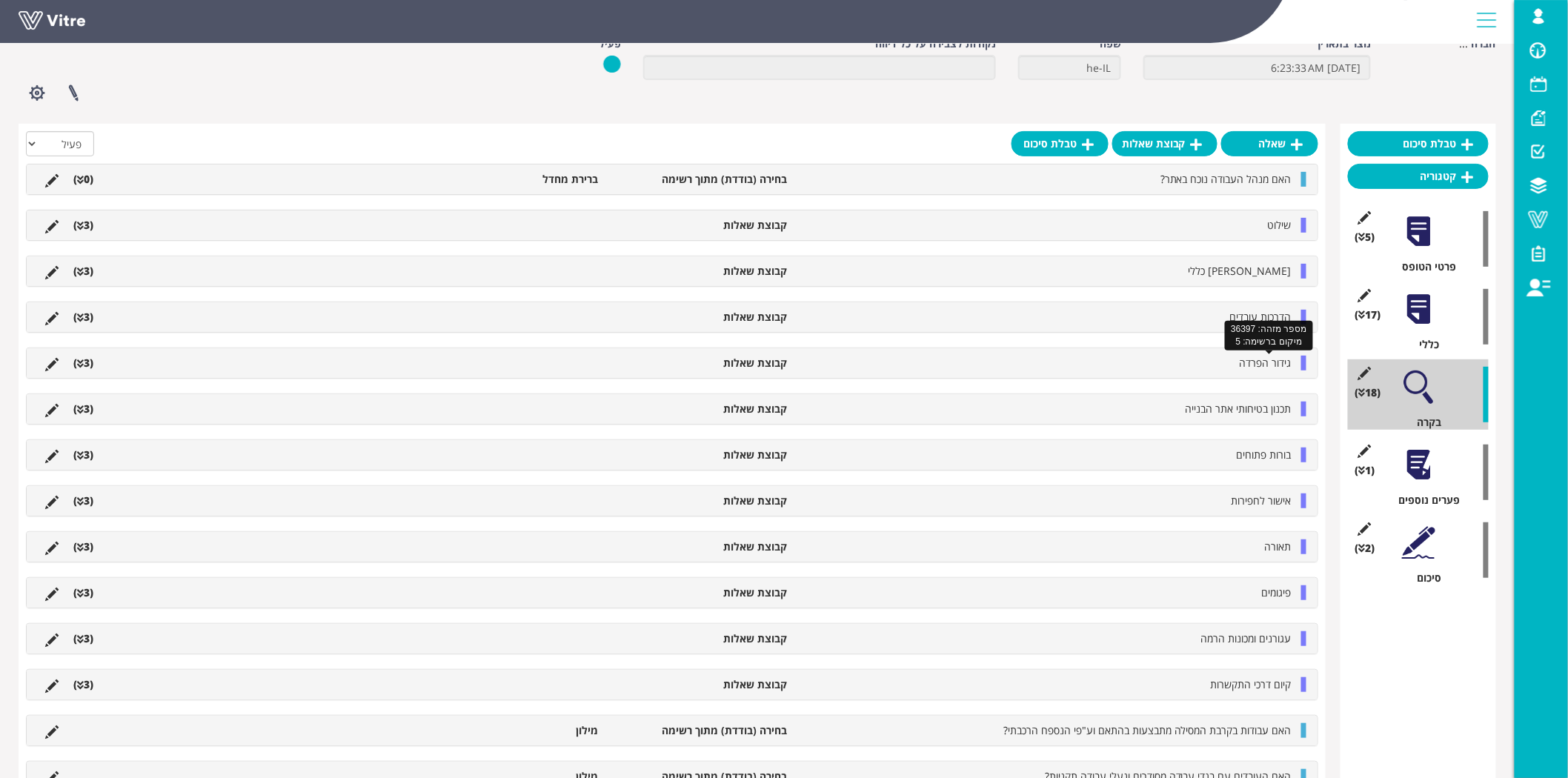
click at [1260, 361] on span "גידור הפרדה" at bounding box center [1265, 363] width 52 height 14
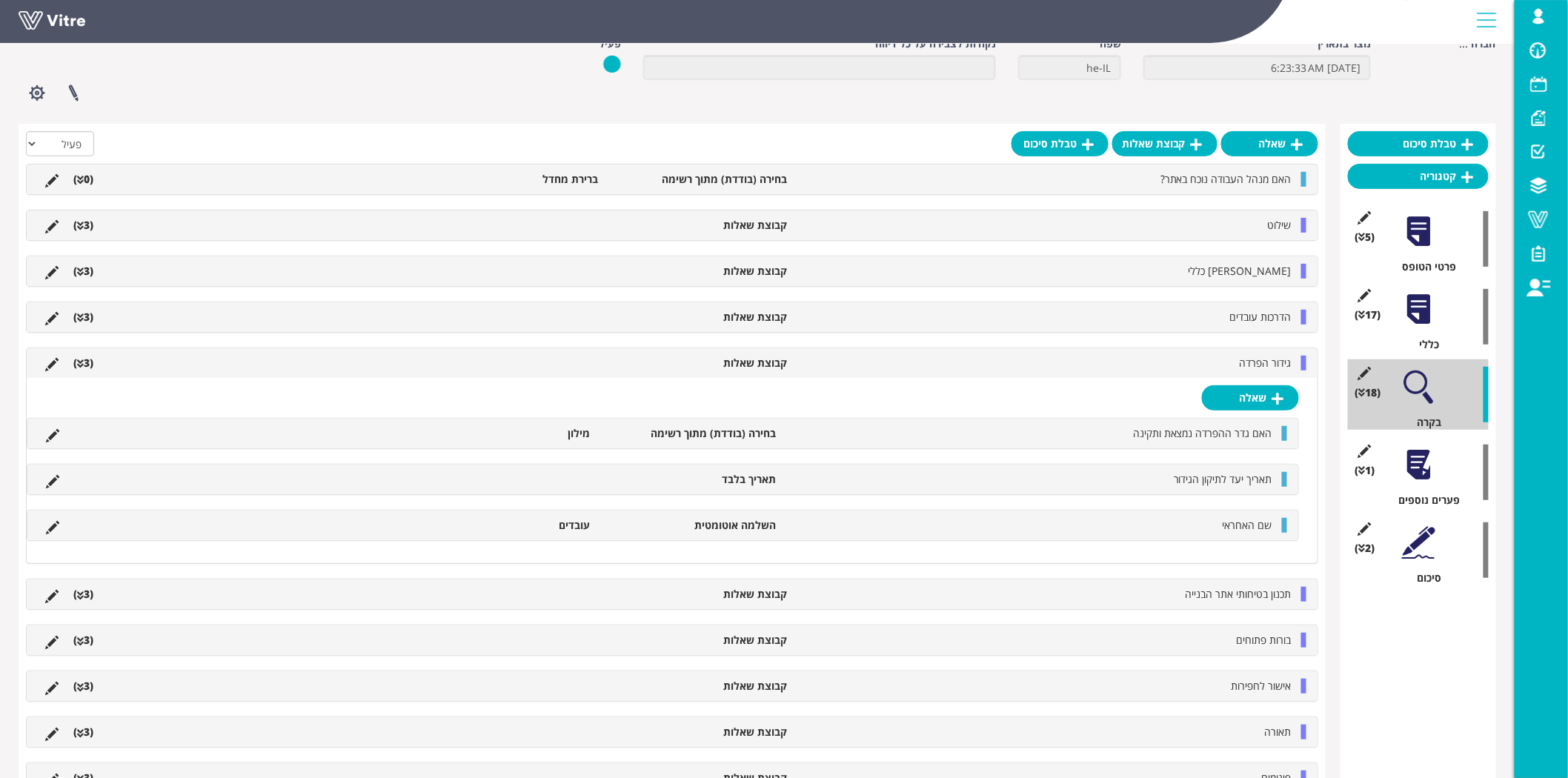
click at [43, 365] on li at bounding box center [51, 363] width 28 height 15
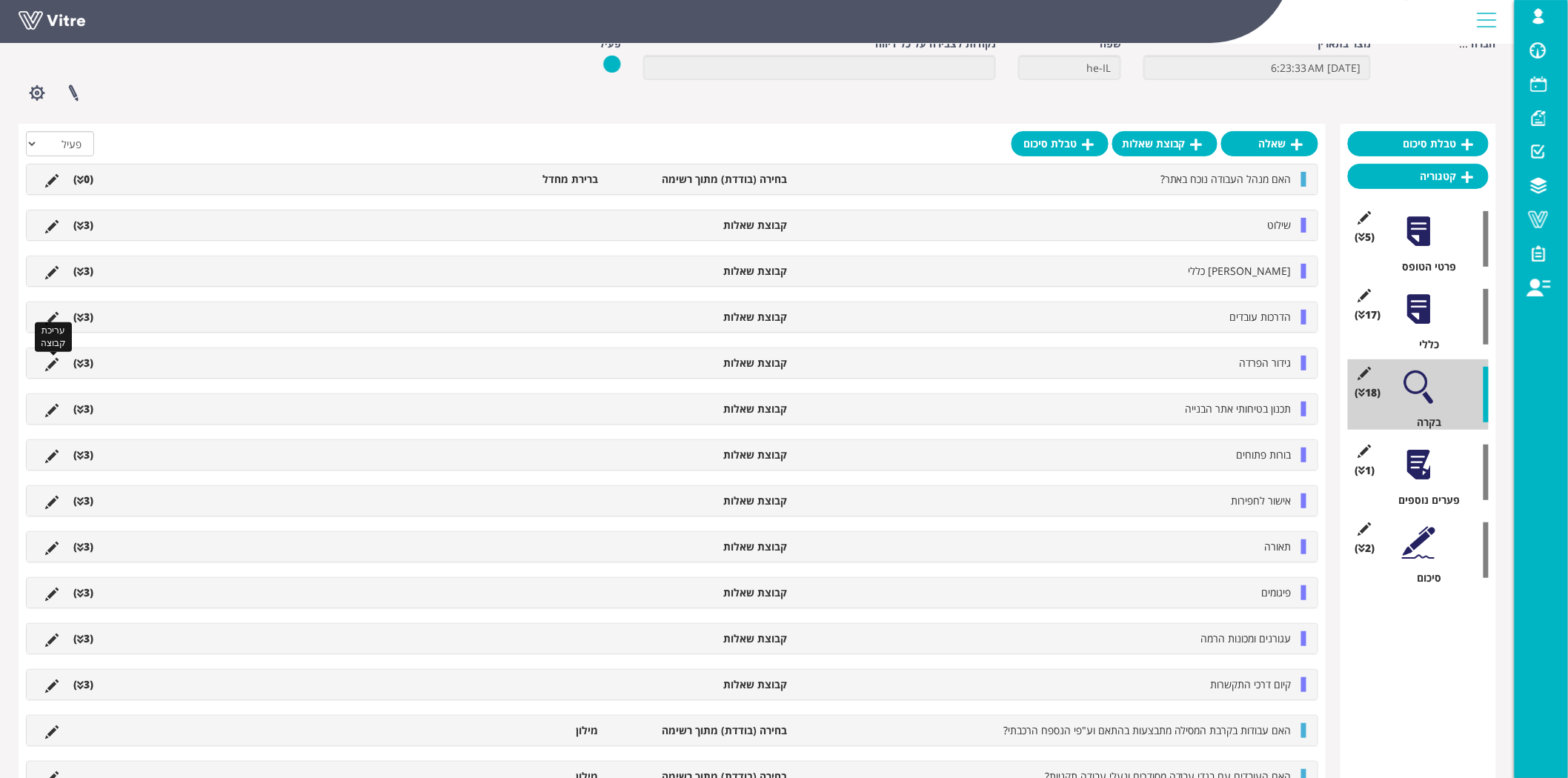
click at [49, 366] on icon at bounding box center [52, 365] width 14 height 14
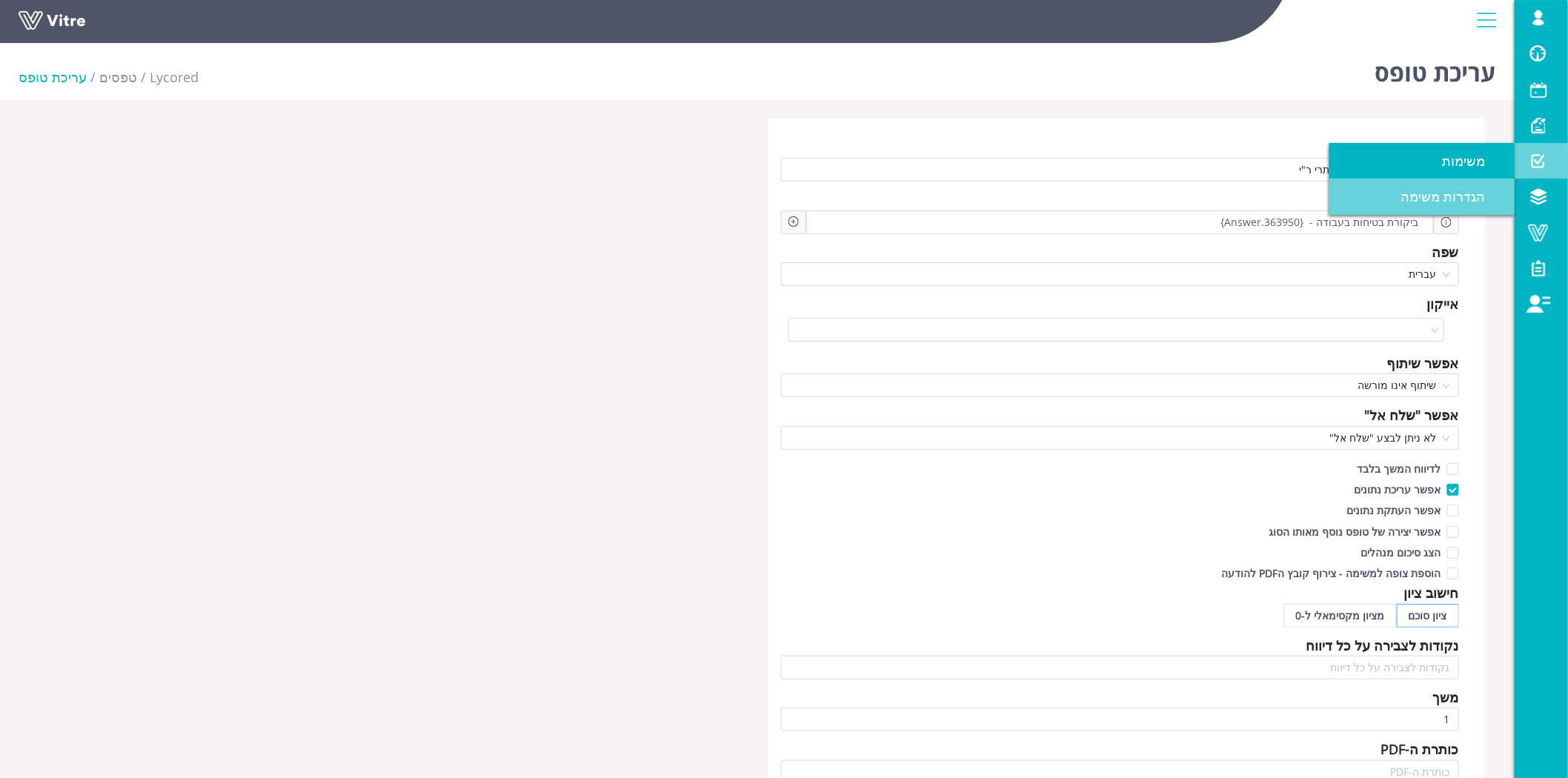
click at [1446, 196] on span "הגדרות משימה" at bounding box center [1452, 196] width 102 height 18
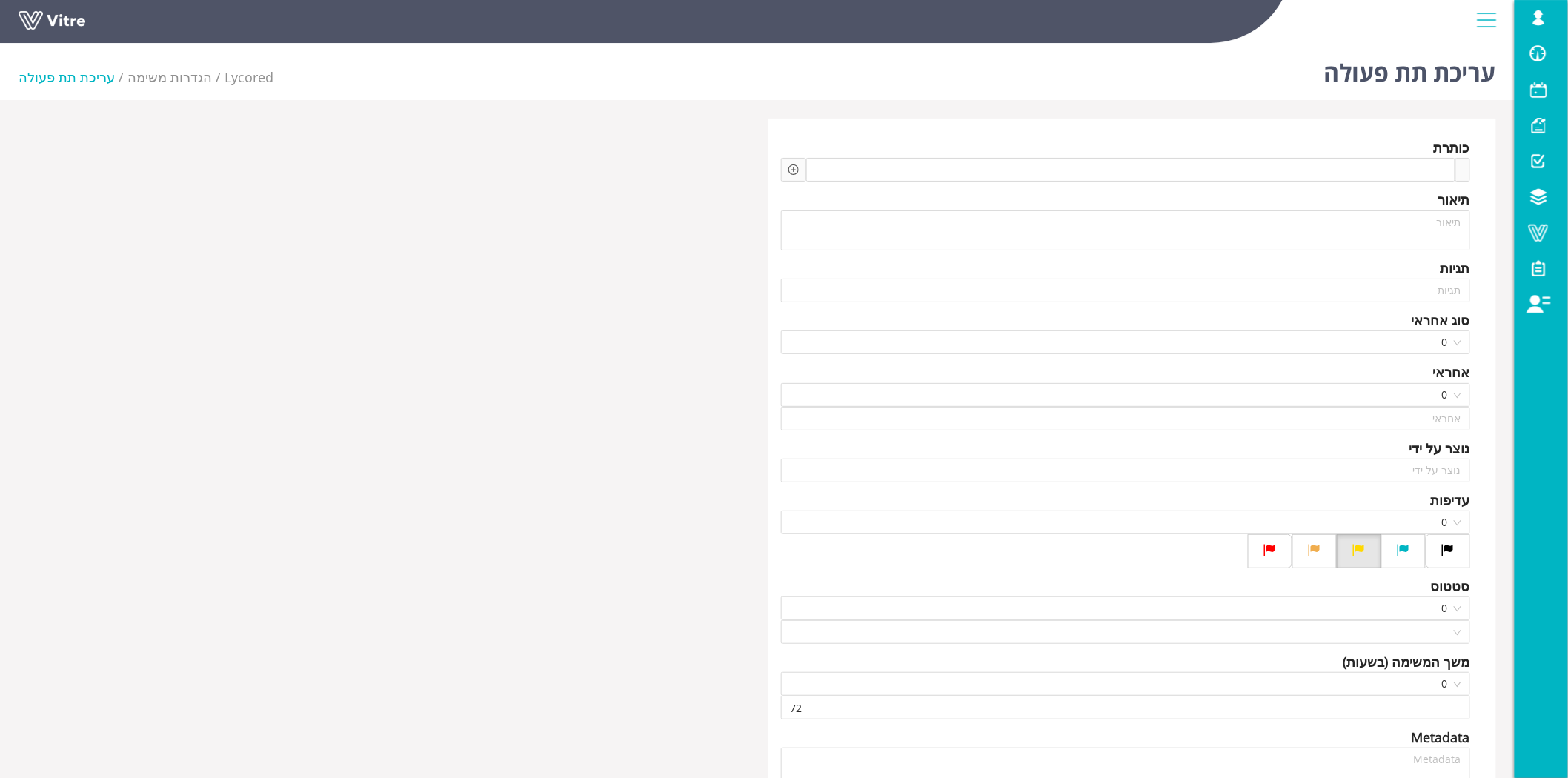
type input "Lishay Peled SU"
type input "24"
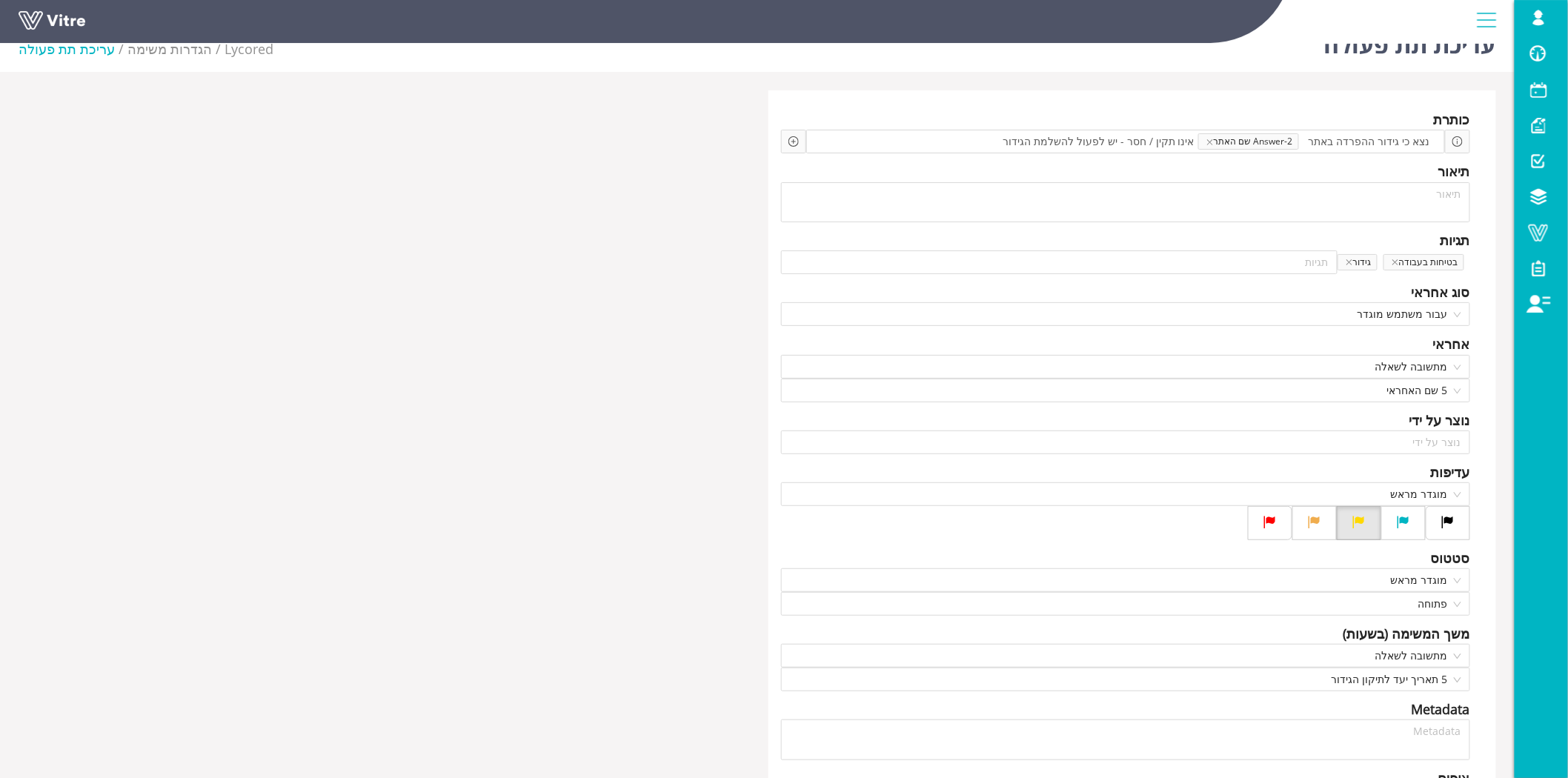
scroll to position [11, 0]
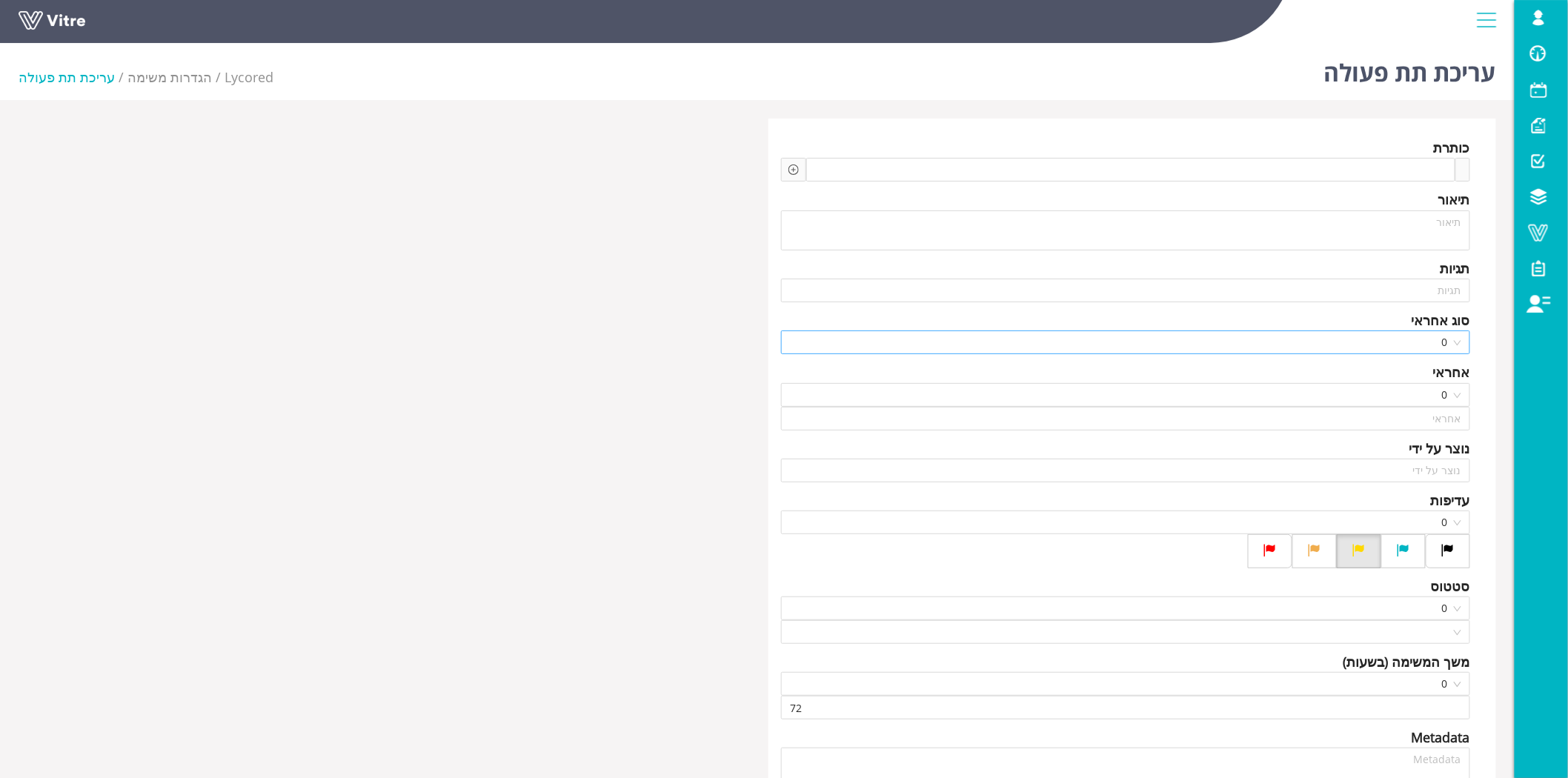
type input "Lishay Peled SU"
type input "24"
click at [660, 257] on div "כותרת נצא כי גידור ההפרדה באתר Answer-2 שם האתר אינו תקין / חסר - יש לפעול להשל…" at bounding box center [757, 550] width 1500 height 863
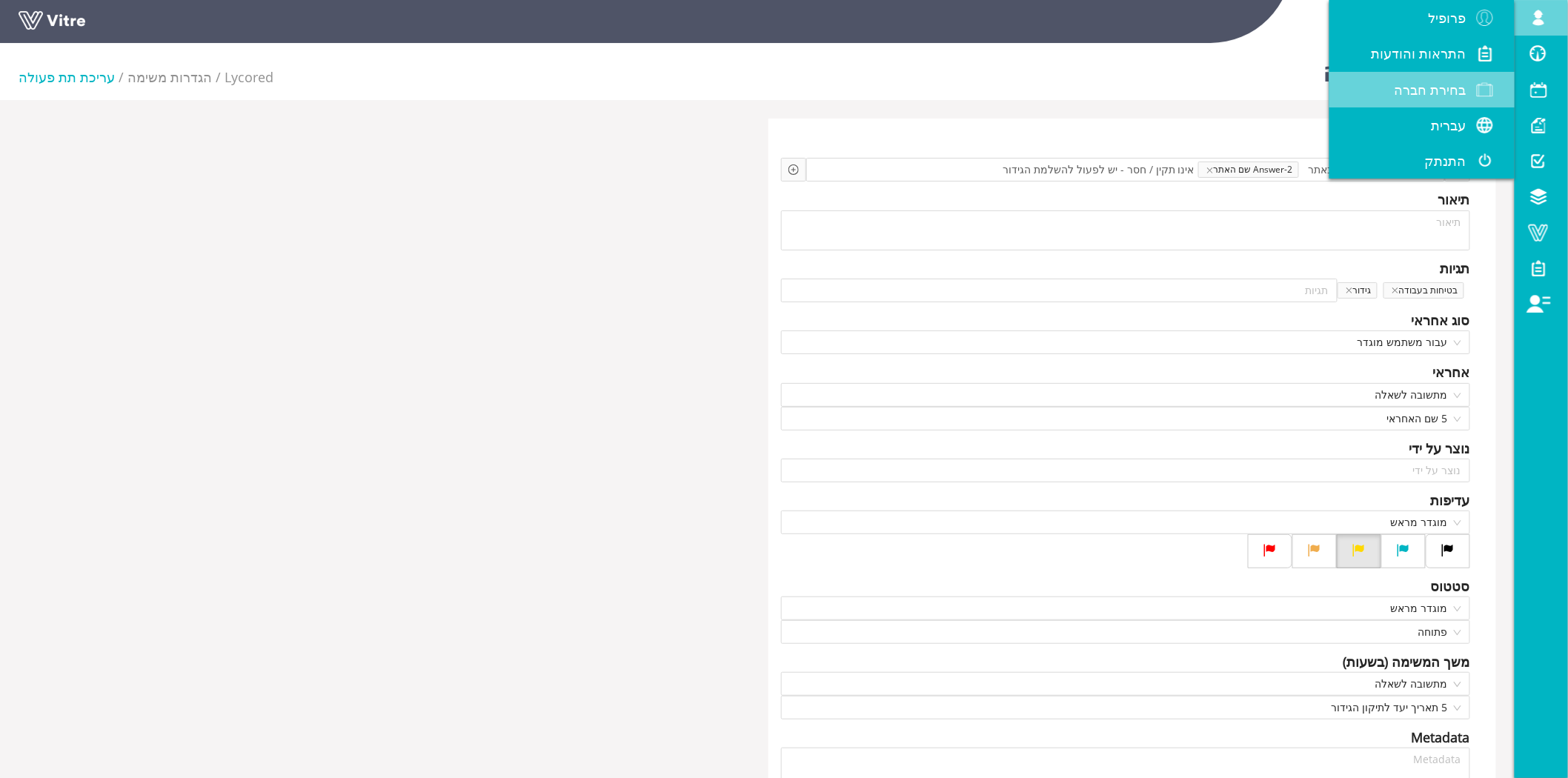
click at [1412, 89] on span "בחירת חברה" at bounding box center [1430, 90] width 72 height 18
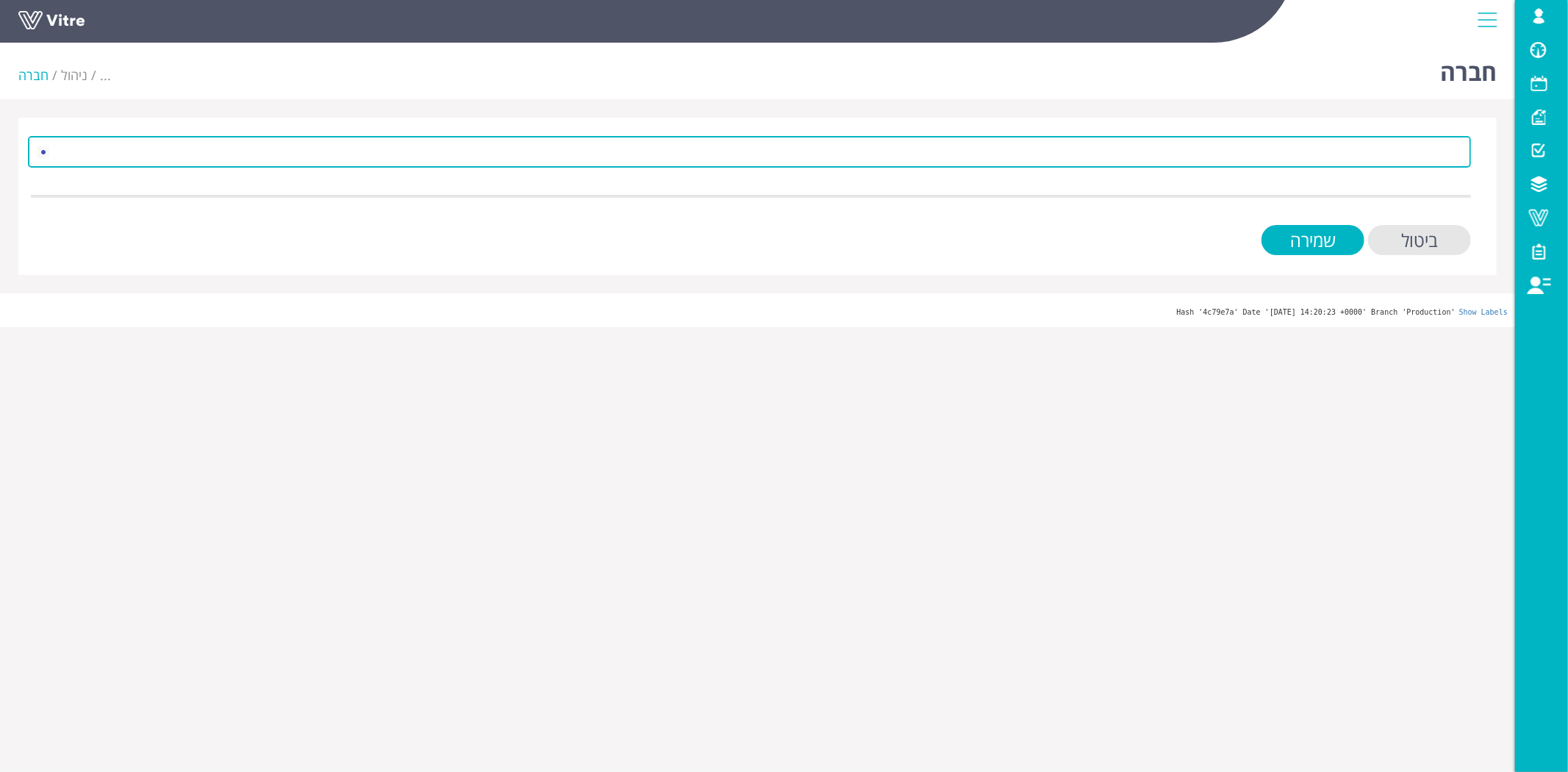
click at [1027, 152] on span at bounding box center [763, 151] width 1414 height 26
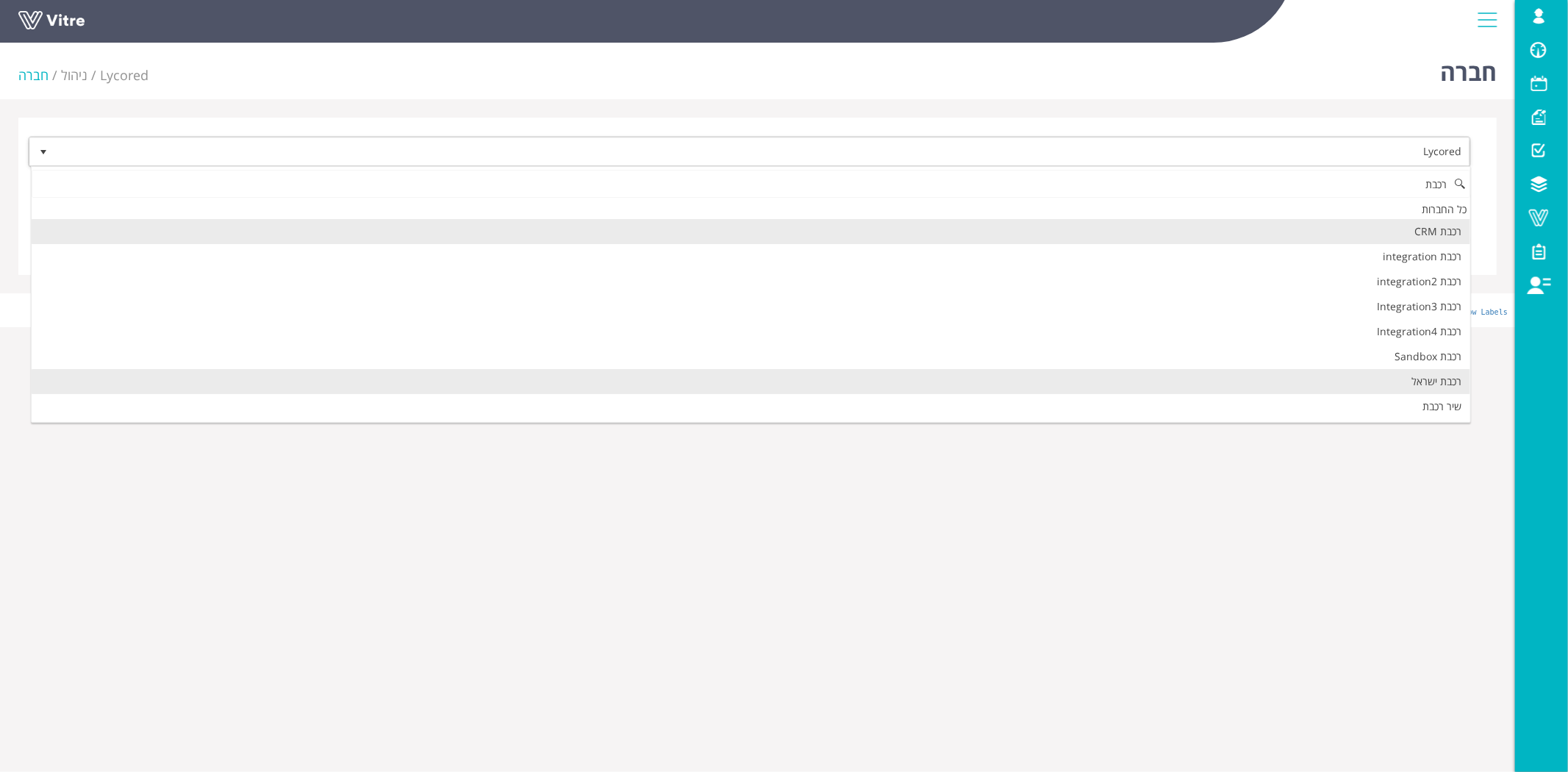
click at [1280, 376] on li "רכבת ישראל" at bounding box center [751, 381] width 1439 height 25
type input "רכבת"
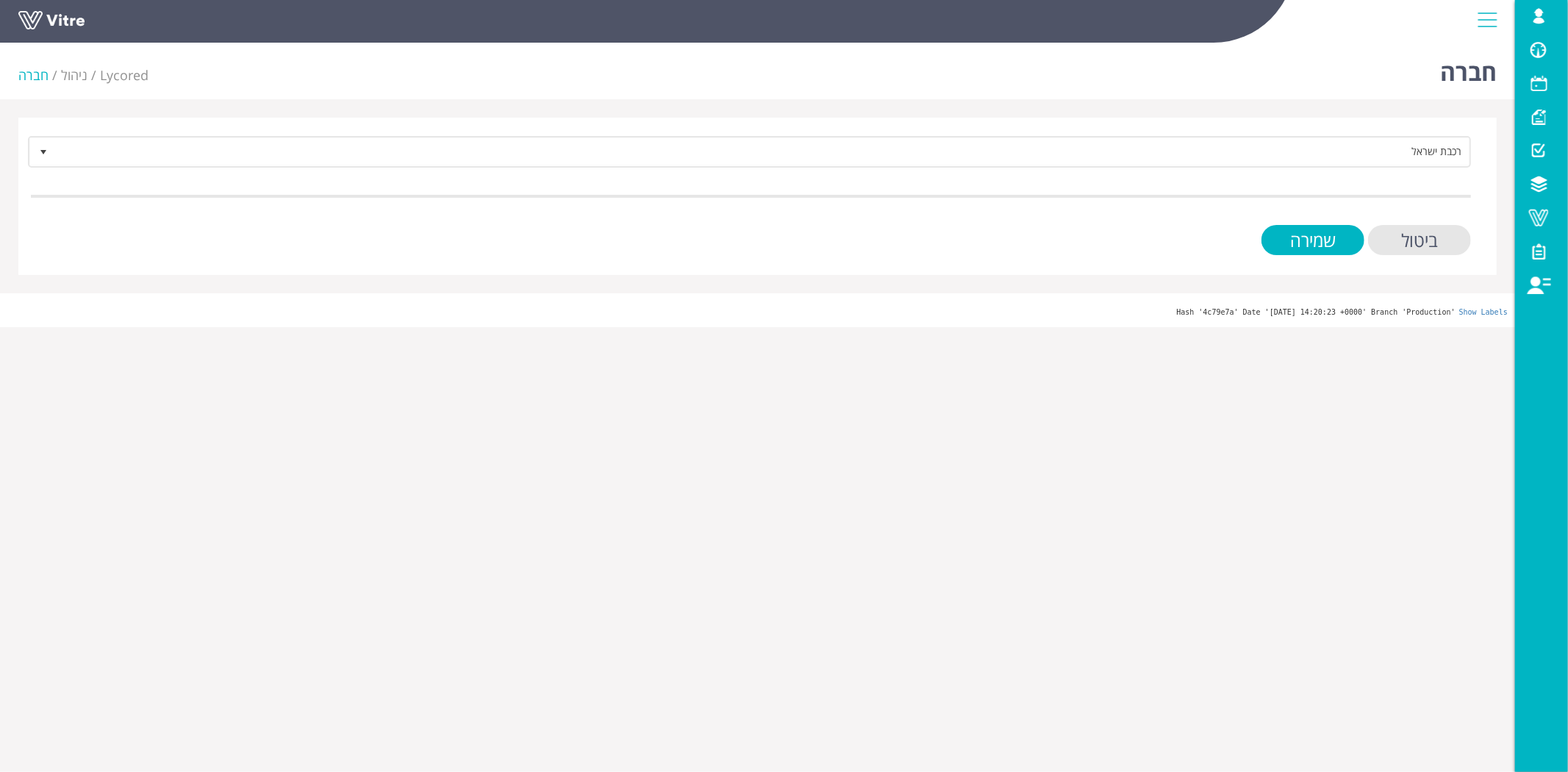
click at [1291, 216] on form "רכבת ישראל 335 ביטול שמירה" at bounding box center [751, 195] width 1441 height 119
click at [1296, 230] on input "שמירה" at bounding box center [1313, 240] width 103 height 30
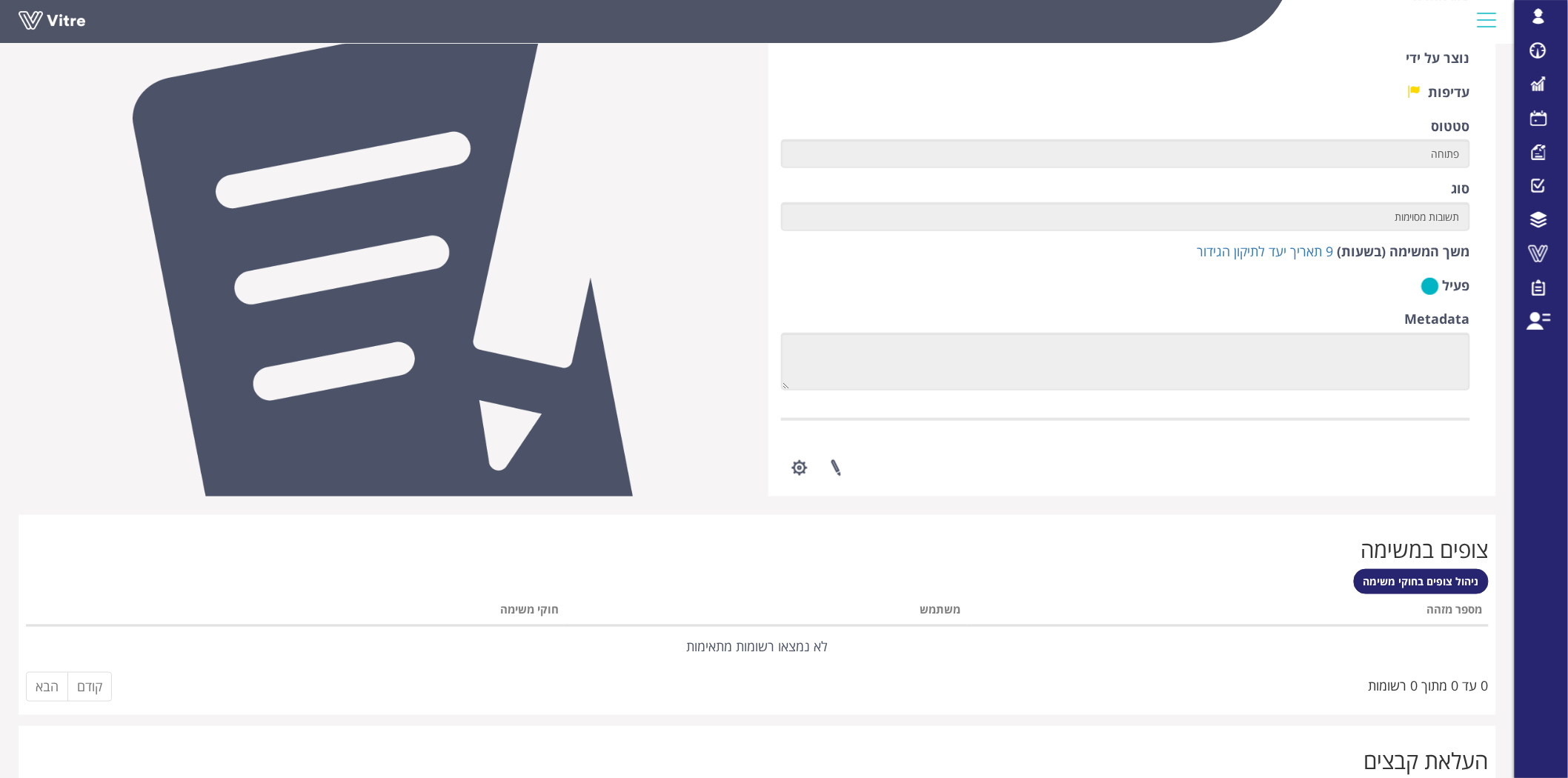
scroll to position [394, 0]
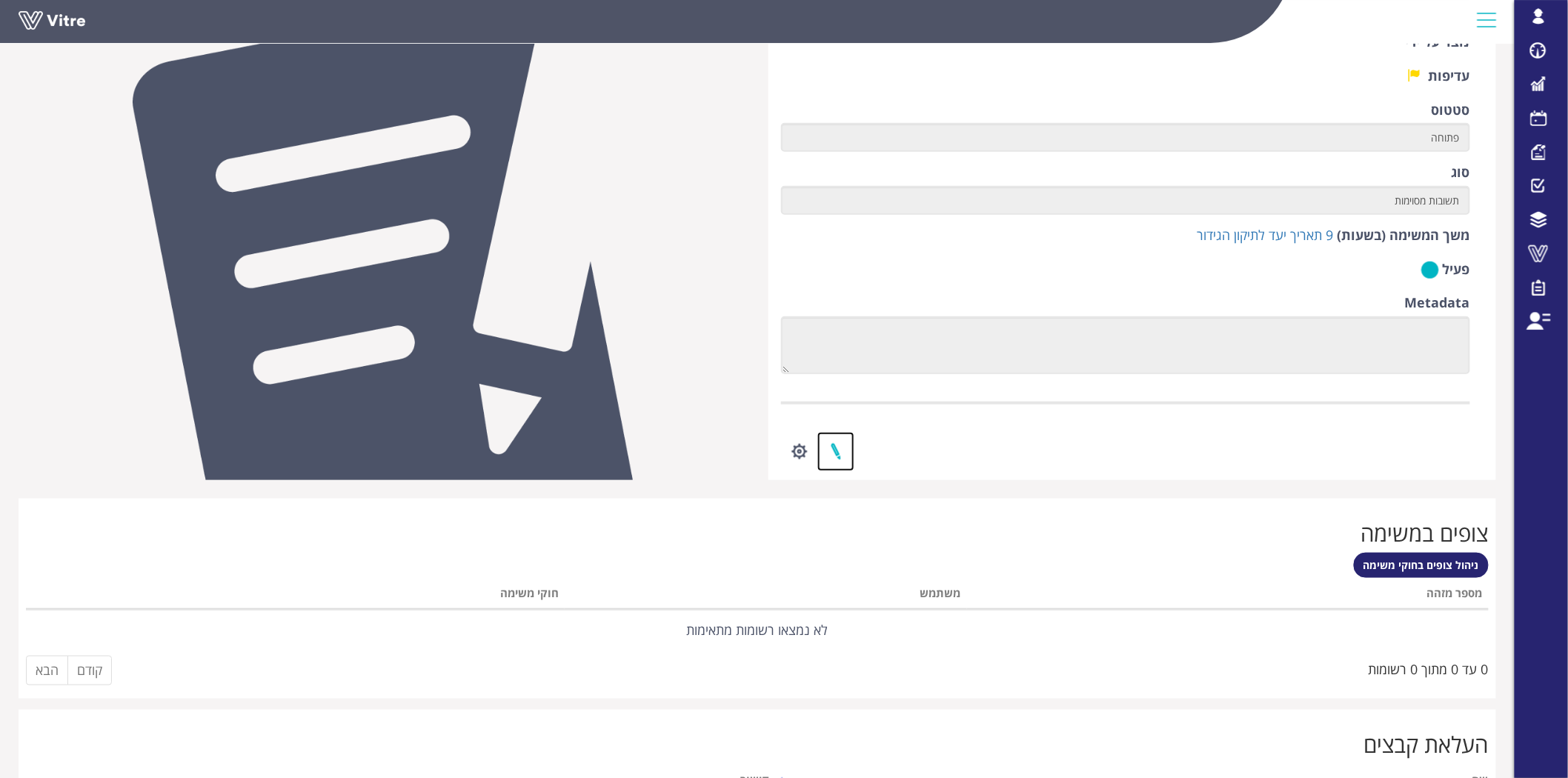
click at [834, 454] on link at bounding box center [836, 452] width 37 height 39
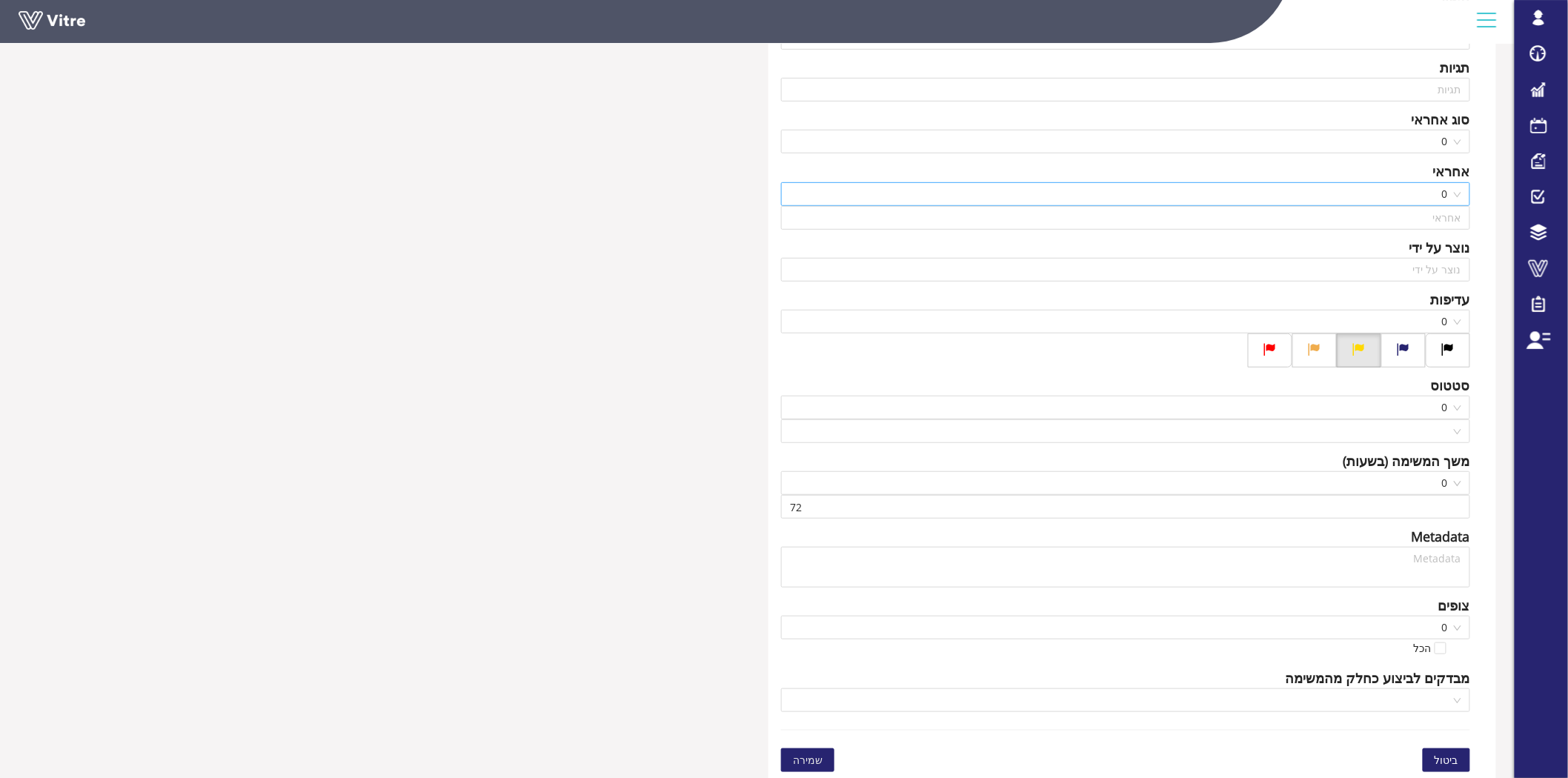
scroll to position [258, 0]
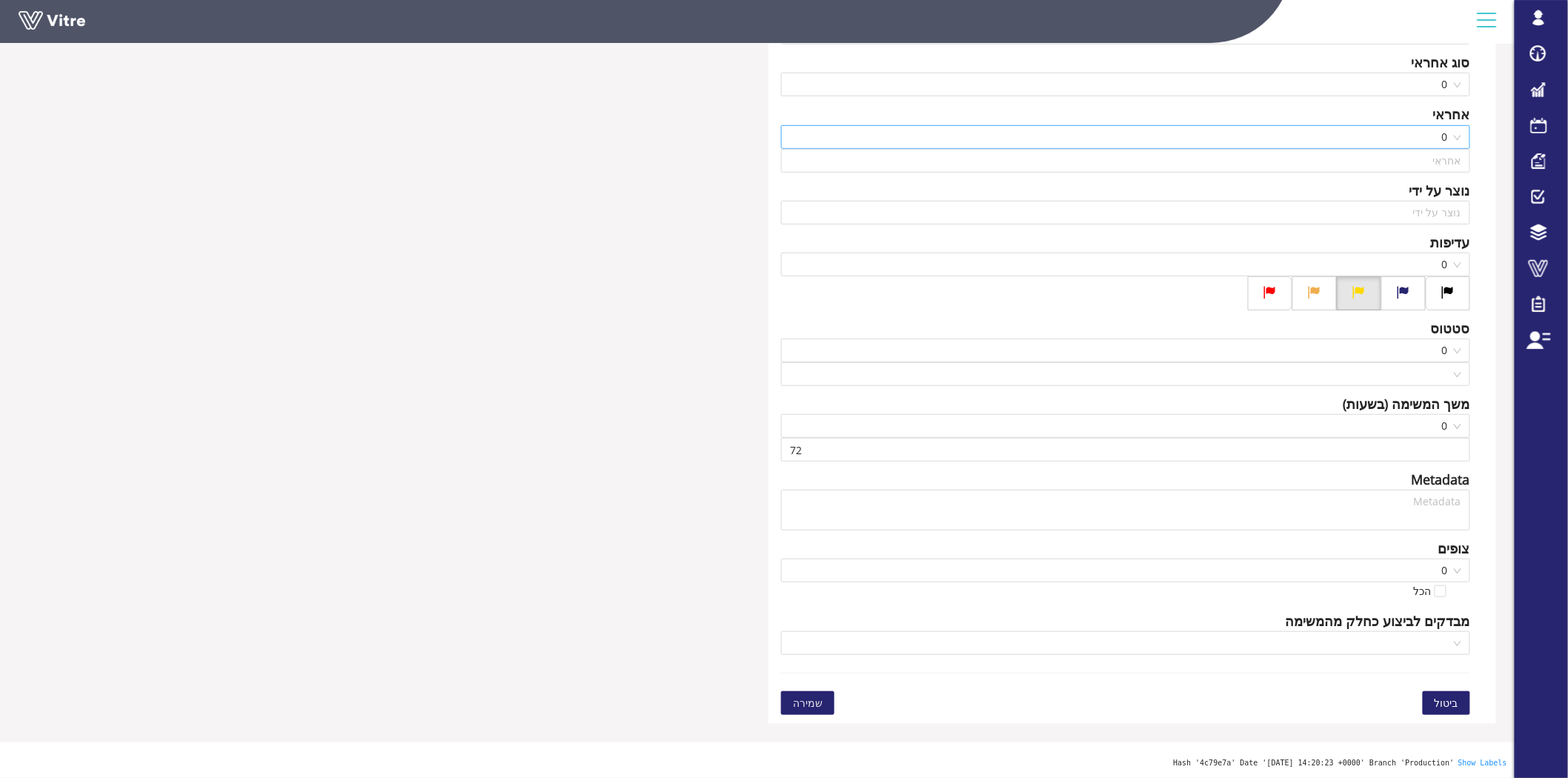
type input "Lishay Peled SU"
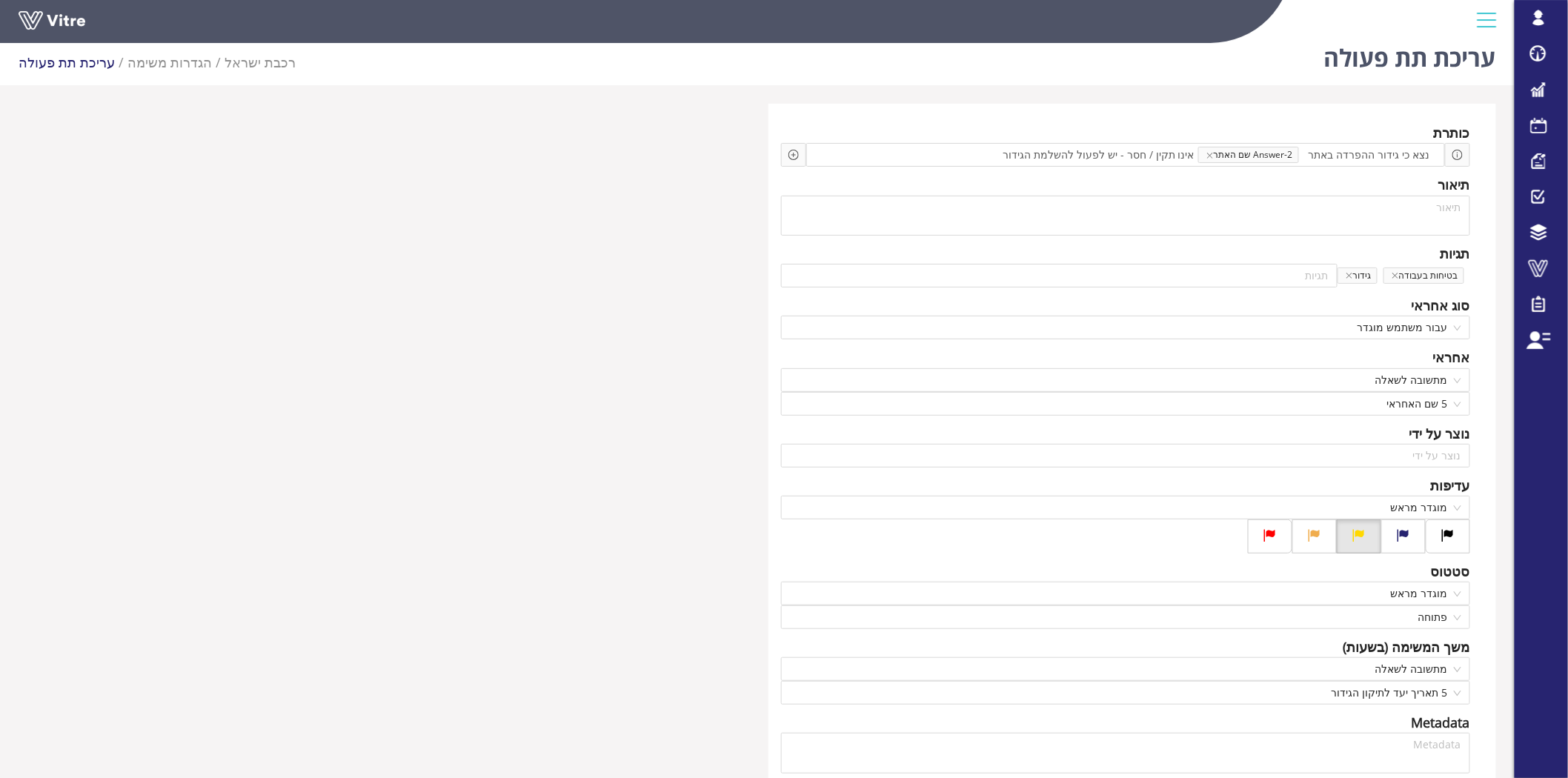
scroll to position [11, 0]
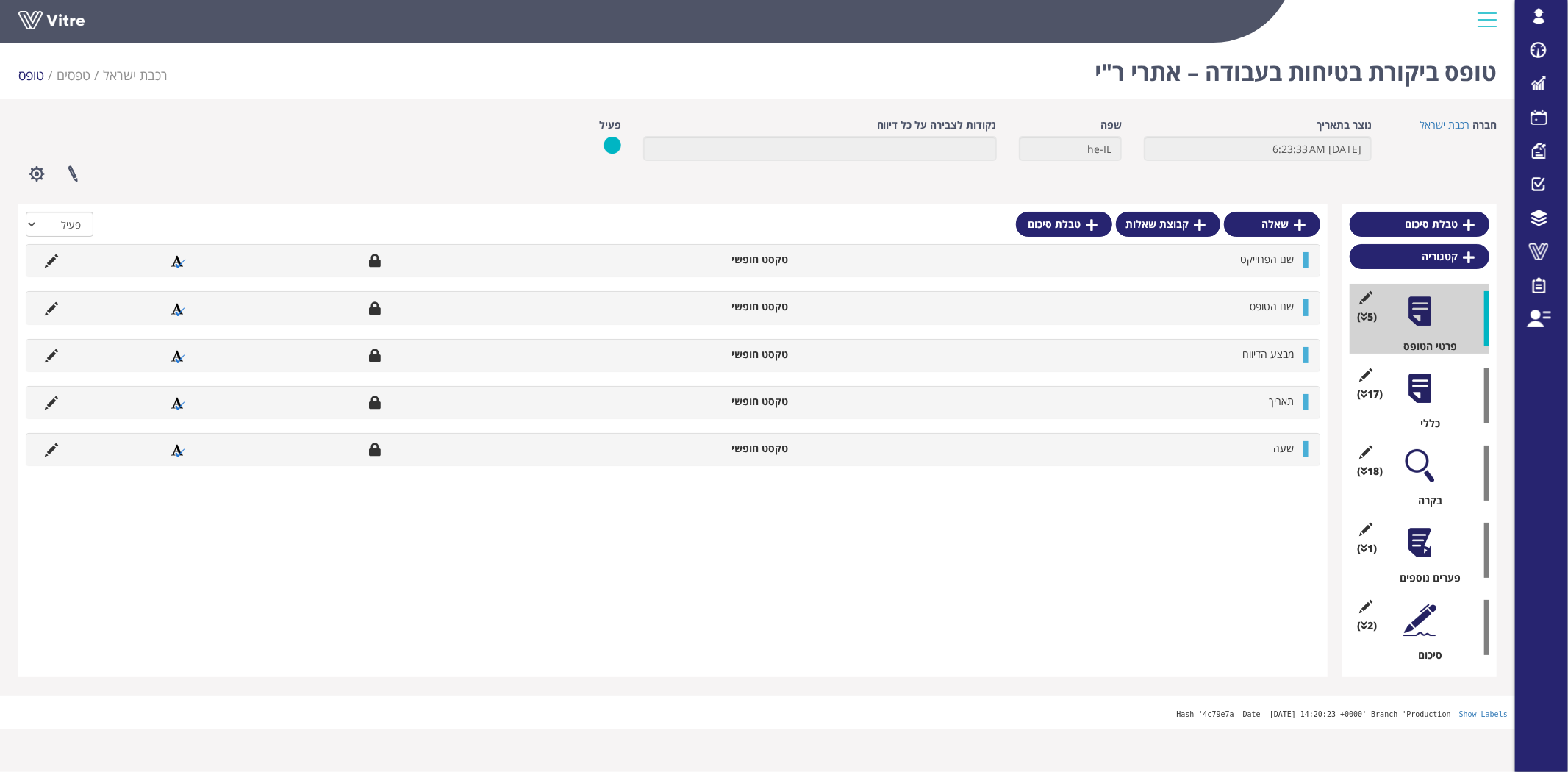
click at [1428, 459] on div at bounding box center [1420, 465] width 33 height 33
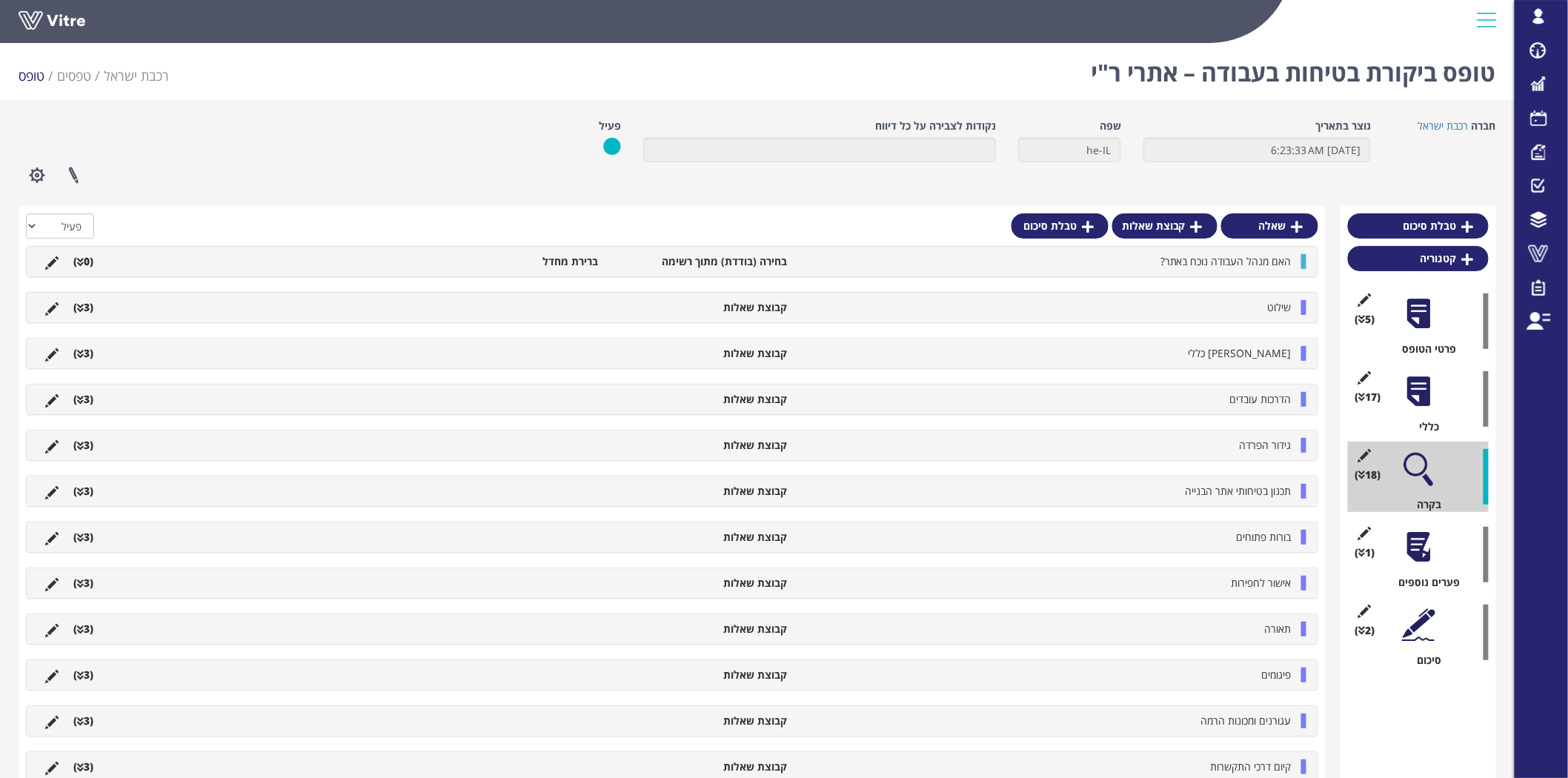
click at [1224, 445] on li "גידור הפרדה" at bounding box center [1047, 445] width 505 height 15
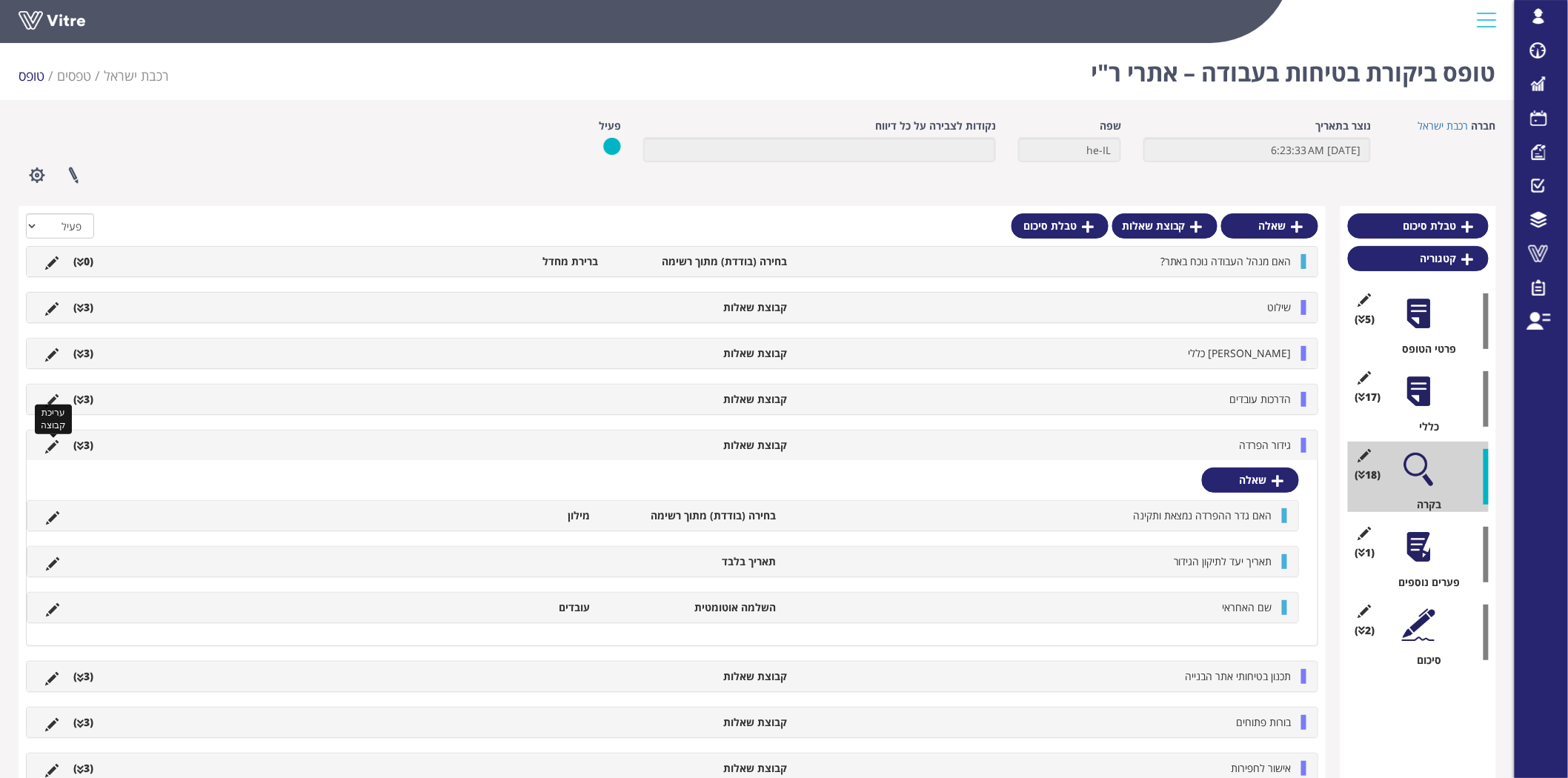
click at [54, 444] on icon at bounding box center [52, 446] width 14 height 14
click at [54, 452] on icon at bounding box center [52, 446] width 14 height 14
click at [50, 447] on icon at bounding box center [52, 446] width 14 height 14
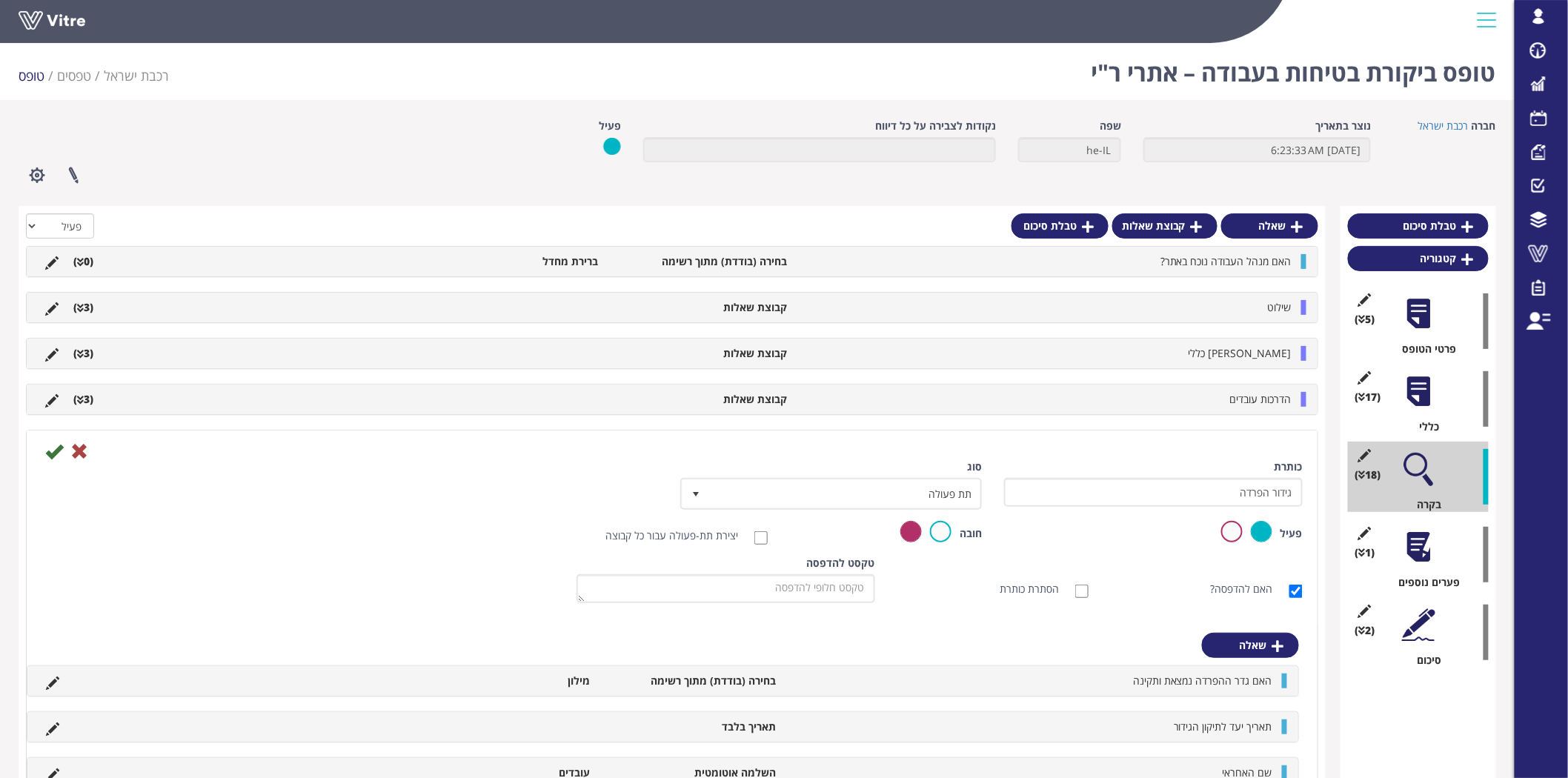
click at [1432, 117] on div "טופס ביקורת בטיחות בעבודה – אתרי ר"י רכבת ישראל טפסים טופס חברה רכבת ישראל נוצר…" at bounding box center [757, 691] width 1514 height 1308
click at [1435, 121] on link "רכבת ישראל" at bounding box center [1443, 125] width 51 height 14
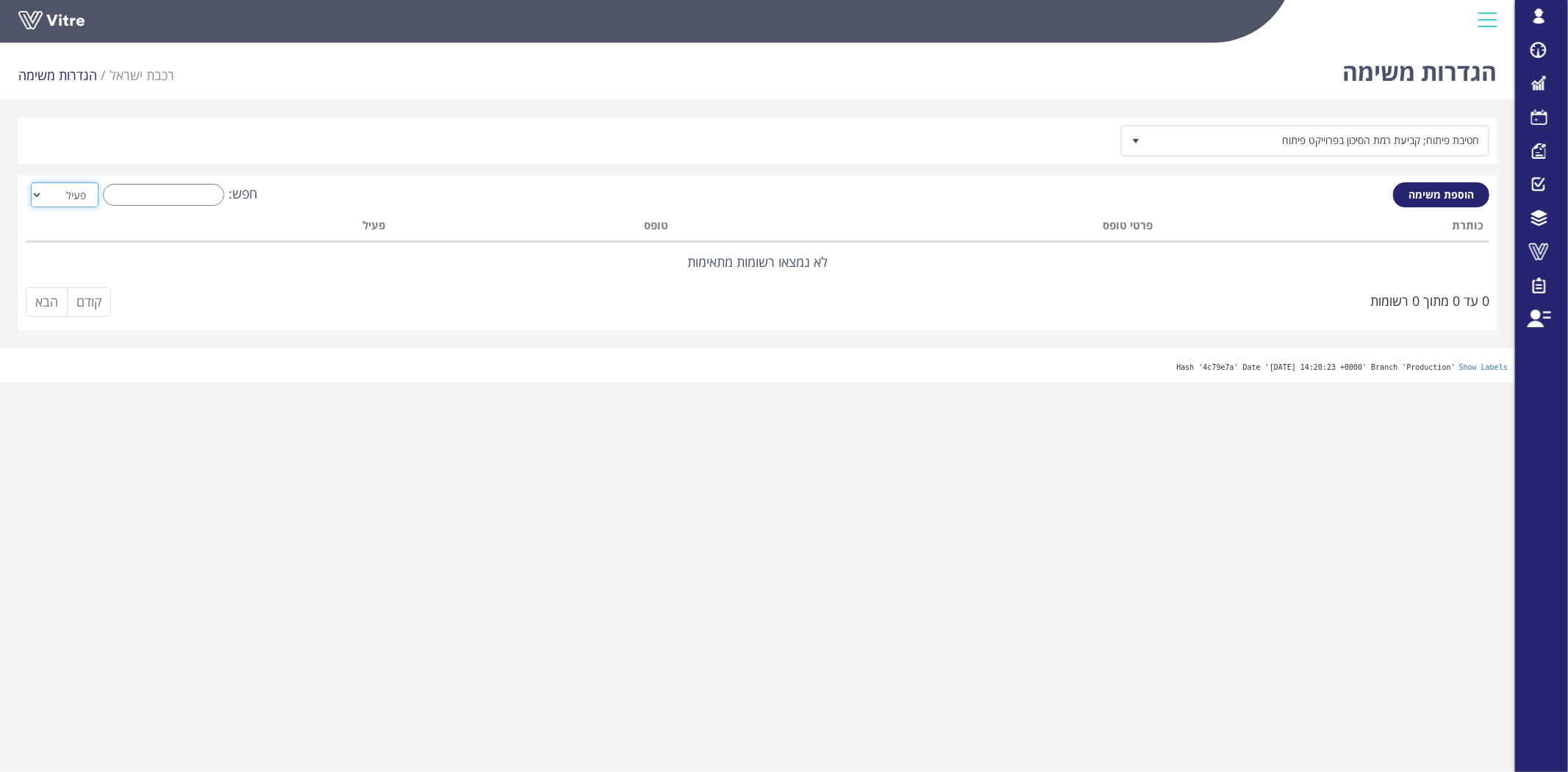
drag, startPoint x: 49, startPoint y: 191, endPoint x: 61, endPoint y: 204, distance: 17.7
click at [49, 191] on select "הכל פעיל לא פעיל" at bounding box center [64, 194] width 67 height 25
select select "2"
click at [31, 182] on select "הכל פעיל לא פעיל" at bounding box center [64, 194] width 67 height 25
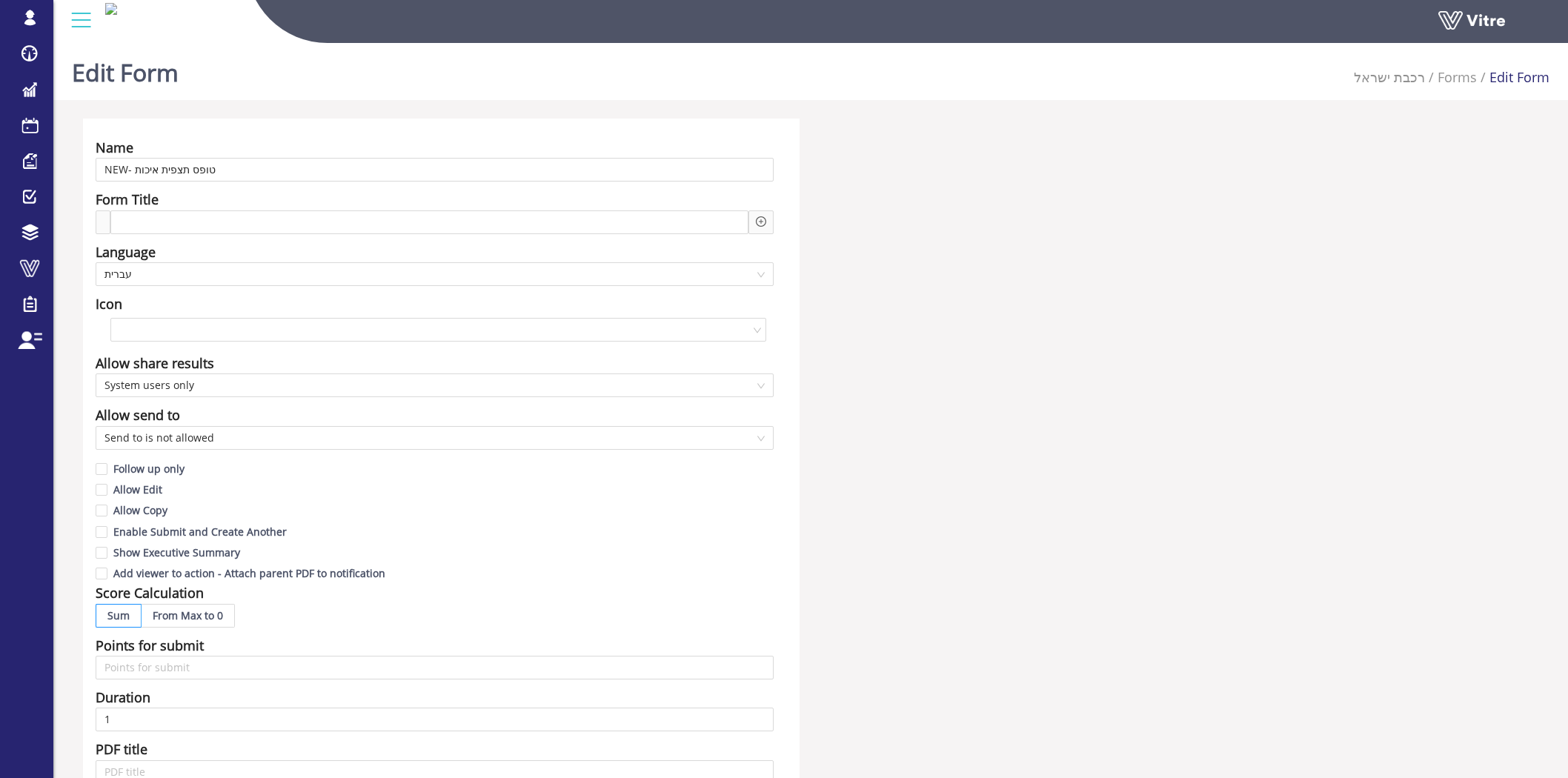
scroll to position [987, 0]
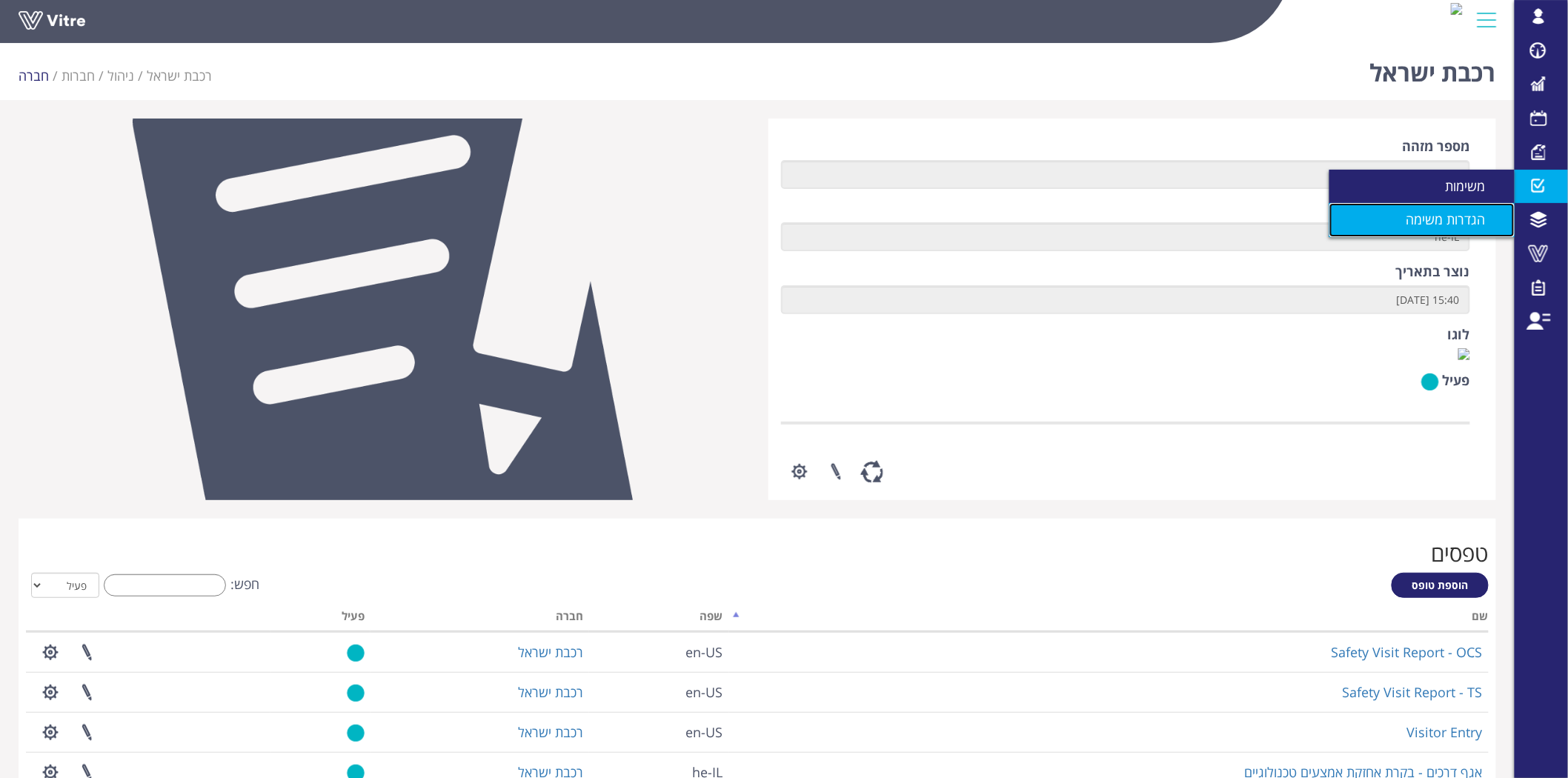
click at [1431, 220] on span "הגדרות משימה" at bounding box center [1455, 219] width 97 height 18
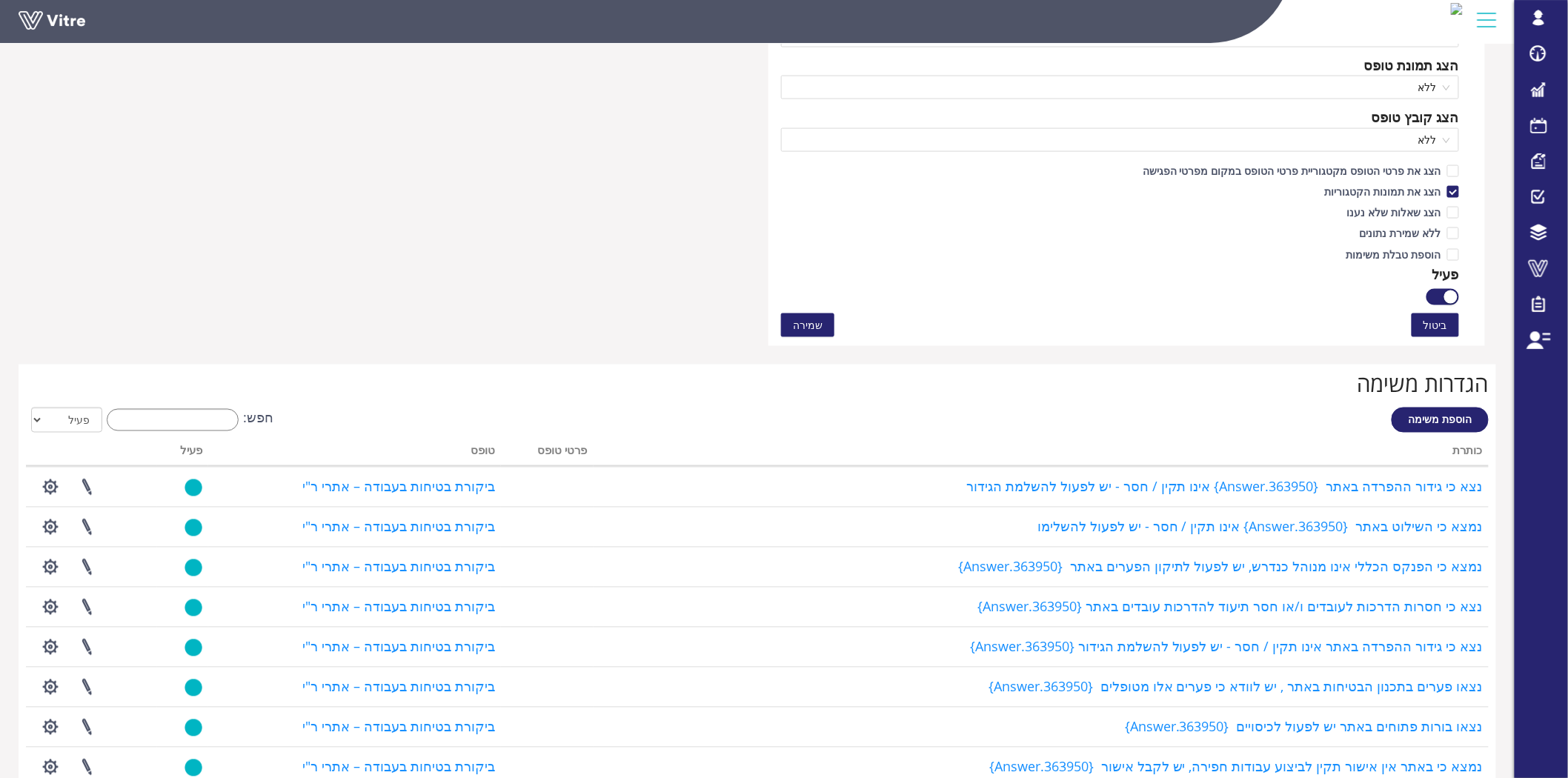
scroll to position [987, 0]
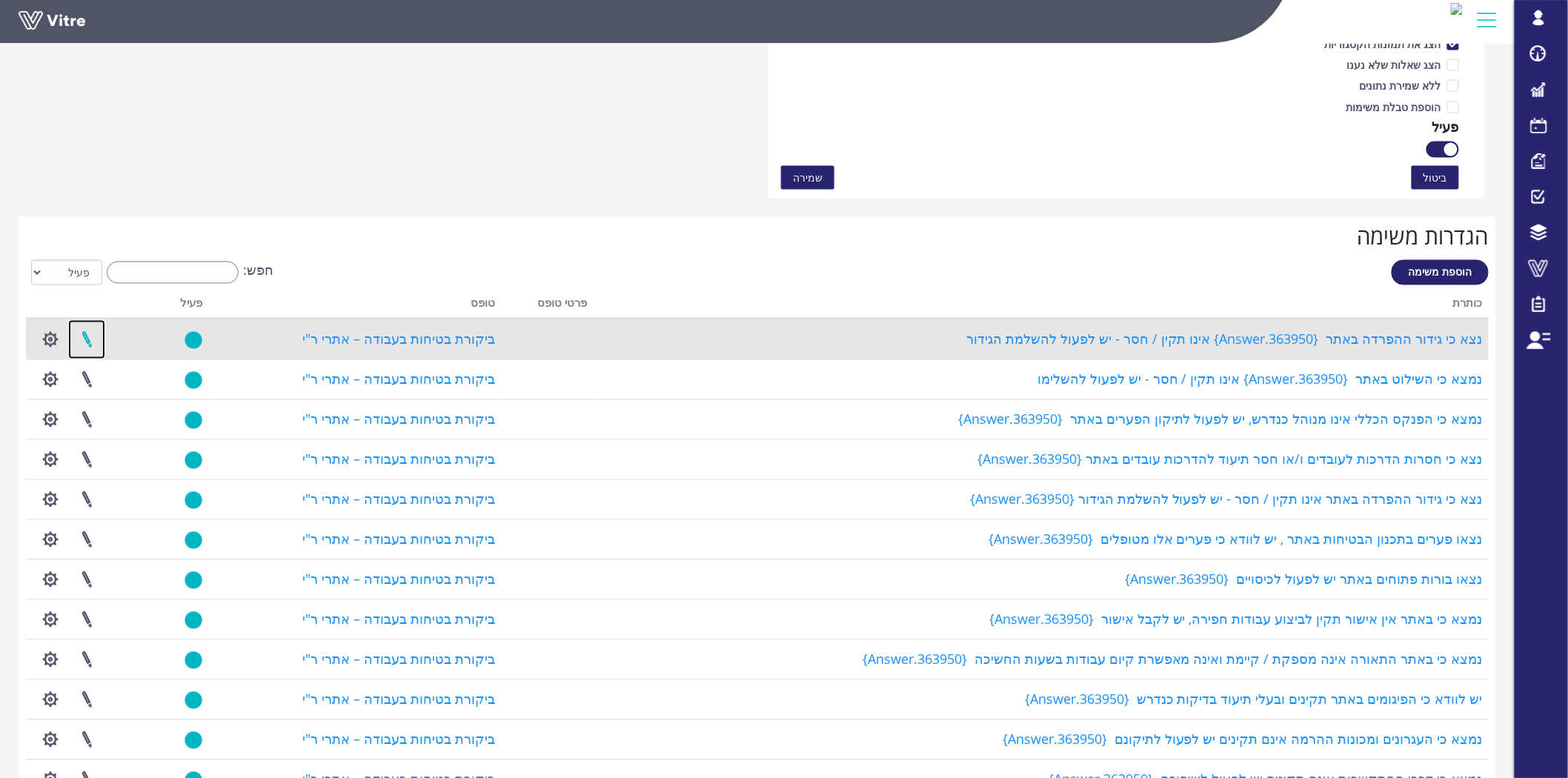
click at [84, 334] on link at bounding box center [86, 340] width 37 height 39
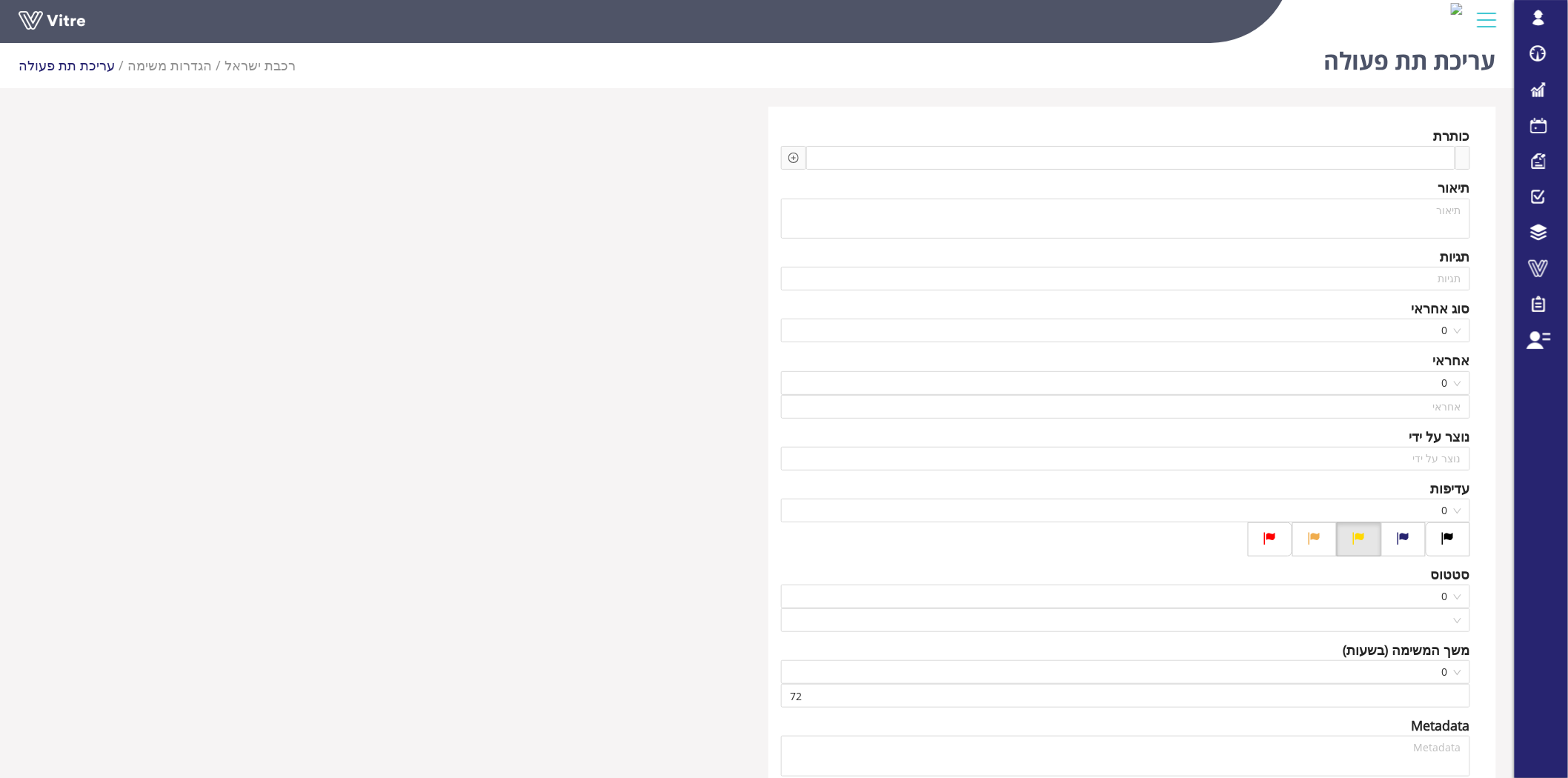
scroll to position [11, 0]
type input "Lishay Peled SU"
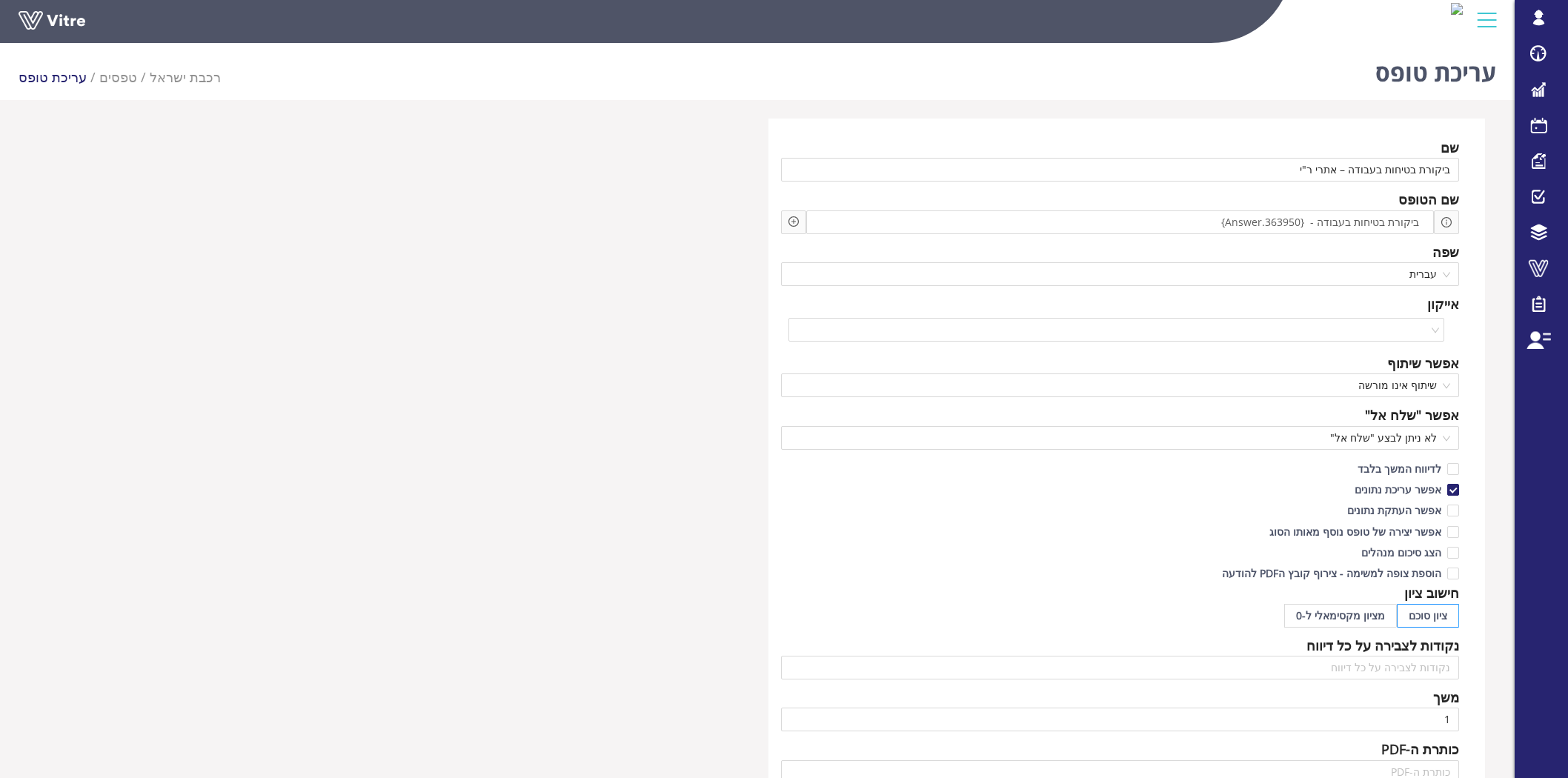
scroll to position [835, 0]
